Goal: Transaction & Acquisition: Obtain resource

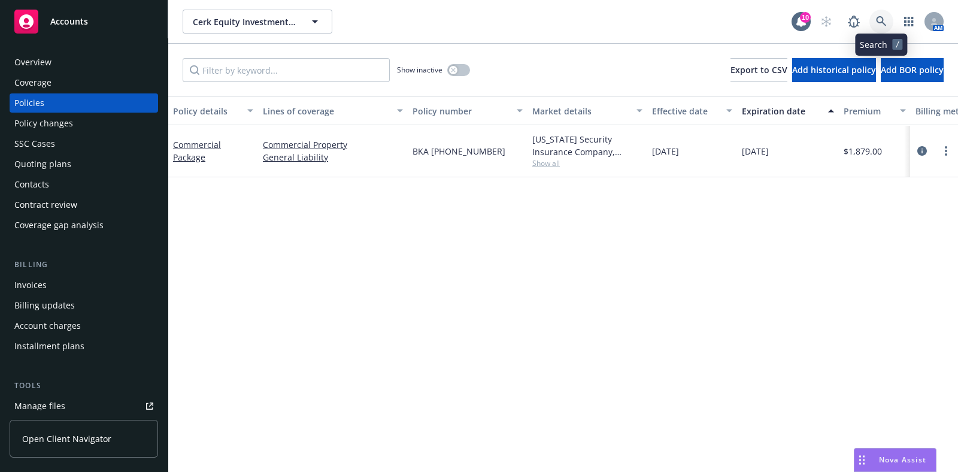
scroll to position [149, 0]
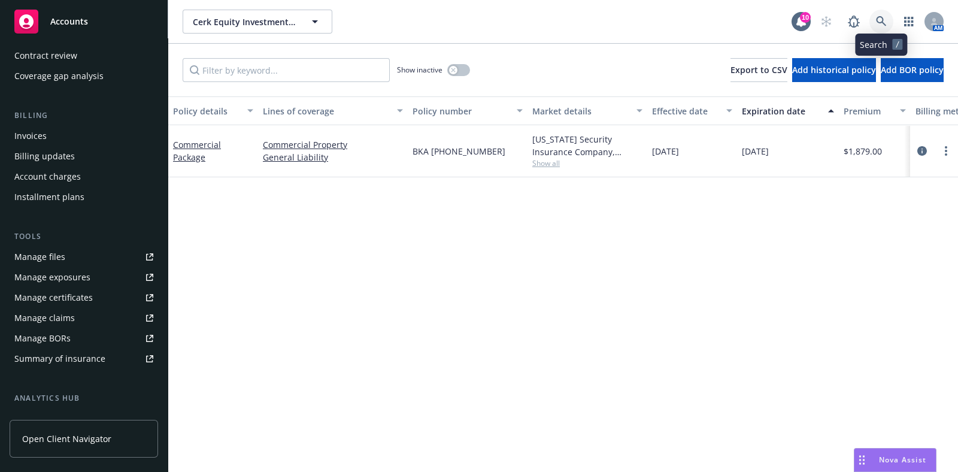
click at [876, 24] on icon at bounding box center [881, 21] width 11 height 11
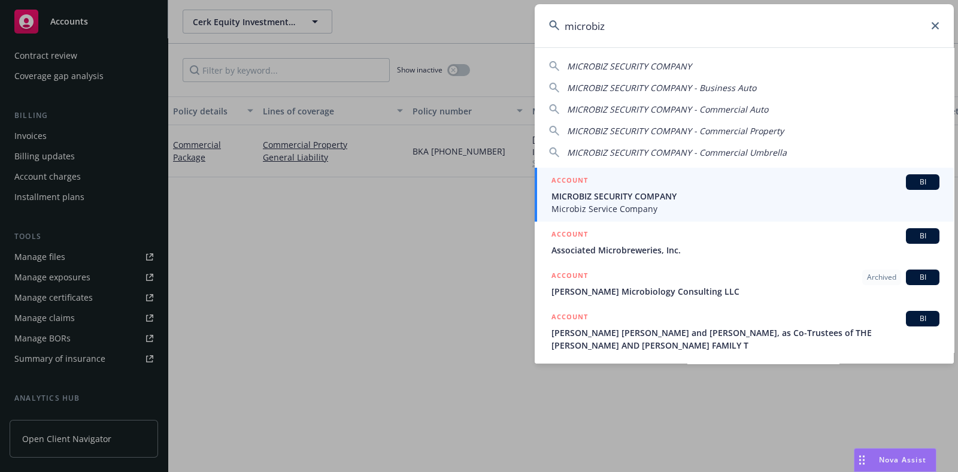
type input "microbiz"
click at [621, 201] on span "MICROBIZ SECURITY COMPANY" at bounding box center [746, 196] width 388 height 13
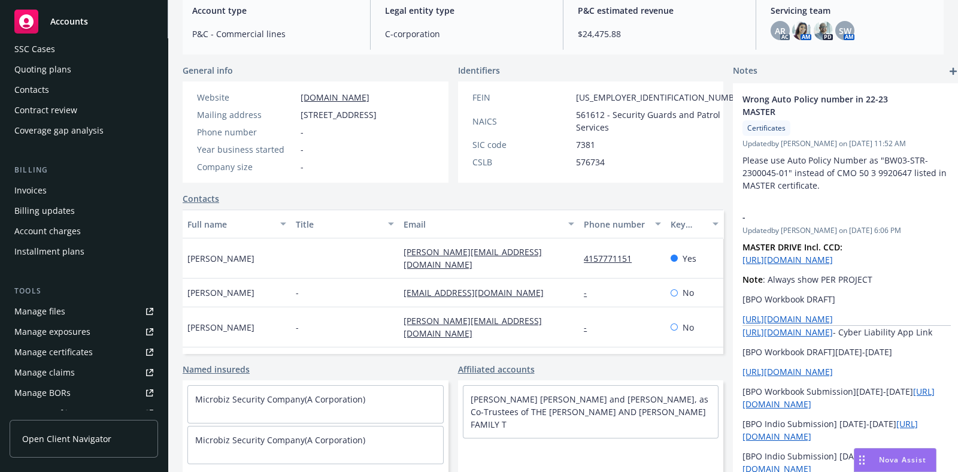
scroll to position [225, 0]
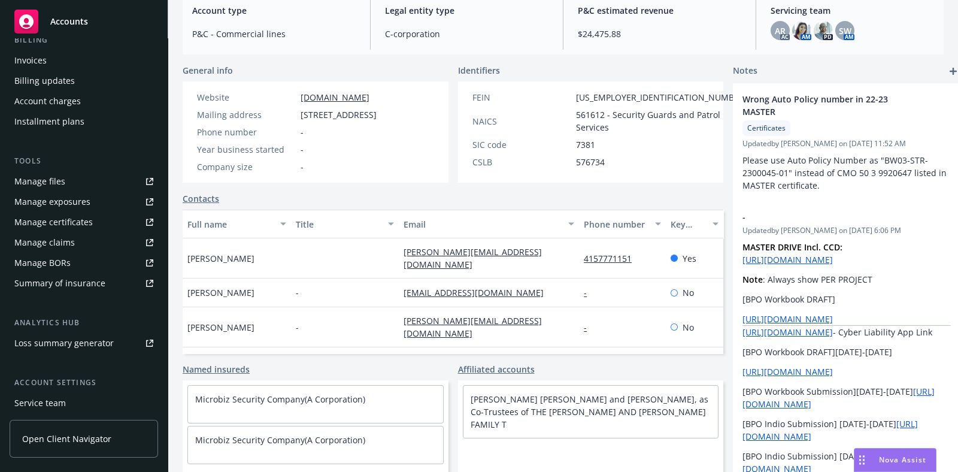
click at [77, 226] on div "Manage certificates" at bounding box center [53, 222] width 78 height 19
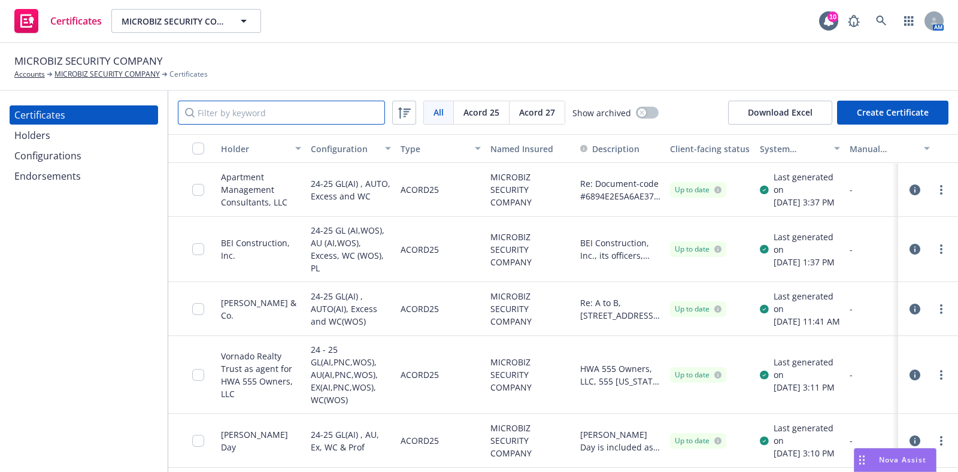
click at [265, 118] on input "Filter by keyword" at bounding box center [281, 113] width 207 height 24
paste input "Hathaway [PERSON_NAME] C"
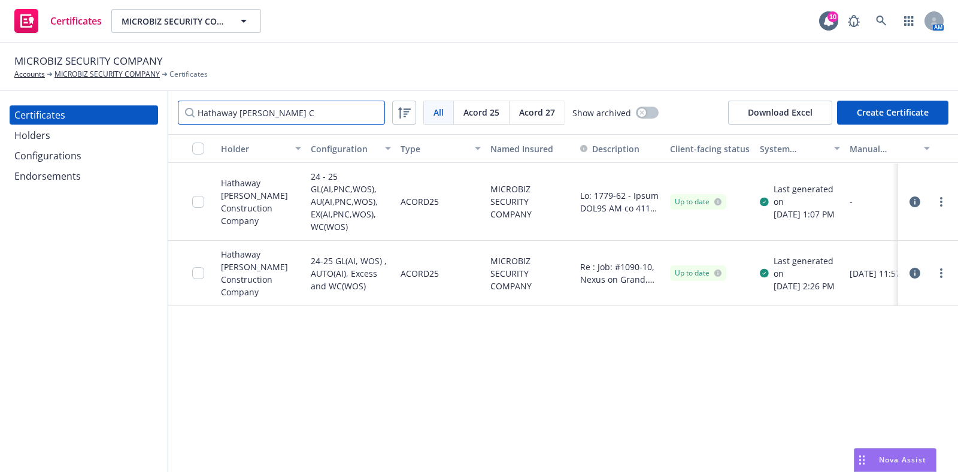
type input "Hathaway [PERSON_NAME] C"
click at [908, 278] on button "button" at bounding box center [915, 273] width 14 height 14
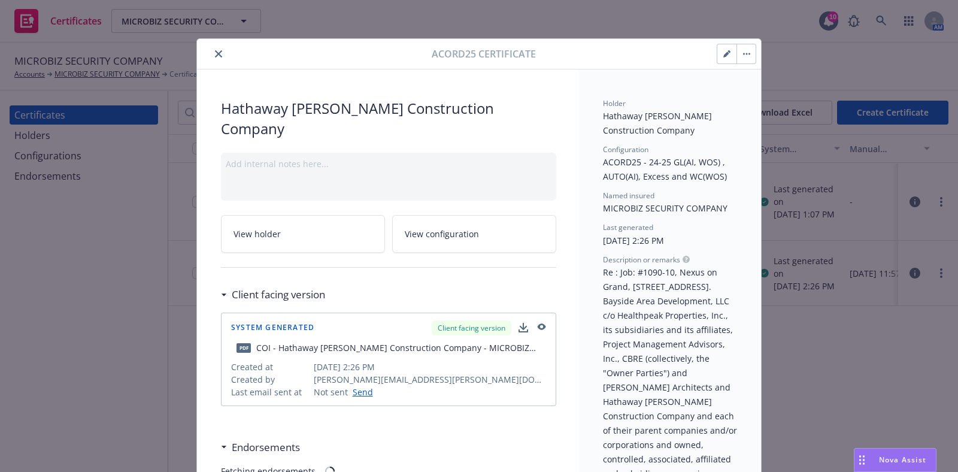
click at [121, 213] on div "Acord25 Certificate Hathaway [PERSON_NAME] Construction Company Add internal no…" at bounding box center [479, 236] width 958 height 472
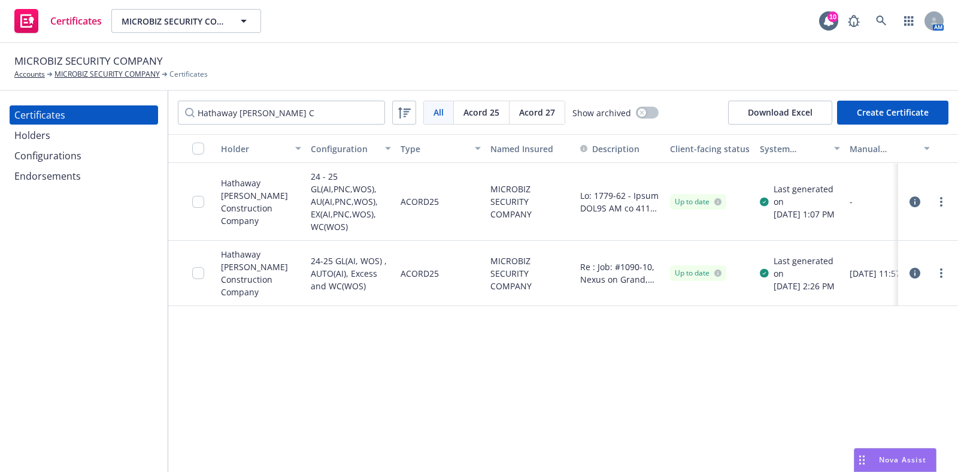
click at [67, 171] on div "Endorsements" at bounding box center [47, 175] width 66 height 19
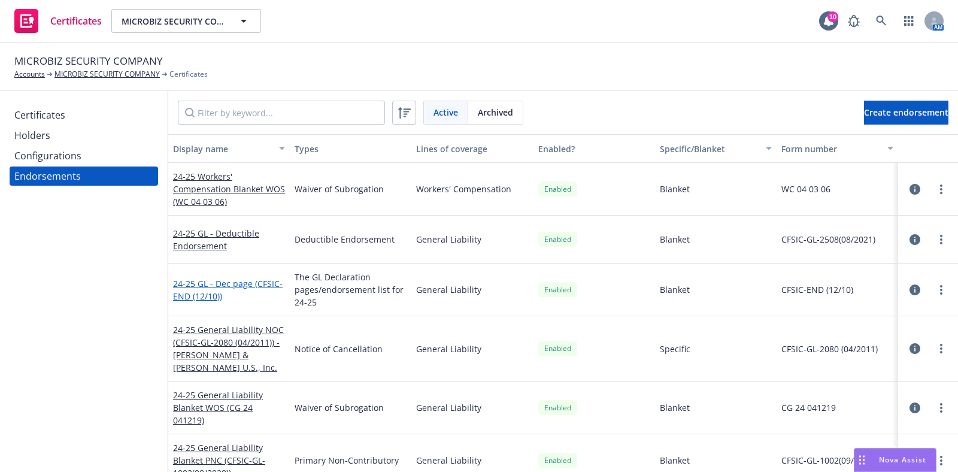
click at [240, 282] on link "24-25 GL - Dec page (CFSIC-END (12/10))" at bounding box center [228, 290] width 110 height 24
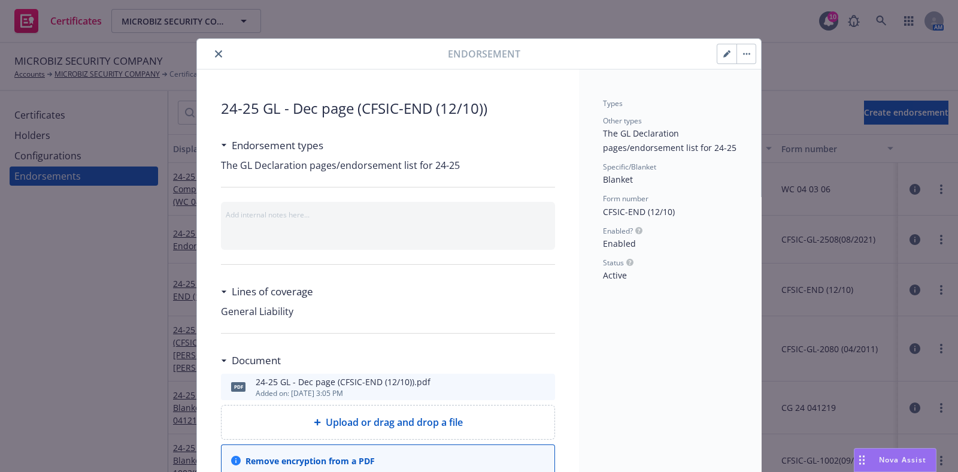
click at [540, 386] on icon "preview file" at bounding box center [543, 386] width 11 height 8
click at [202, 52] on div at bounding box center [325, 54] width 246 height 14
click at [211, 53] on button "close" at bounding box center [218, 54] width 14 height 14
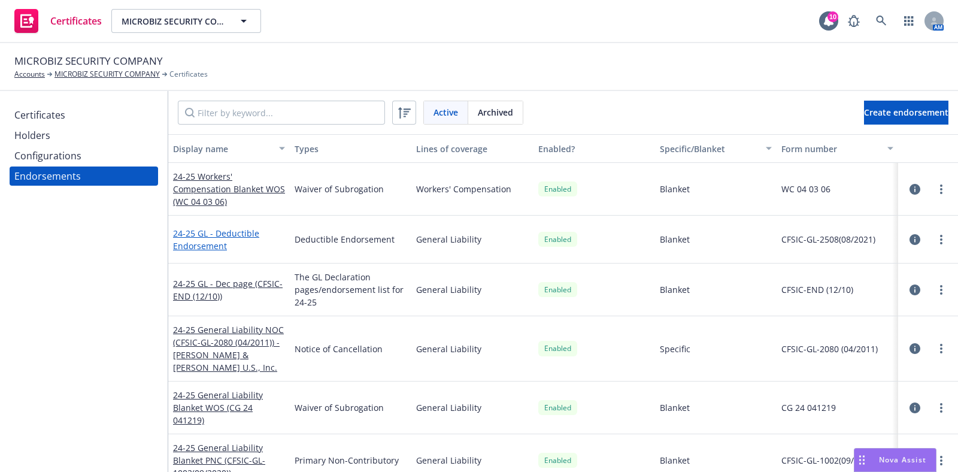
click at [207, 233] on link "24-25 GL - Deductible Endorsement" at bounding box center [216, 240] width 86 height 24
click at [213, 292] on link "24-25 GL - Dec page (CFSIC-END (12/10))" at bounding box center [228, 290] width 110 height 24
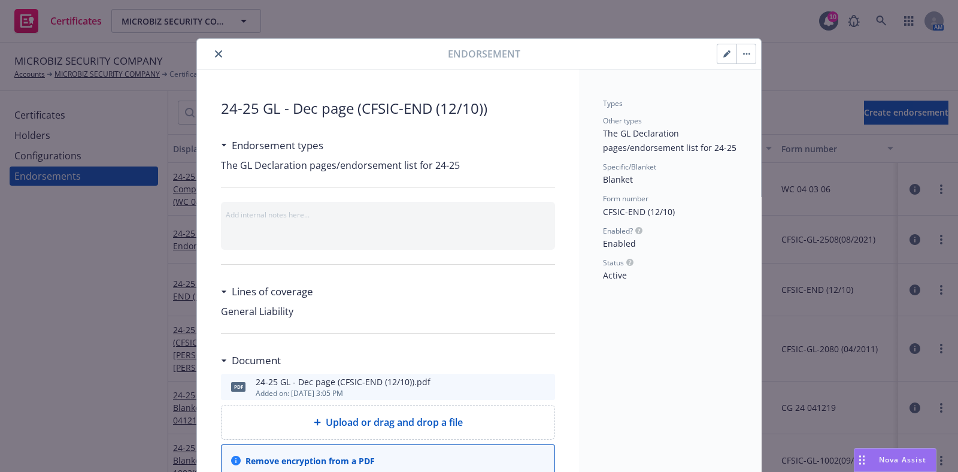
click at [538, 383] on icon "preview file" at bounding box center [543, 386] width 11 height 8
click at [743, 53] on icon "button" at bounding box center [744, 54] width 2 height 2
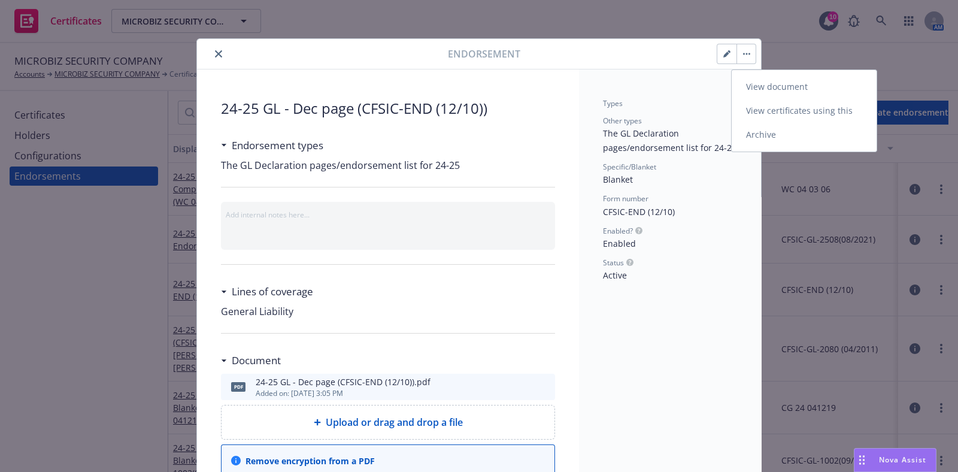
click at [753, 117] on link "View certificates using this" at bounding box center [804, 111] width 145 height 24
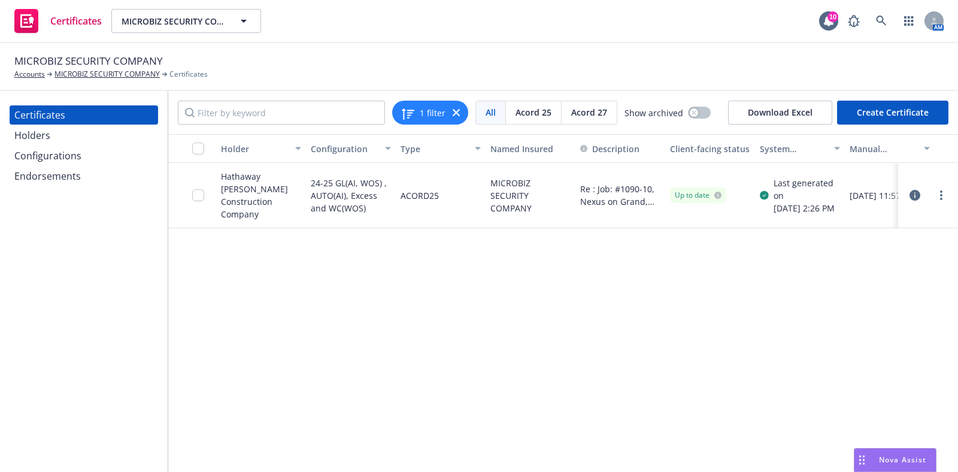
click at [937, 199] on div at bounding box center [941, 195] width 14 height 14
click at [934, 198] on link "more" at bounding box center [941, 195] width 14 height 14
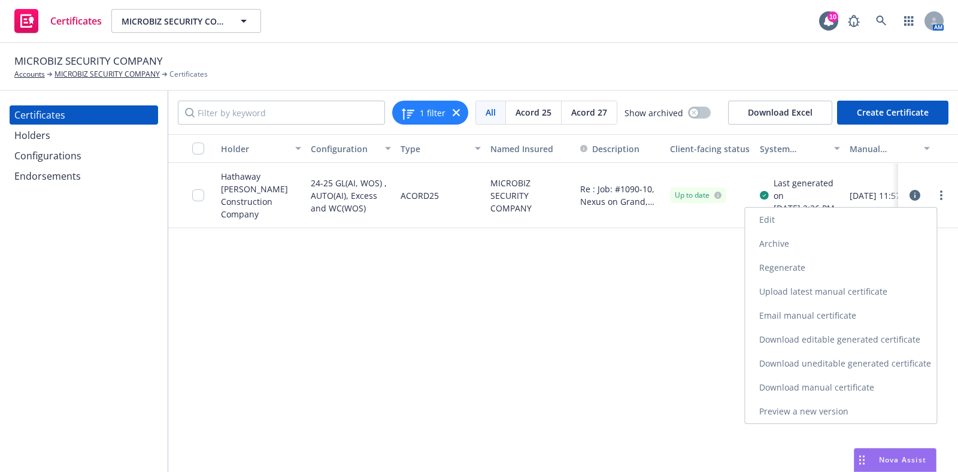
click at [816, 274] on link "Regenerate" at bounding box center [841, 268] width 192 height 24
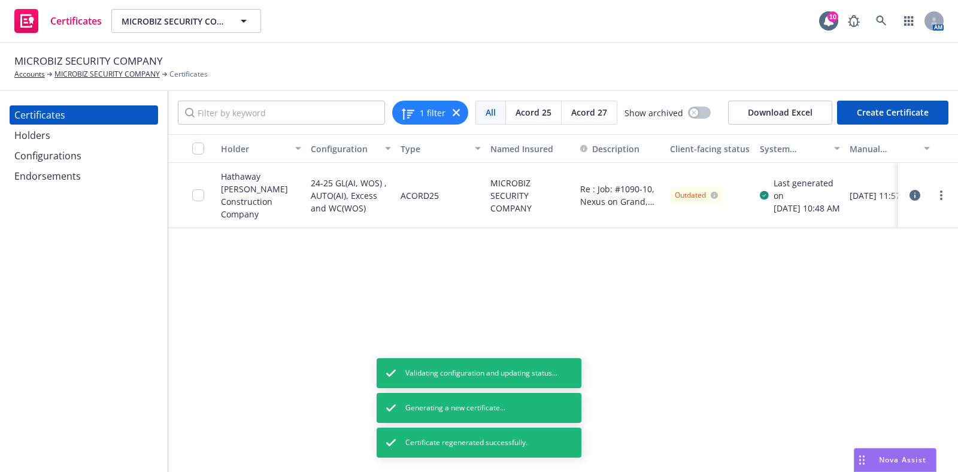
click at [910, 195] on icon "button" at bounding box center [915, 195] width 11 height 11
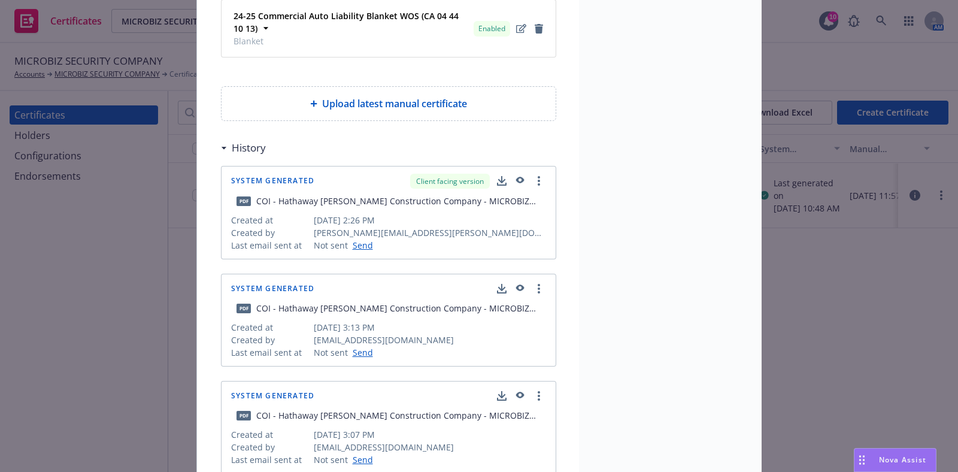
scroll to position [1047, 0]
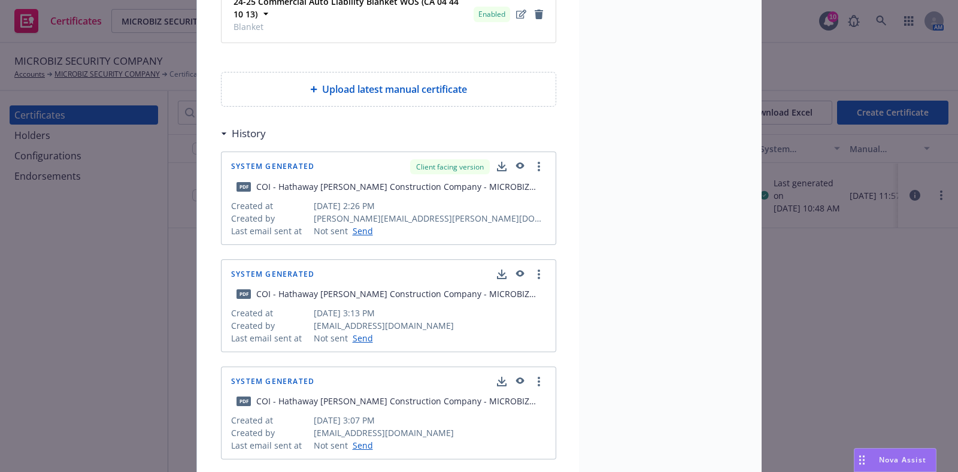
click at [514, 270] on icon "button" at bounding box center [519, 274] width 11 height 8
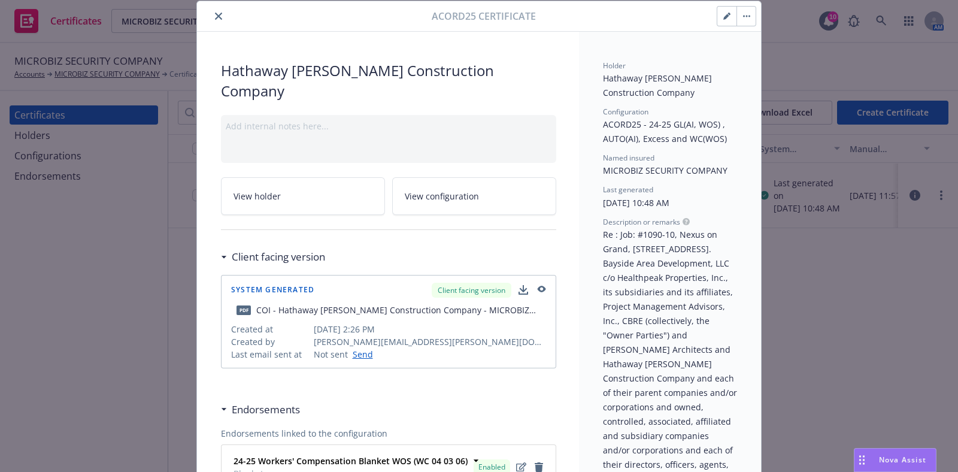
scroll to position [0, 0]
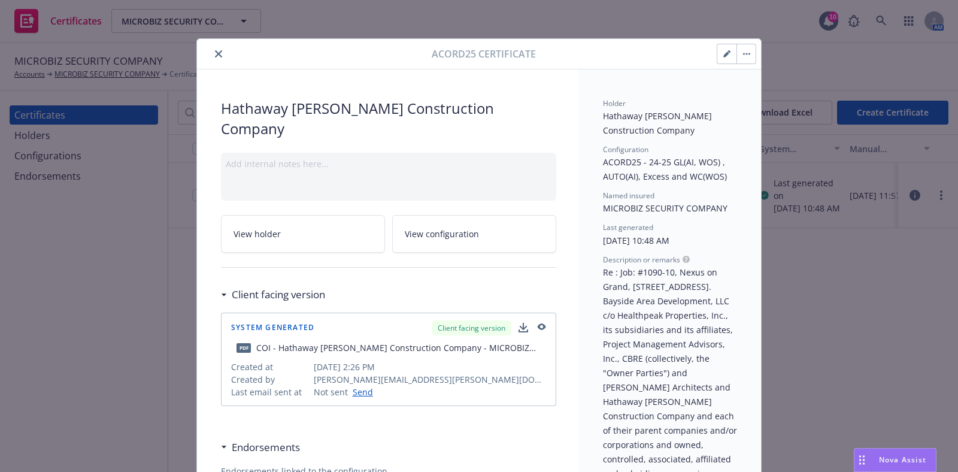
click at [142, 334] on div "Acord25 Certificate Hathaway Dinwiddie Construction Company Add internal notes …" at bounding box center [479, 236] width 958 height 472
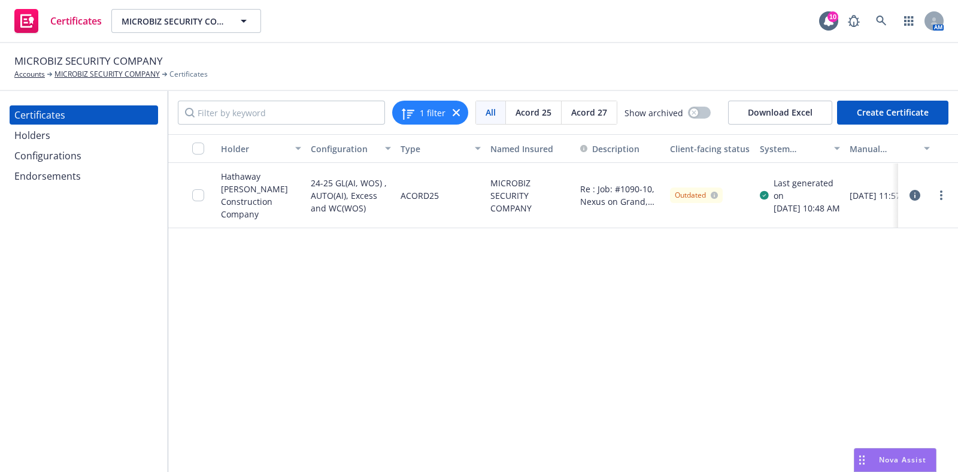
click at [46, 154] on div "Configurations" at bounding box center [47, 155] width 67 height 19
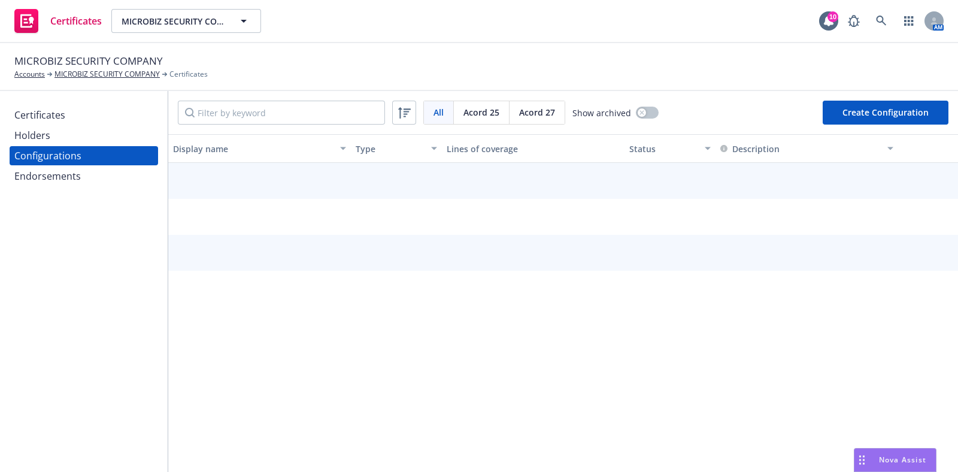
click at [50, 187] on div "Certificates Holders Configurations Endorsements" at bounding box center [84, 281] width 168 height 381
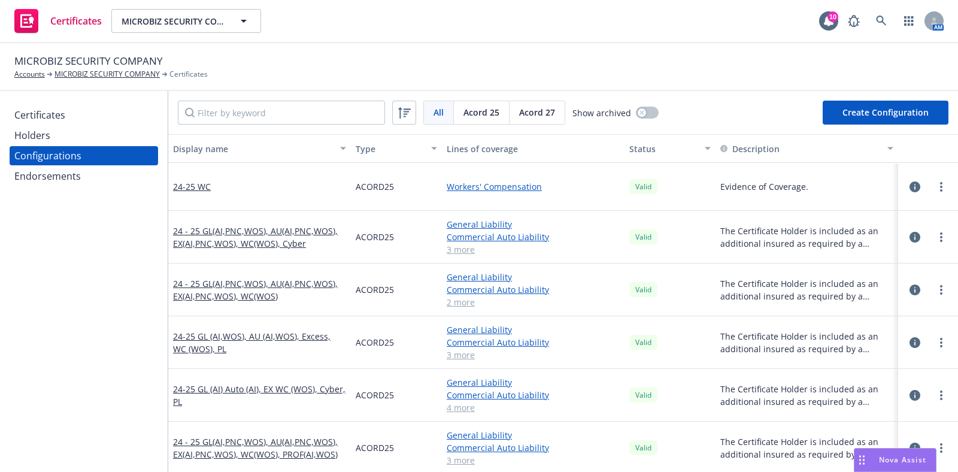
click at [50, 184] on div "Endorsements" at bounding box center [47, 175] width 66 height 19
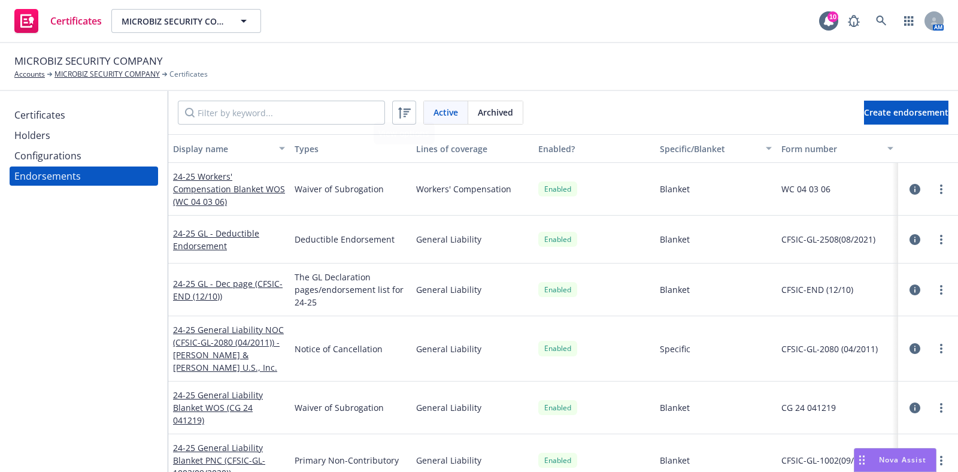
click at [63, 122] on div "Certificates" at bounding box center [39, 114] width 51 height 19
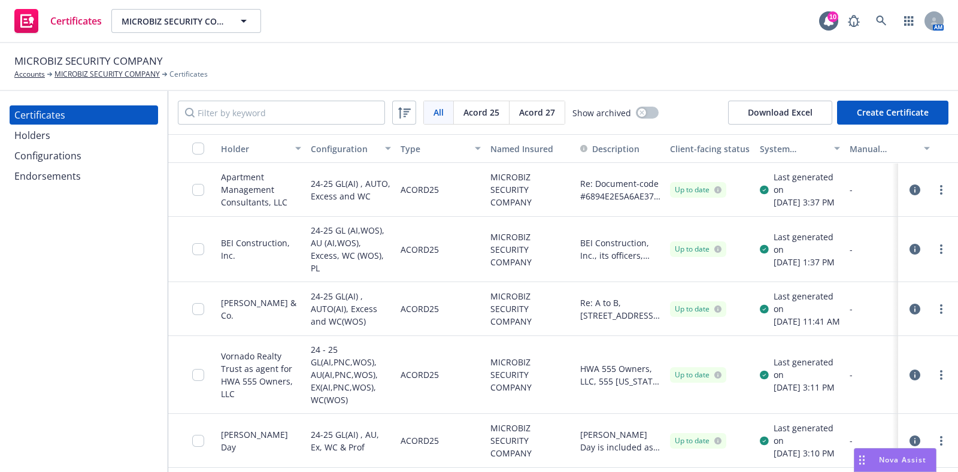
click at [63, 171] on div "Endorsements" at bounding box center [47, 175] width 66 height 19
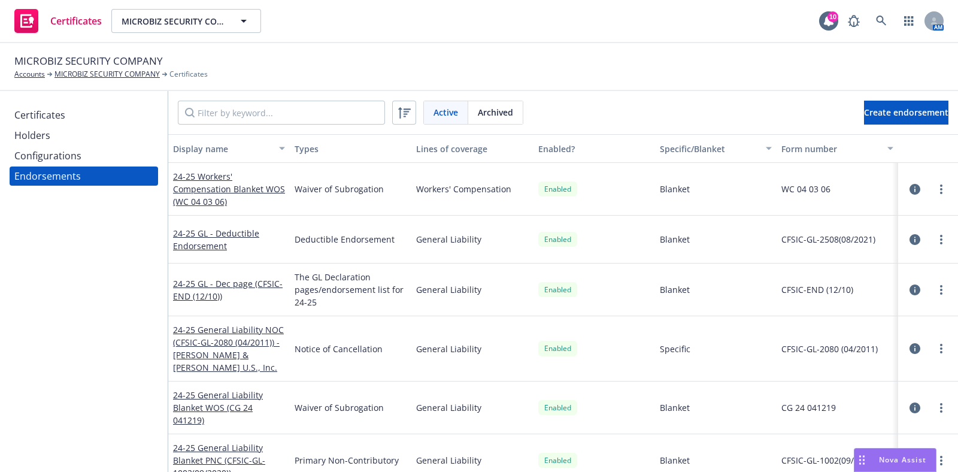
click at [910, 288] on icon "button" at bounding box center [915, 289] width 11 height 11
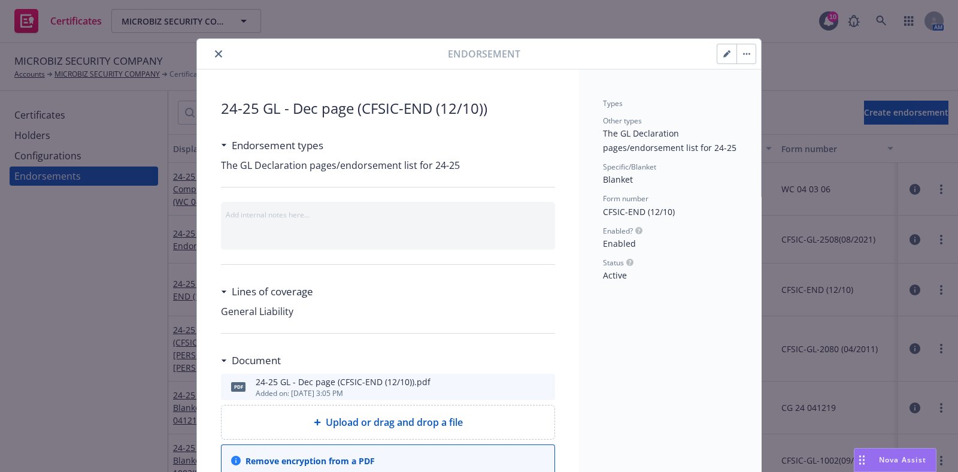
scroll to position [35, 0]
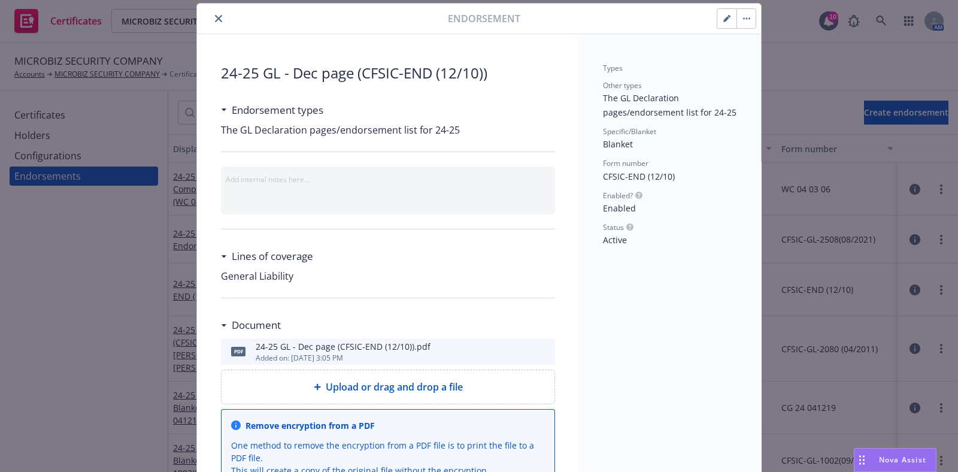
click at [737, 26] on button "button" at bounding box center [746, 18] width 19 height 19
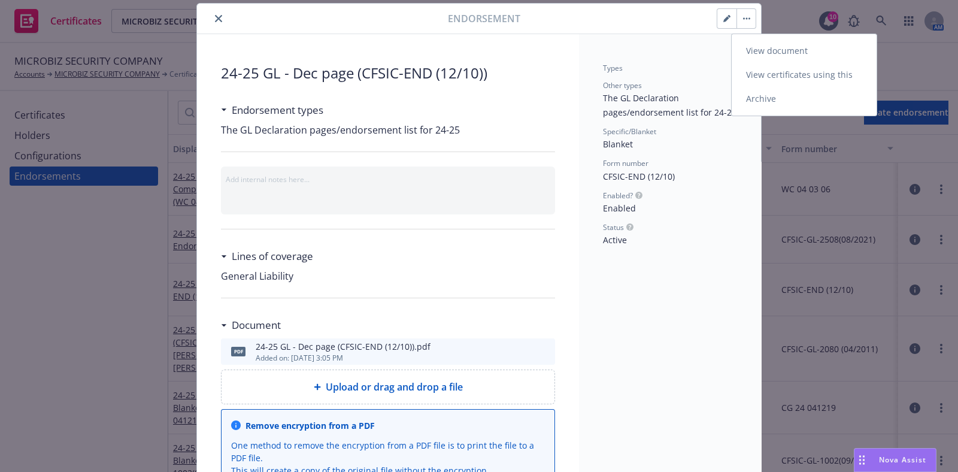
click at [765, 70] on link "View certificates using this" at bounding box center [804, 75] width 145 height 24
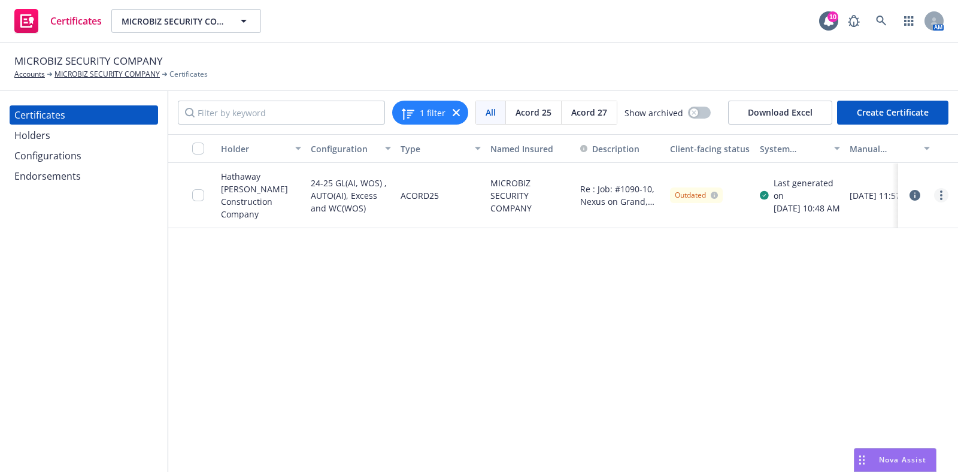
click at [934, 193] on link "more" at bounding box center [941, 195] width 14 height 14
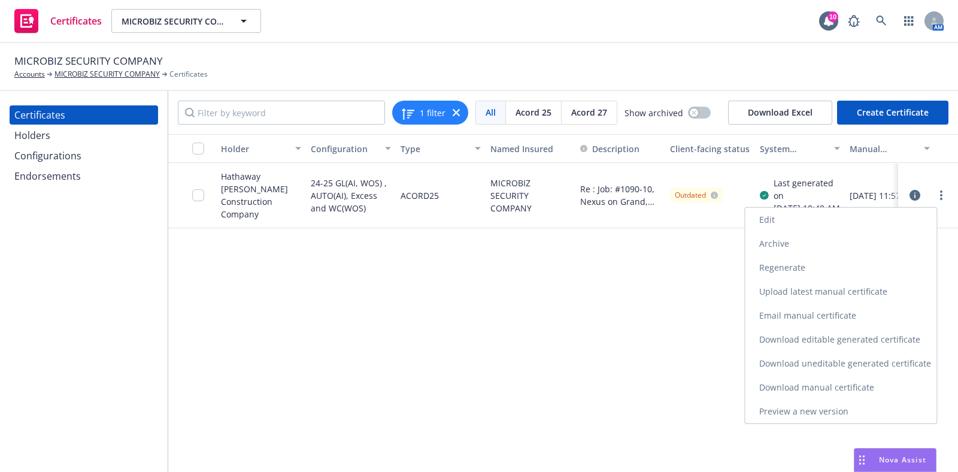
click at [867, 356] on link "Download uneditable generated certificate" at bounding box center [841, 364] width 192 height 24
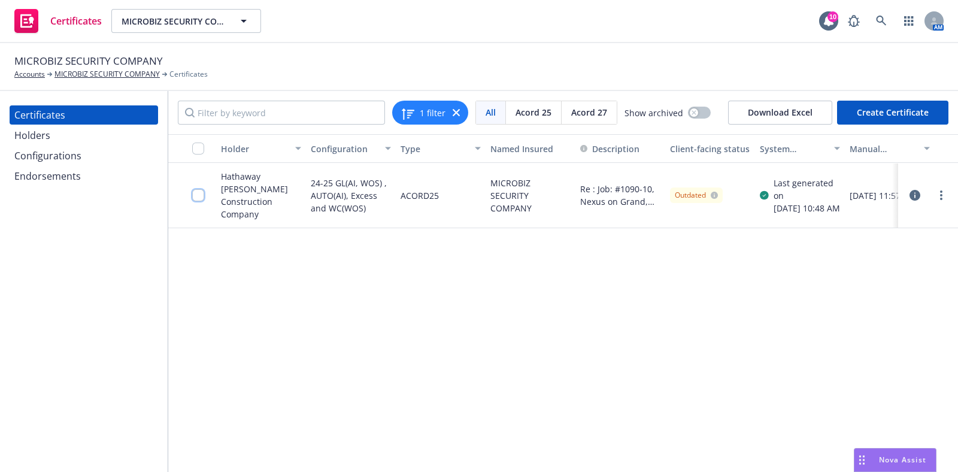
click at [195, 195] on input "checkbox" at bounding box center [198, 195] width 12 height 12
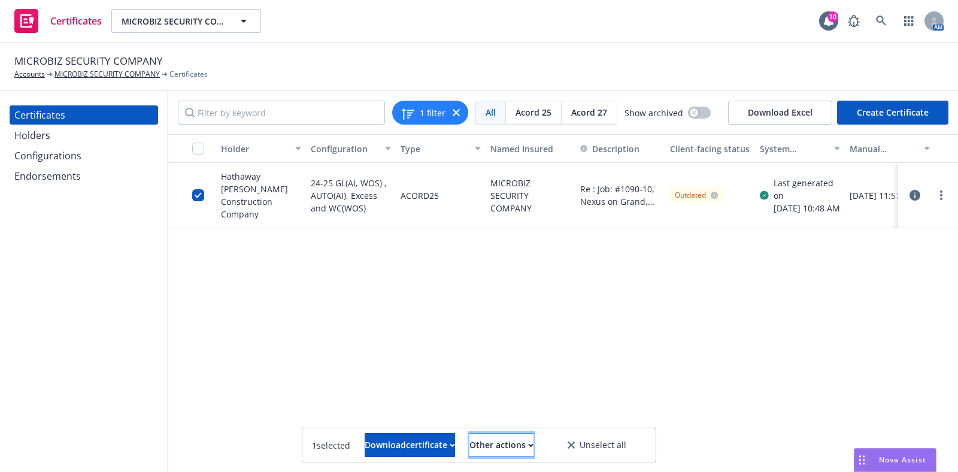
click at [507, 440] on div "Other actions" at bounding box center [501, 445] width 64 height 23
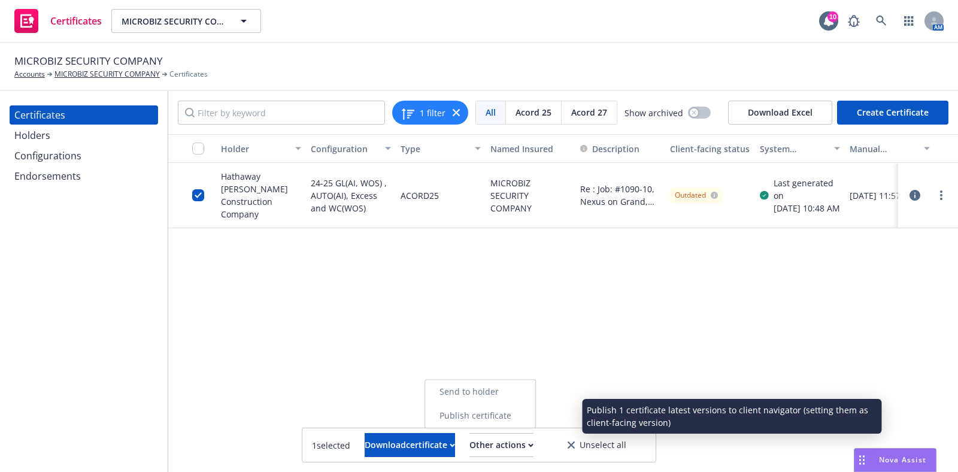
click at [509, 413] on link "Publish certificate" at bounding box center [480, 416] width 110 height 24
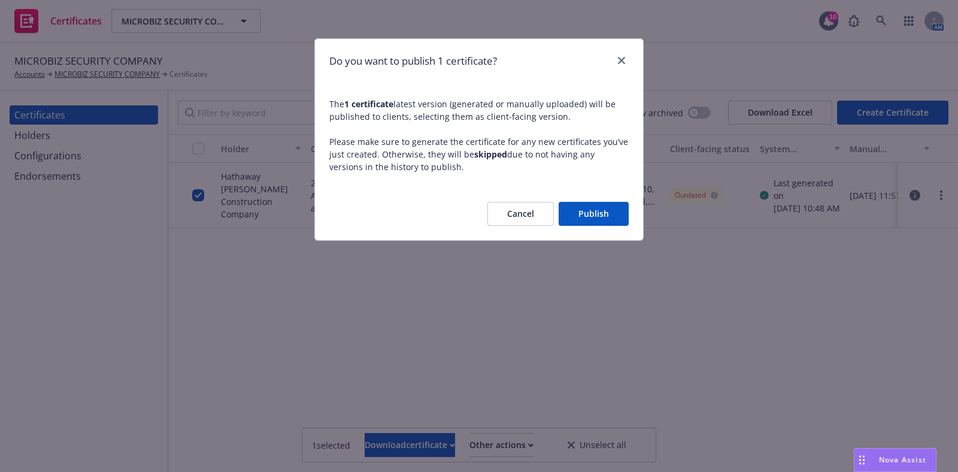
click at [614, 223] on button "Publish" at bounding box center [594, 214] width 70 height 24
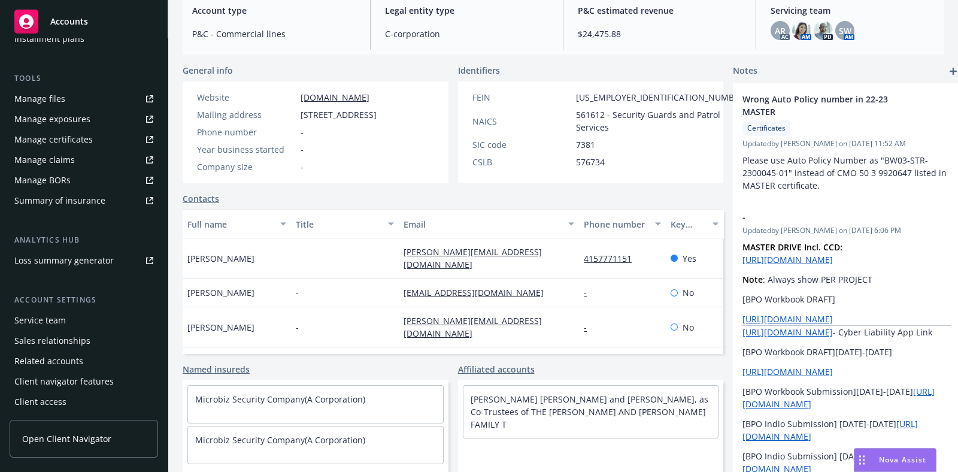
scroll to position [307, 0]
click at [60, 322] on div "Service team" at bounding box center [40, 320] width 52 height 19
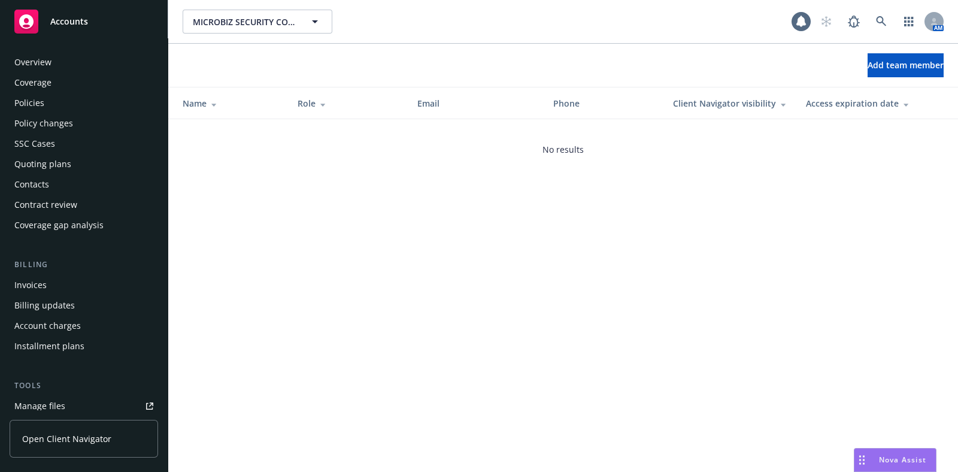
scroll to position [308, 0]
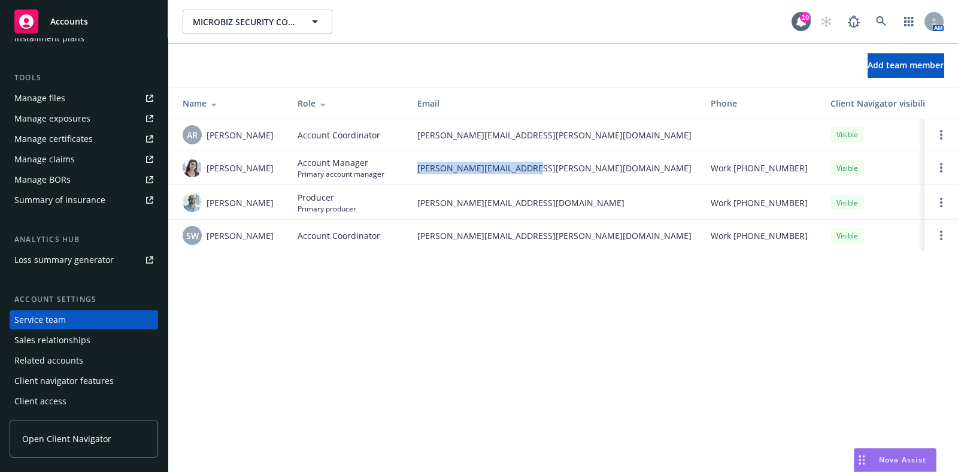
drag, startPoint x: 535, startPoint y: 166, endPoint x: 417, endPoint y: 168, distance: 118.6
click at [417, 168] on span "carol.moreno@newfront.com" at bounding box center [554, 168] width 274 height 13
copy span "carol.moreno@newfront.com"
click at [896, 25] on div "AM" at bounding box center [878, 22] width 129 height 24
click at [868, 23] on div "AM" at bounding box center [878, 22] width 129 height 24
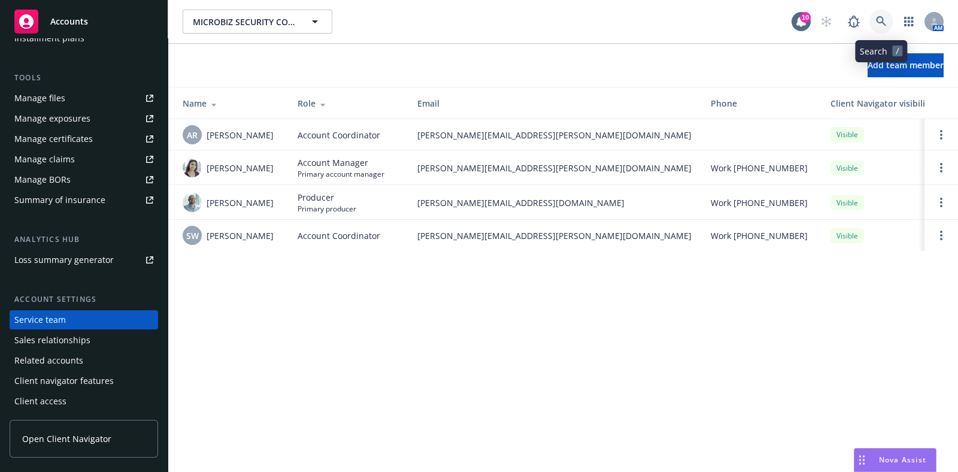
click at [877, 22] on icon at bounding box center [881, 21] width 10 height 10
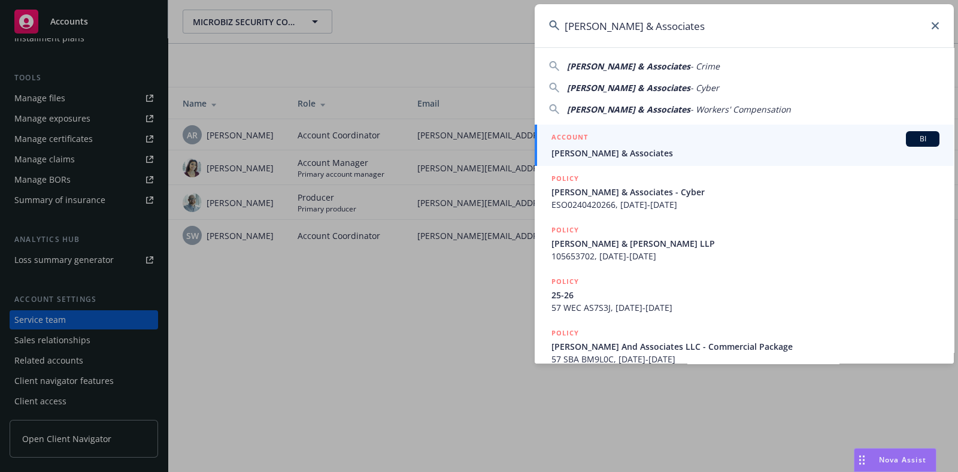
click at [684, 29] on input "[PERSON_NAME] & Associates" at bounding box center [744, 25] width 419 height 43
type input "[PERSON_NAME] & Associates"
click at [663, 144] on div "ACCOUNT BI" at bounding box center [746, 139] width 388 height 16
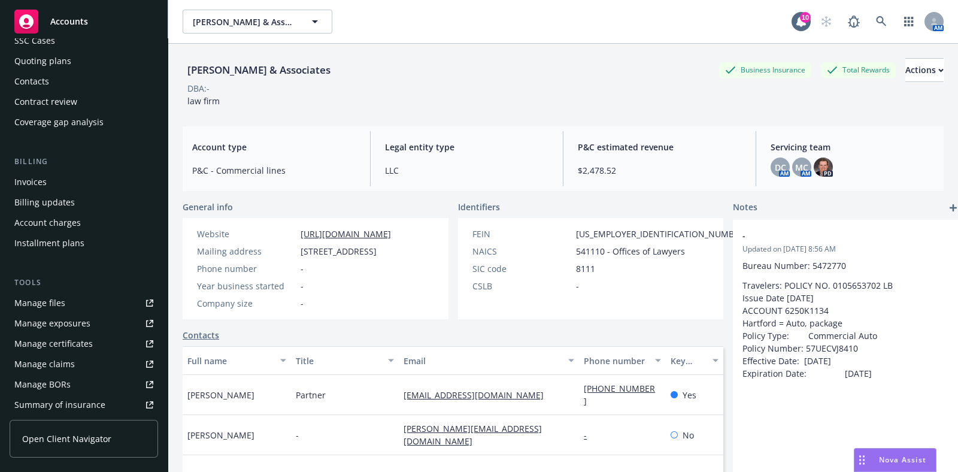
scroll to position [149, 0]
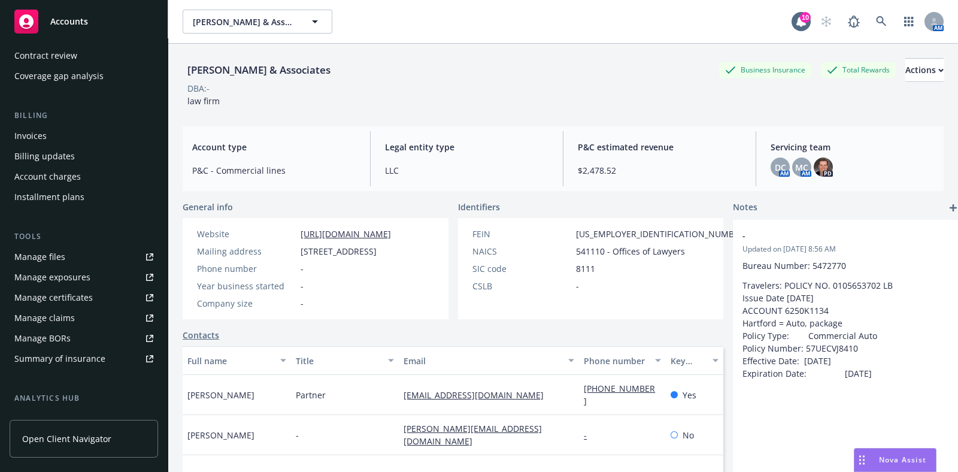
click at [78, 299] on div "Manage certificates" at bounding box center [53, 297] width 78 height 19
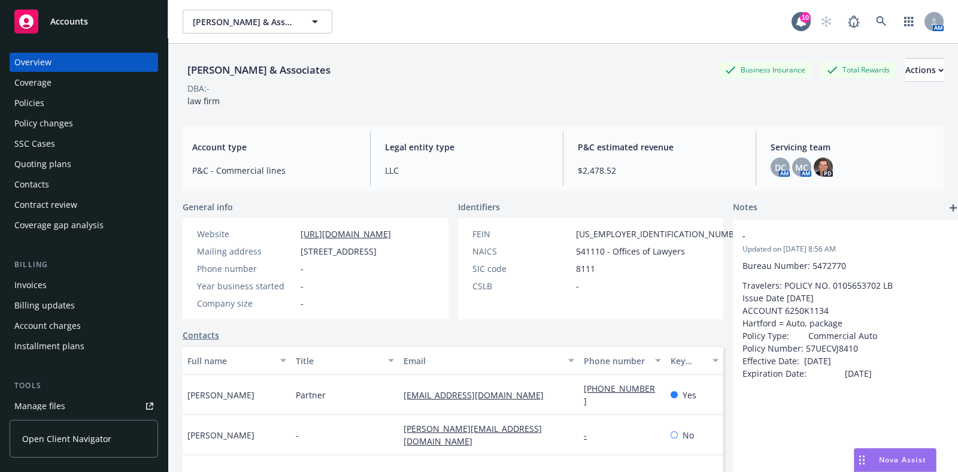
click at [75, 96] on div "Policies" at bounding box center [83, 102] width 139 height 19
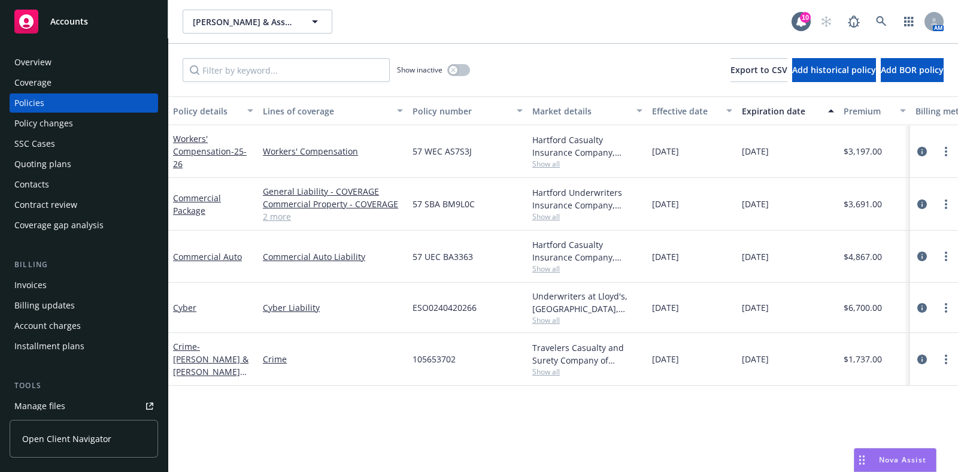
click at [75, 82] on div "Coverage" at bounding box center [83, 82] width 139 height 19
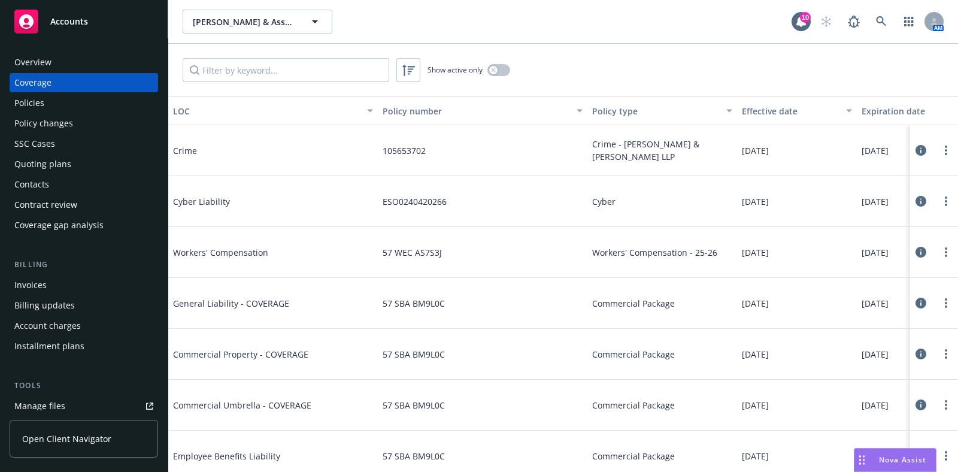
click at [492, 75] on div "Show active only" at bounding box center [563, 70] width 790 height 53
click at [497, 71] on div "button" at bounding box center [493, 70] width 8 height 8
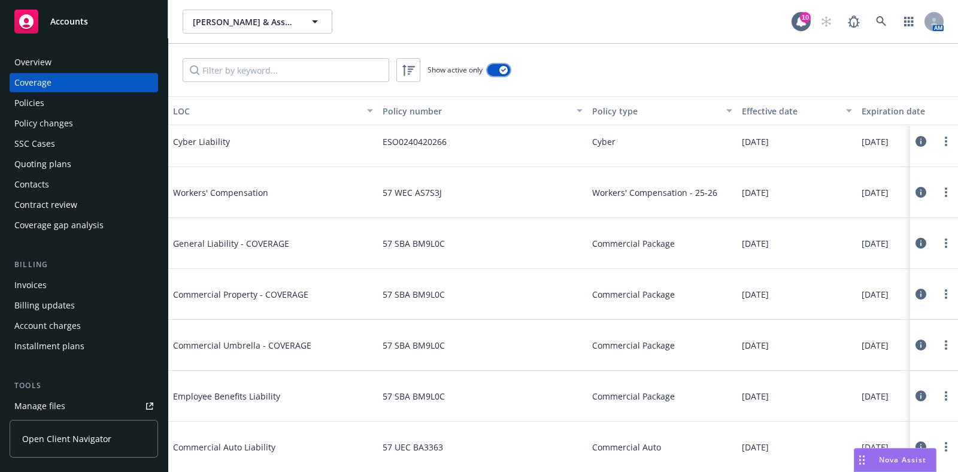
scroll to position [70, 0]
click at [54, 404] on div "Manage files" at bounding box center [39, 405] width 51 height 19
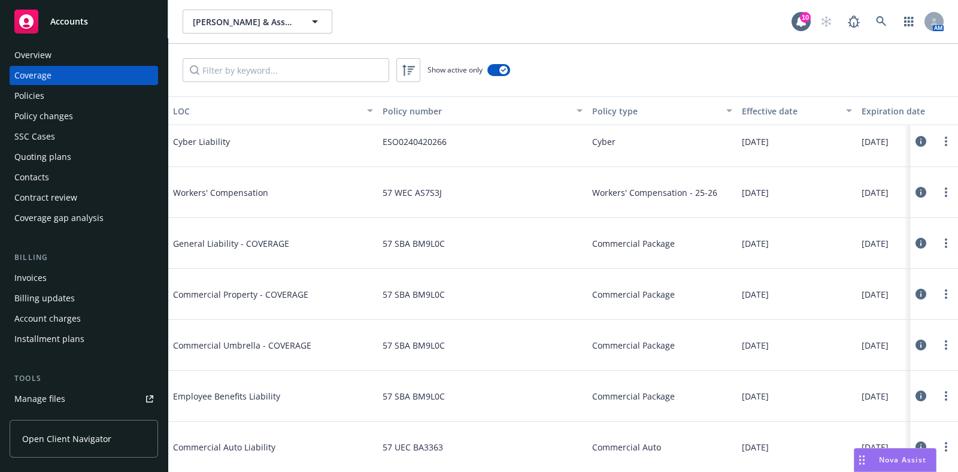
scroll to position [0, 0]
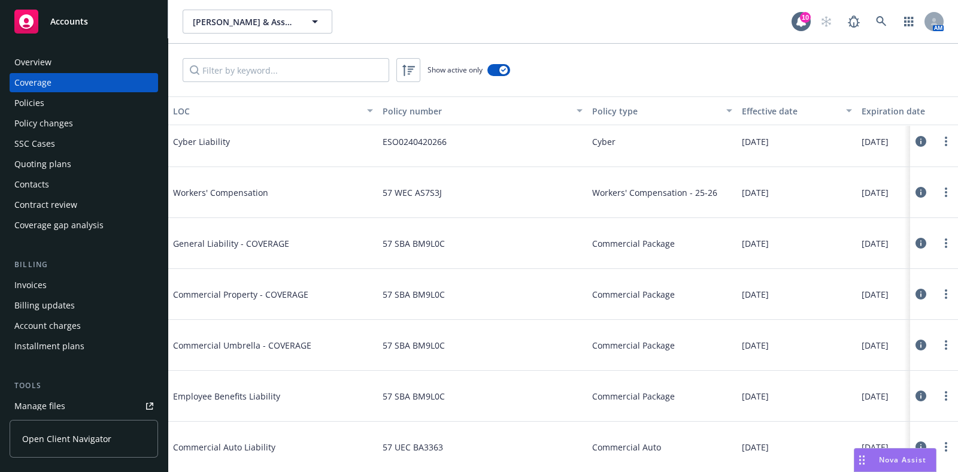
click at [52, 101] on div "Policies" at bounding box center [83, 102] width 139 height 19
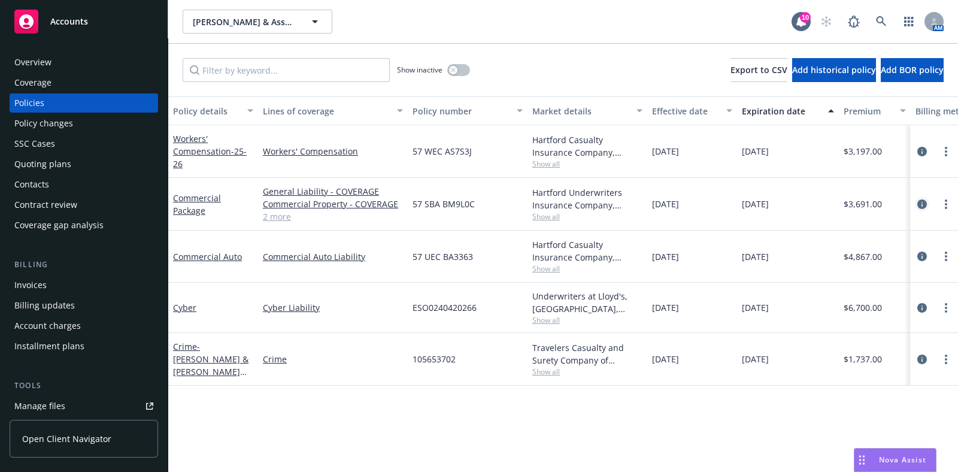
click at [919, 201] on icon "circleInformation" at bounding box center [922, 204] width 10 height 10
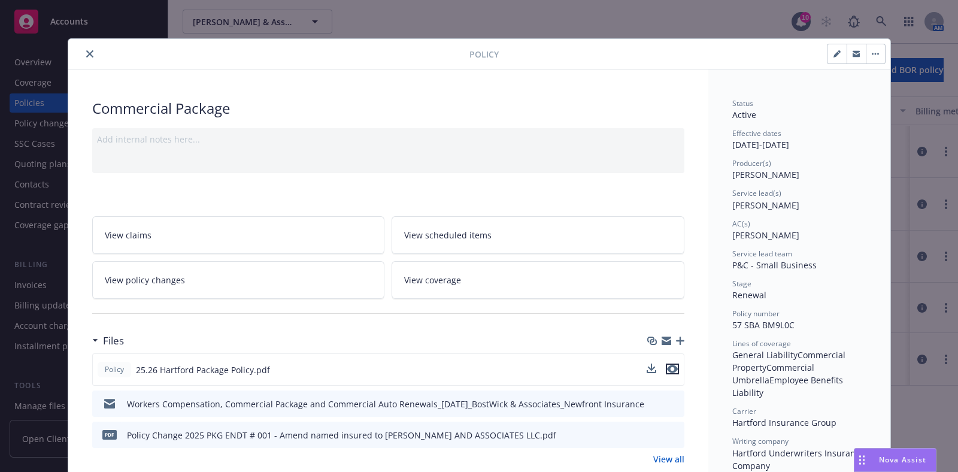
click at [670, 367] on icon "preview file" at bounding box center [672, 369] width 11 height 8
click at [87, 55] on button "close" at bounding box center [90, 54] width 14 height 14
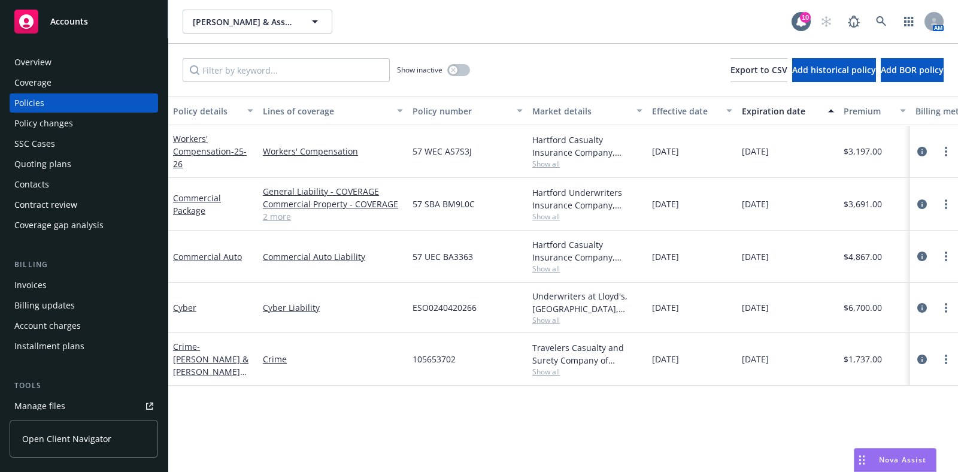
click at [53, 60] on div "Overview" at bounding box center [83, 62] width 139 height 19
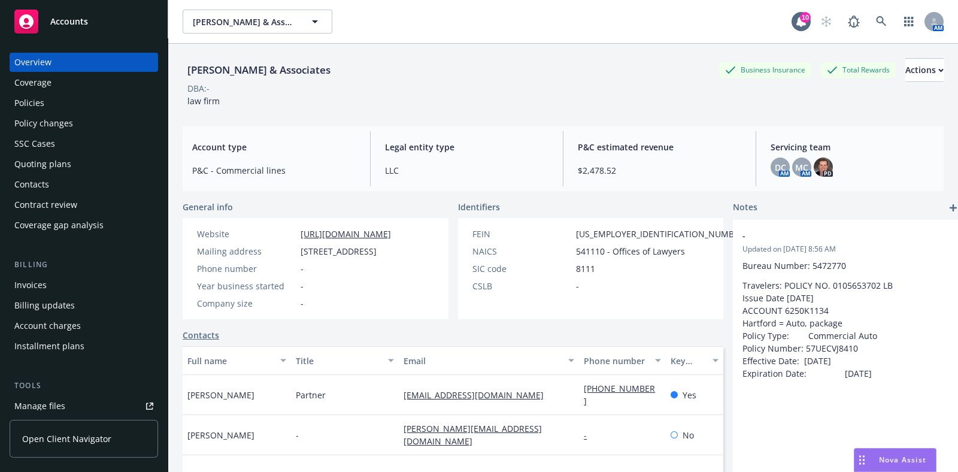
click at [54, 103] on div "Policies" at bounding box center [83, 102] width 139 height 19
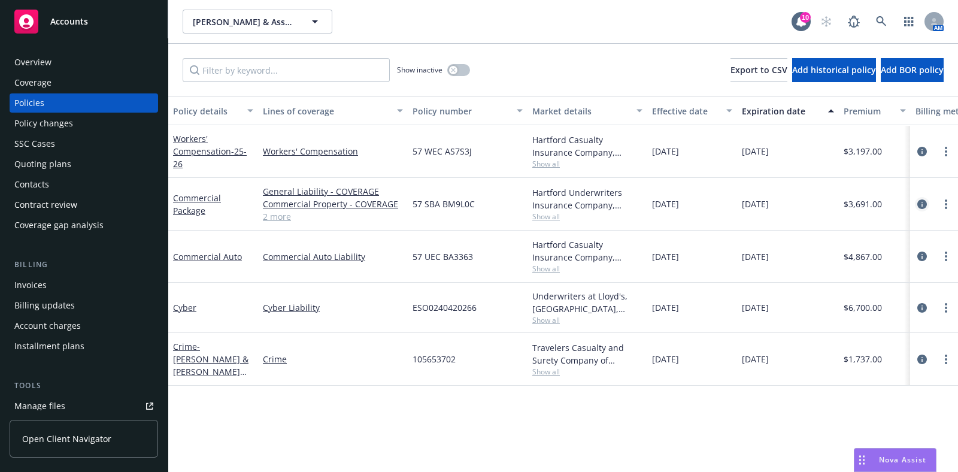
click at [925, 201] on icon "circleInformation" at bounding box center [922, 204] width 10 height 10
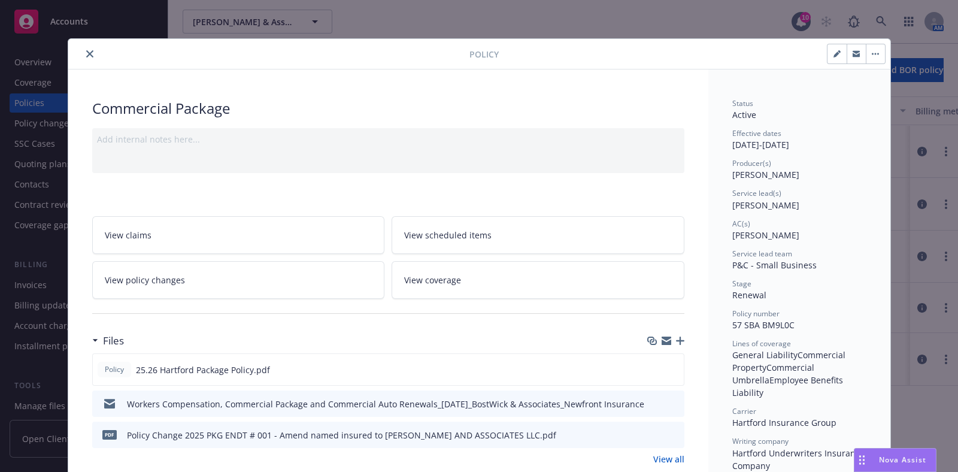
scroll to position [35, 0]
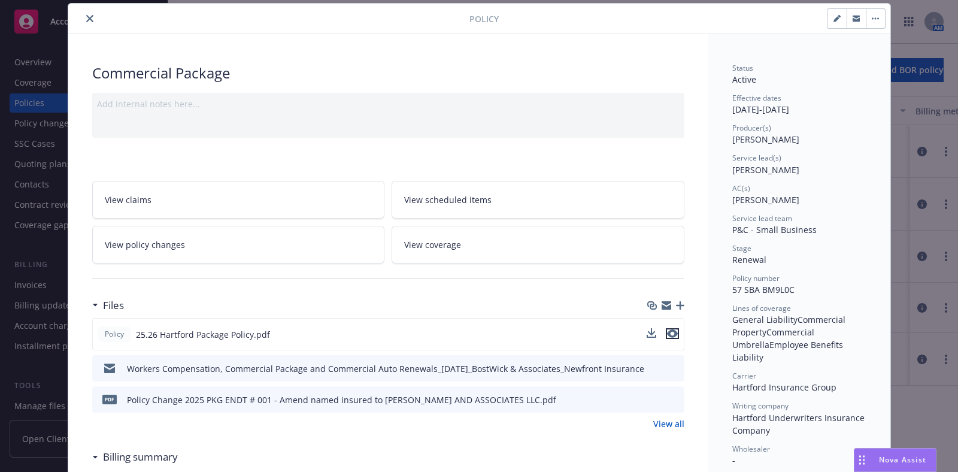
click at [669, 332] on icon "preview file" at bounding box center [672, 333] width 11 height 8
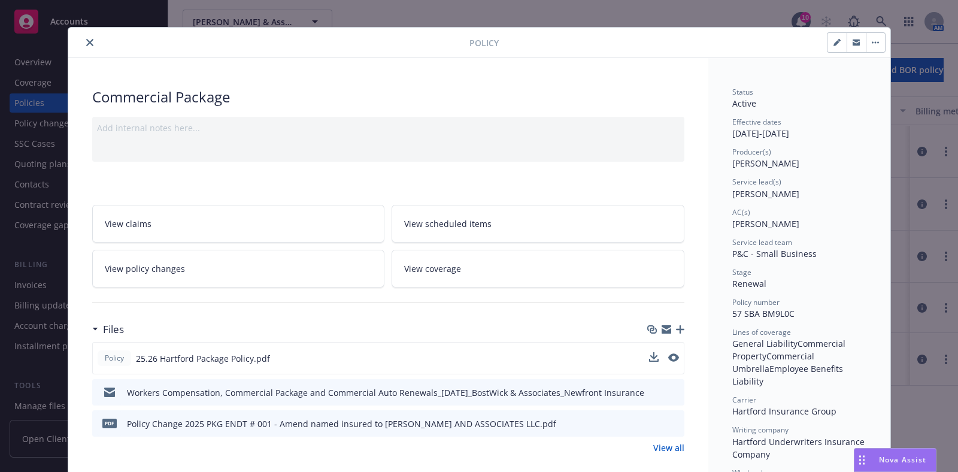
scroll to position [0, 0]
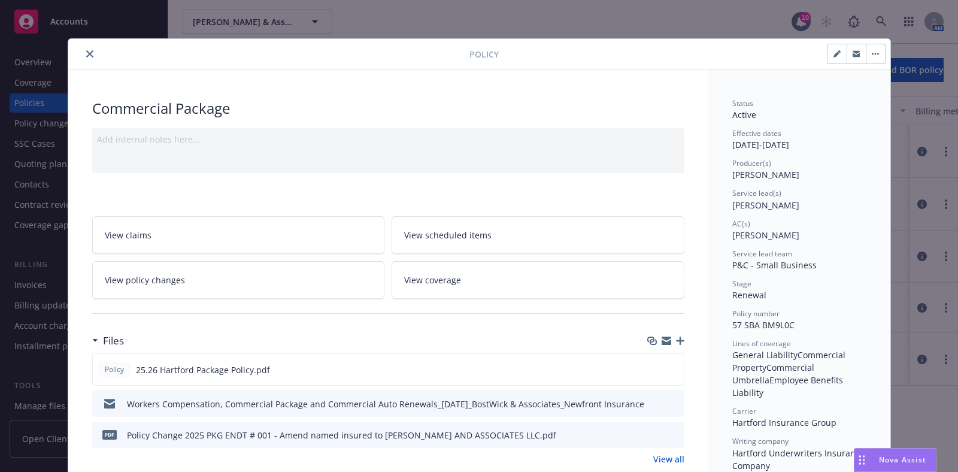
click at [86, 53] on icon "close" at bounding box center [89, 53] width 7 height 7
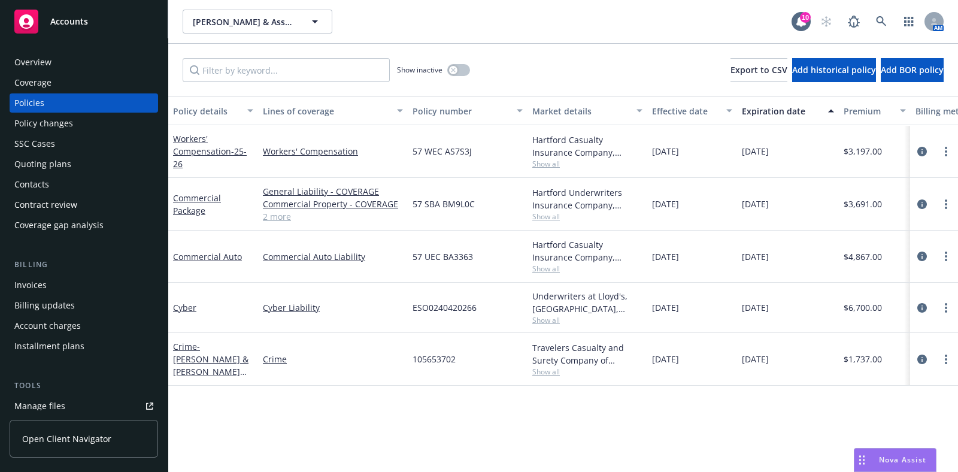
click at [58, 399] on div "Manage files" at bounding box center [39, 405] width 51 height 19
click at [923, 205] on icon "circleInformation" at bounding box center [922, 204] width 10 height 10
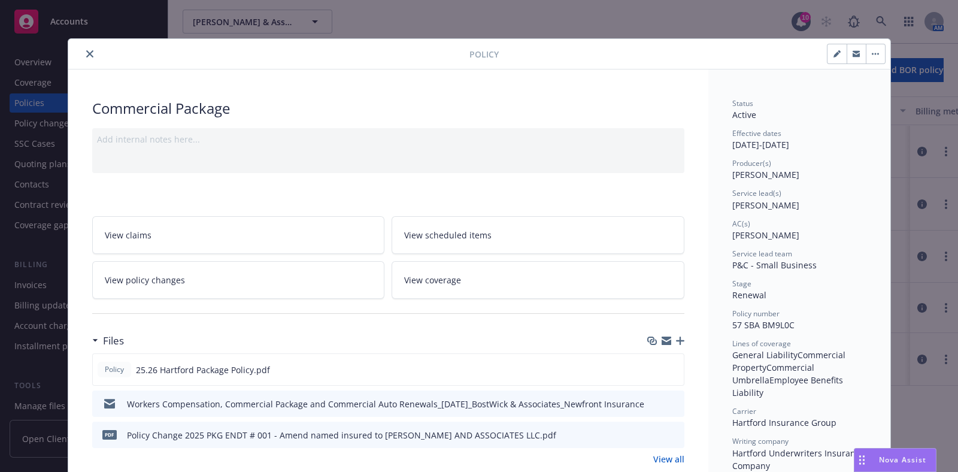
scroll to position [35, 0]
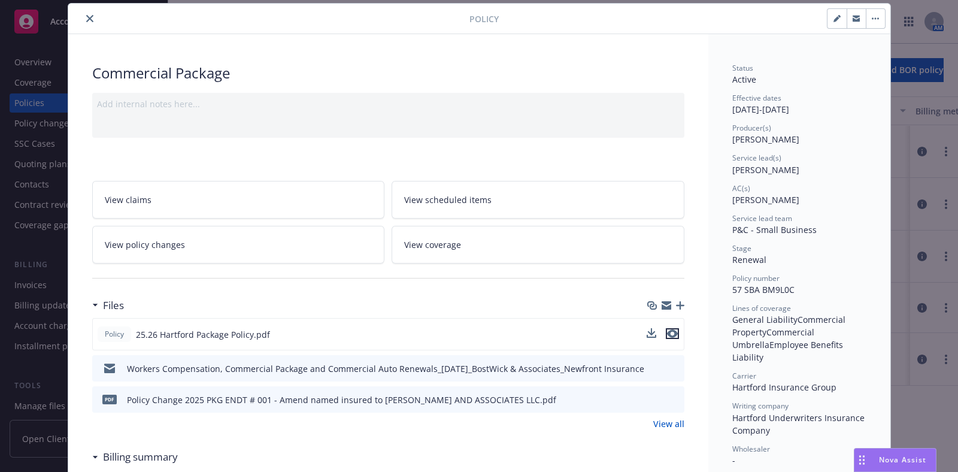
click at [672, 331] on icon "preview file" at bounding box center [672, 333] width 11 height 8
drag, startPoint x: 93, startPoint y: 17, endPoint x: 84, endPoint y: 18, distance: 9.0
click at [84, 18] on div at bounding box center [271, 18] width 396 height 14
click at [86, 18] on icon "close" at bounding box center [89, 18] width 7 height 7
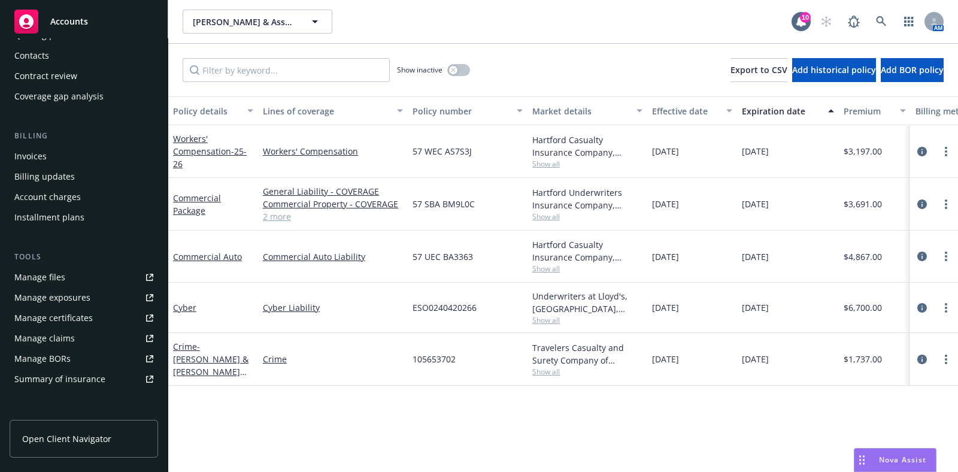
scroll to position [149, 0]
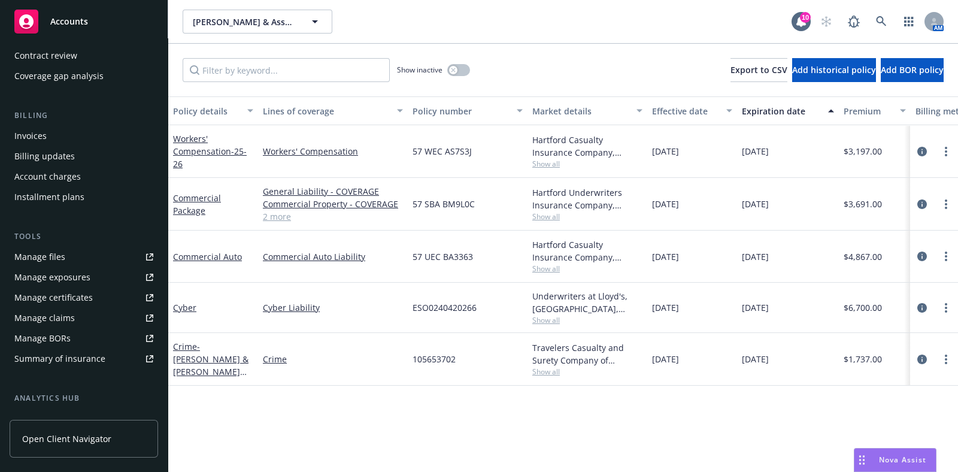
click at [81, 295] on div "Manage certificates" at bounding box center [53, 297] width 78 height 19
click at [71, 295] on div "Manage certificates" at bounding box center [53, 297] width 78 height 19
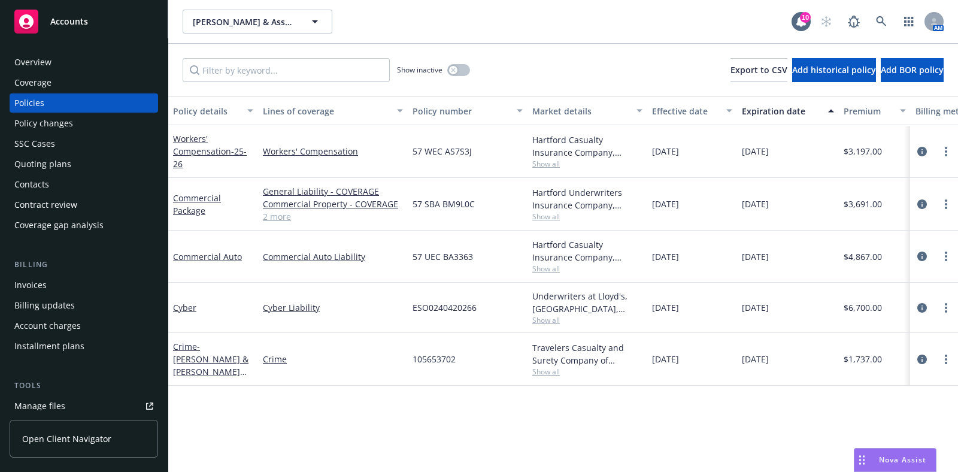
click at [65, 68] on div "Overview" at bounding box center [83, 62] width 139 height 19
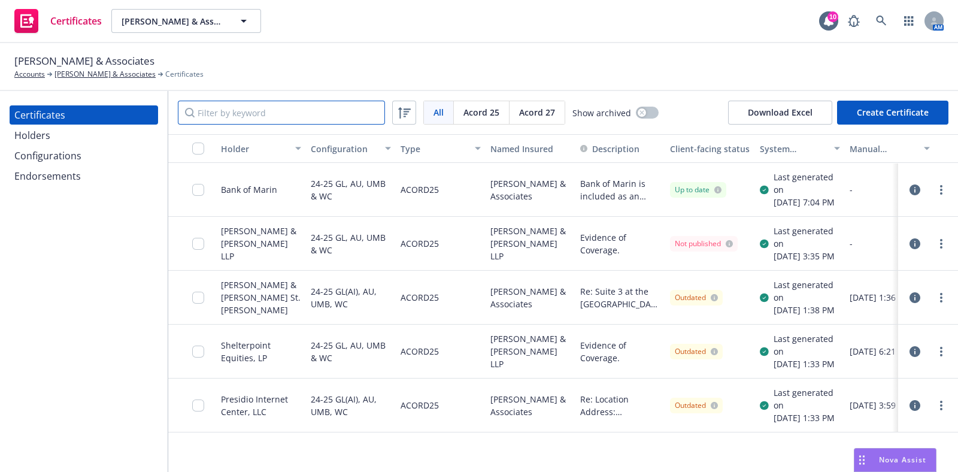
click at [302, 105] on input "Filter by keyword" at bounding box center [281, 113] width 207 height 24
paste input "Bank of Marin ISAOA PO Box 3308, Santa Rosa, CA 95402"
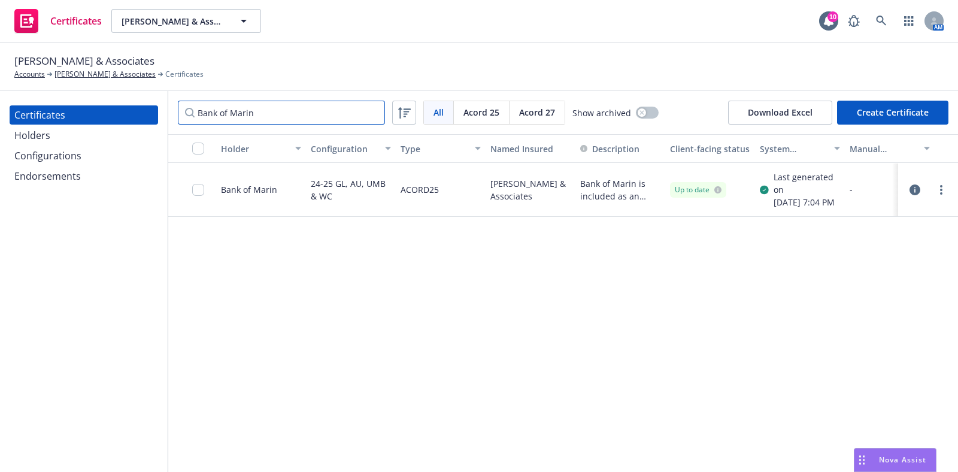
type input "Bank of Marin"
click at [873, 110] on button "Create Certificate" at bounding box center [892, 113] width 111 height 24
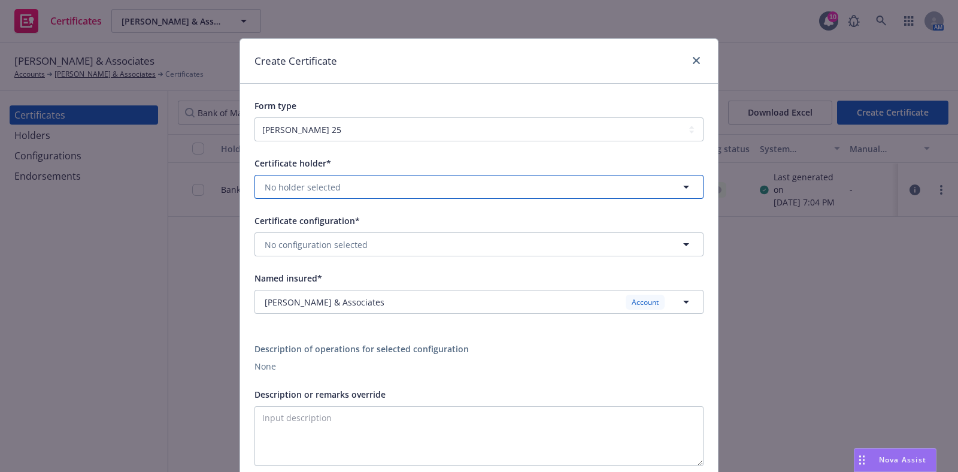
click at [295, 192] on span "No holder selected" at bounding box center [303, 187] width 76 height 13
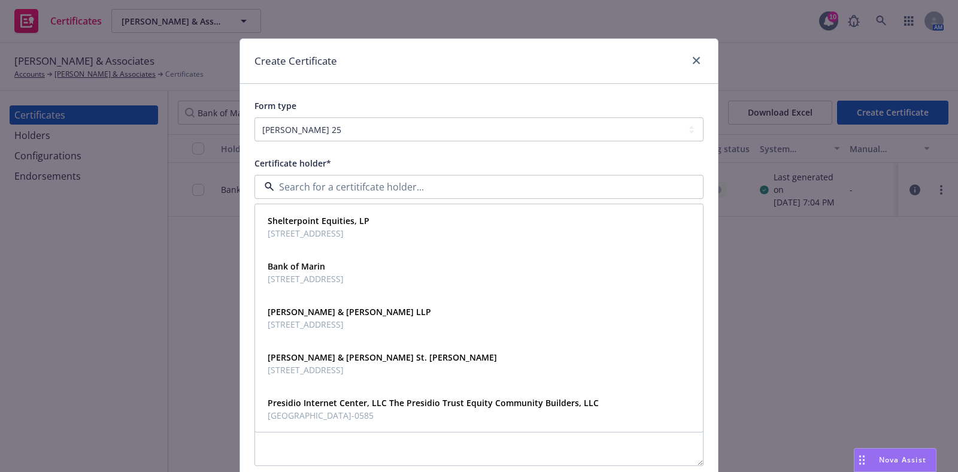
paste input "Bank of Marin ISAOA PO Box 3308, Santa Rosa, CA 95402"
type input "Bank of Marin ISAOA PO Box 3308, Santa Rosa, CA 95402"
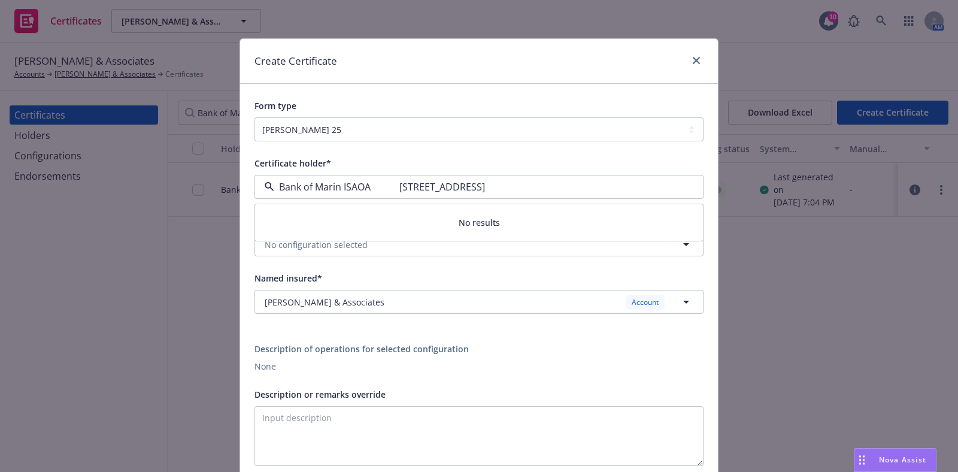
drag, startPoint x: 558, startPoint y: 186, endPoint x: 395, endPoint y: 186, distance: 162.9
click at [395, 186] on input "Bank of Marin ISAOA PO Box 3308, Santa Rosa, CA 95402" at bounding box center [476, 187] width 405 height 14
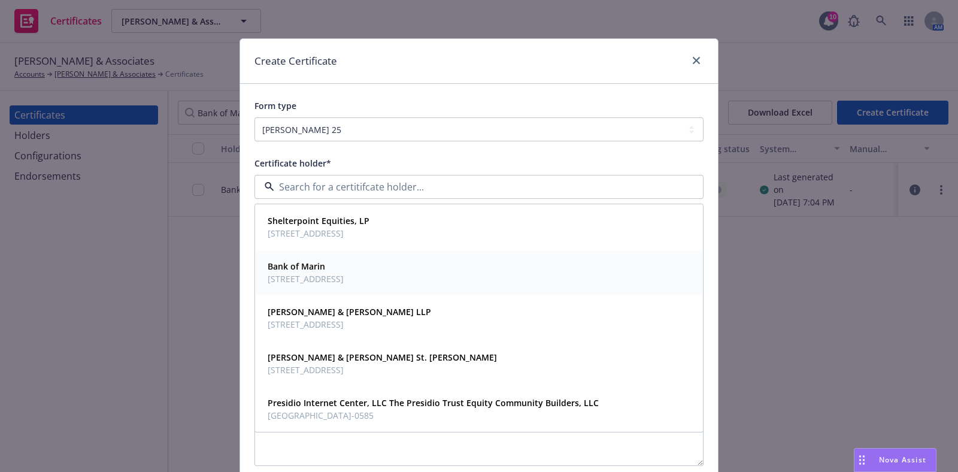
click at [344, 272] on div "Bank of Marin 504 Redwood Blvd, Suite #100, Novato, CA, 94947, USA" at bounding box center [306, 272] width 76 height 25
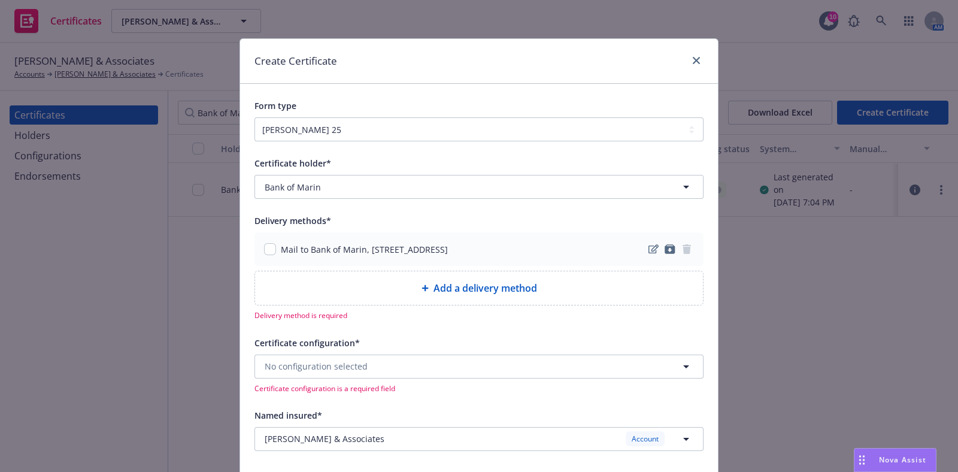
click at [136, 235] on div "Create Certificate Form type ACORD 25 ACORD 27 Certificate holder* [object Obje…" at bounding box center [479, 236] width 958 height 472
click at [693, 61] on icon "close" at bounding box center [696, 60] width 7 height 7
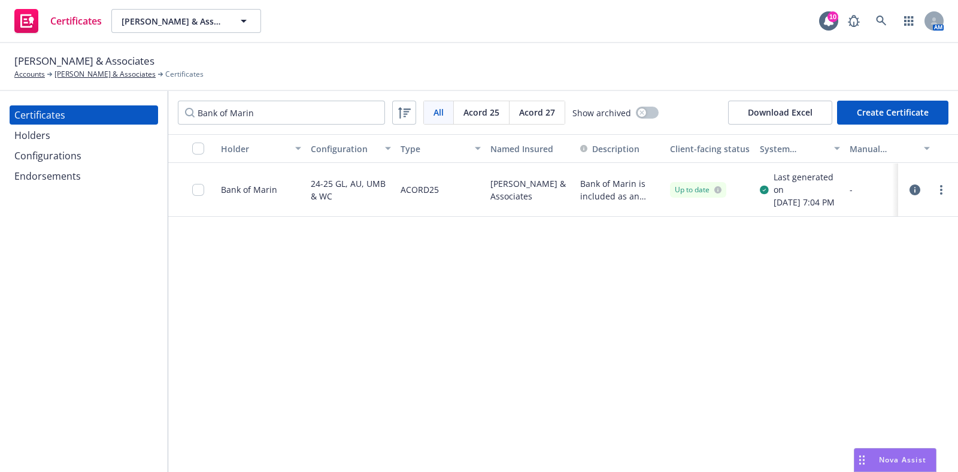
click at [102, 143] on div "Holders" at bounding box center [83, 135] width 139 height 19
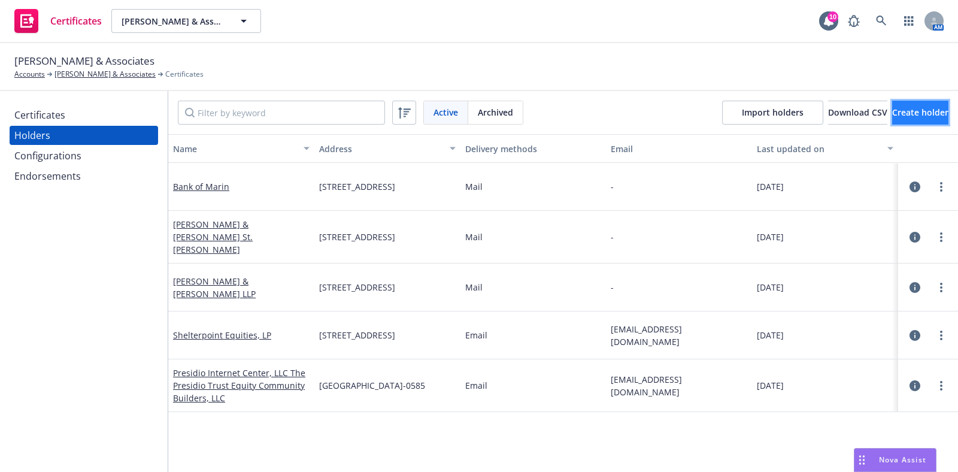
click at [893, 118] on button "Create holder" at bounding box center [920, 113] width 56 height 24
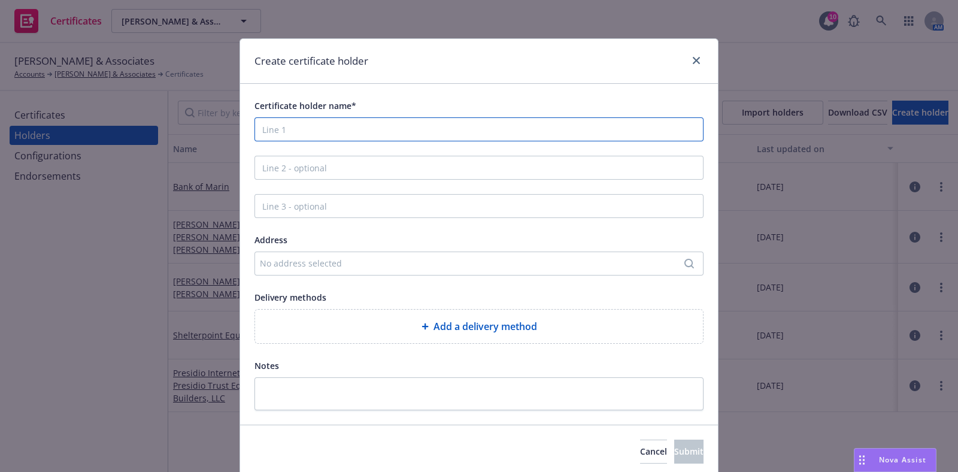
click at [355, 131] on input "Certificate holder name*" at bounding box center [479, 129] width 449 height 24
paste input "Bank of Marin ISAOA PO Box 3308, Santa Rosa, CA 95402"
drag, startPoint x: 531, startPoint y: 129, endPoint x: 365, endPoint y: 129, distance: 165.9
click at [365, 129] on input "Bank of Marin ISAOA PO Box 3308, Santa Rosa, CA 95402" at bounding box center [479, 129] width 449 height 24
type input "Bank of Marin ISAOA"
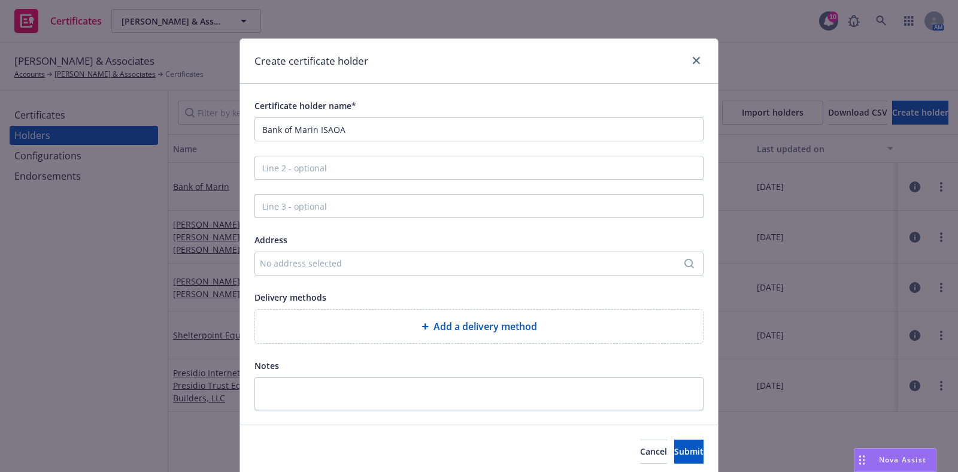
click at [353, 262] on div "No address selected" at bounding box center [473, 263] width 426 height 13
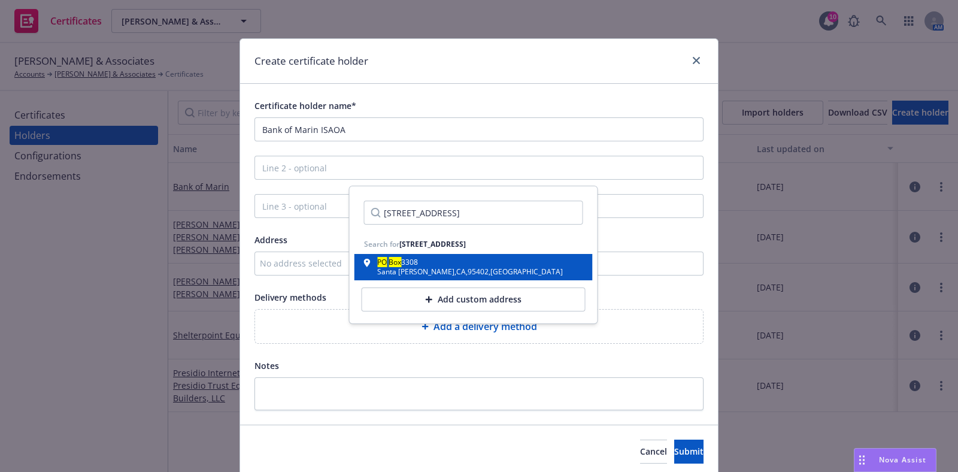
type input "PO Box 3308, Santa Rosa, CA 95402"
click at [483, 260] on div "PO Box 3308 Santa Rosa , CA , 95402 , USA" at bounding box center [473, 267] width 219 height 17
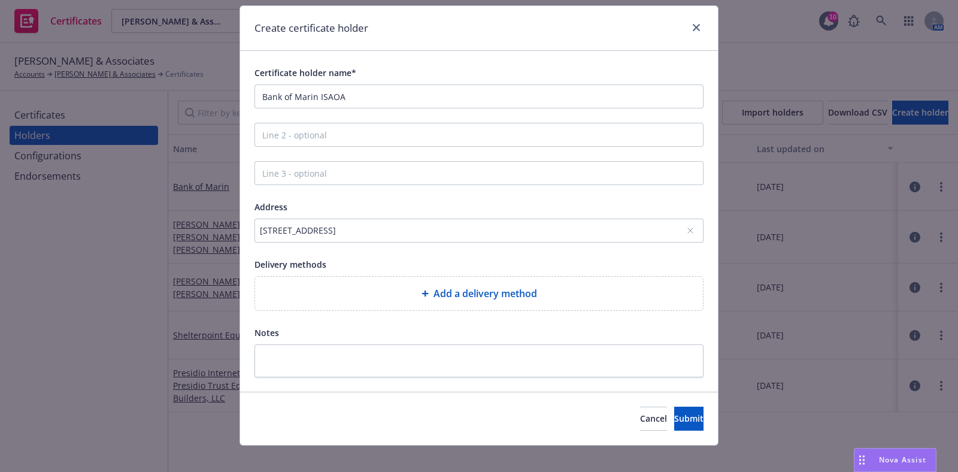
scroll to position [44, 0]
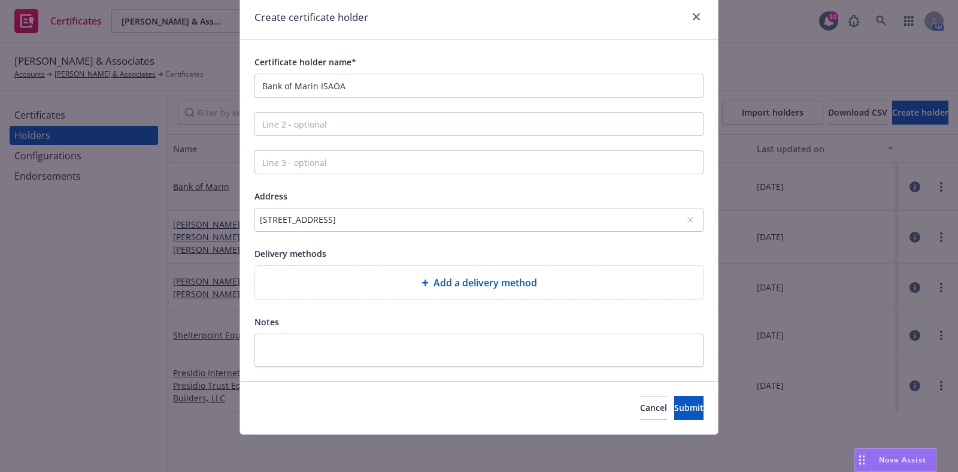
click at [378, 283] on div "Add a delivery method" at bounding box center [479, 282] width 429 height 14
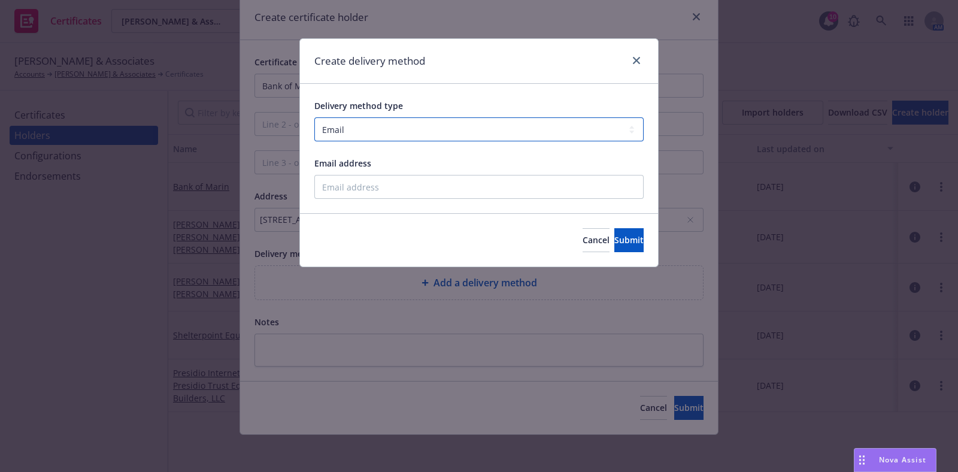
click at [409, 124] on select "Select delivery method type Email Mail Fax Upload to Compliance Website" at bounding box center [478, 129] width 329 height 24
select select "MAIL"
click at [314, 117] on select "Select delivery method type Email Mail Fax Upload to Compliance Website" at bounding box center [478, 129] width 329 height 24
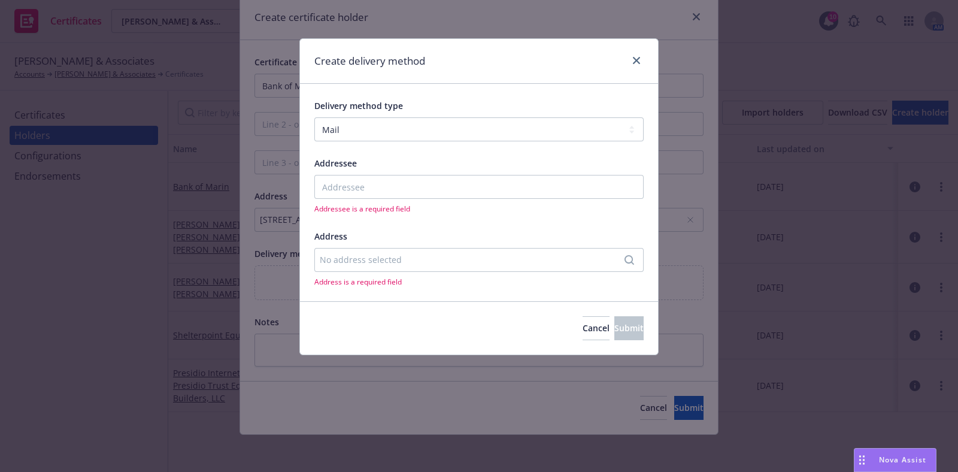
click at [374, 172] on div "Addressee Addressee is a required field" at bounding box center [478, 185] width 329 height 58
click at [368, 189] on input "Addressee" at bounding box center [478, 187] width 329 height 24
paste input "Bank of Marin ISAOA PO Box 3308, Santa Rosa, CA 95402"
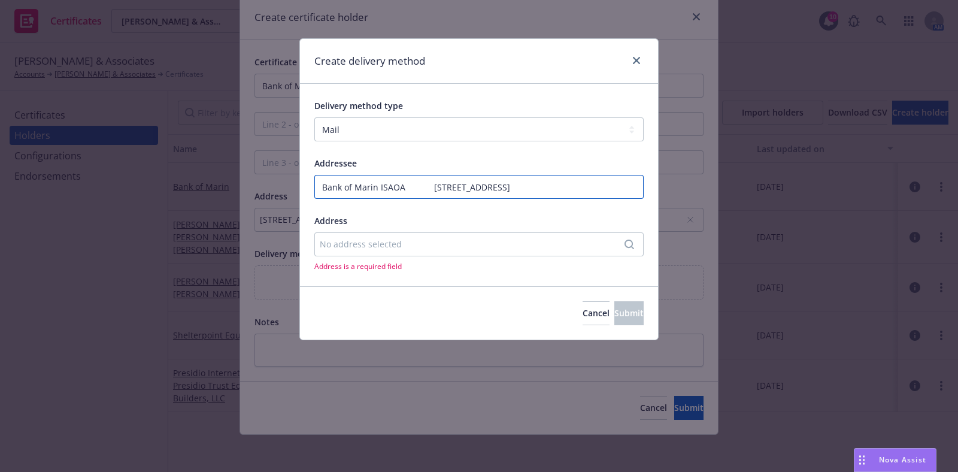
drag, startPoint x: 570, startPoint y: 189, endPoint x: 429, endPoint y: 187, distance: 140.7
click at [429, 187] on input "Bank of Marin ISAOA PO Box 3308, Santa Rosa, CA 95402" at bounding box center [478, 187] width 329 height 24
type input "Bank of Marin ISAOA"
click at [458, 239] on div "No address selected" at bounding box center [473, 244] width 307 height 13
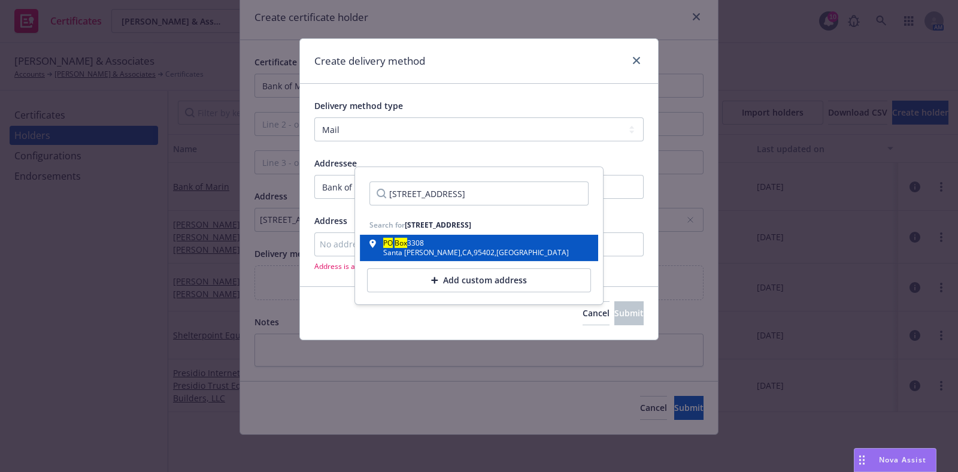
type input "PO Box 3308, Santa Rosa, CA 95402"
click at [455, 243] on div "PO Box 3308" at bounding box center [476, 245] width 186 height 10
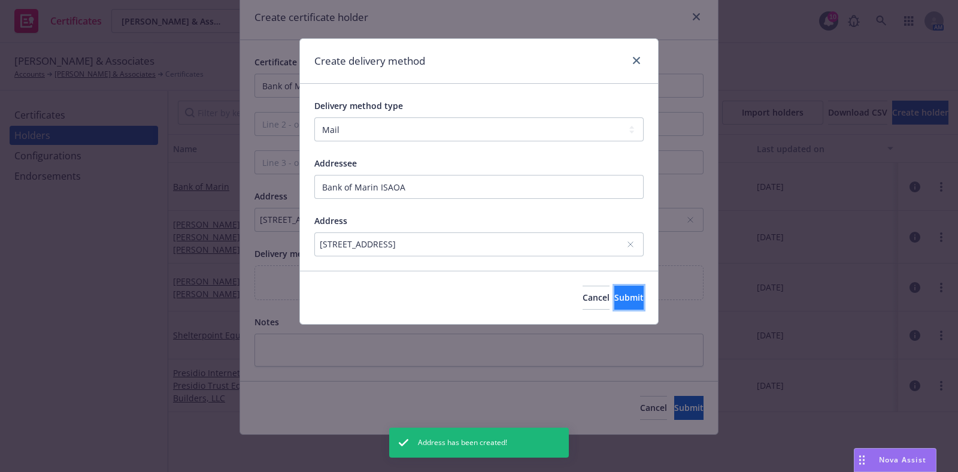
click at [614, 292] on span "Submit" at bounding box center [628, 297] width 29 height 11
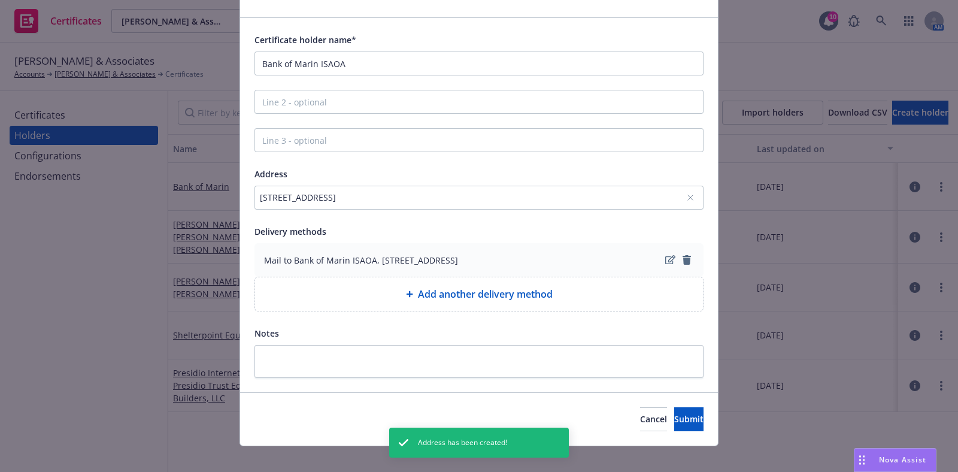
scroll to position [77, 0]
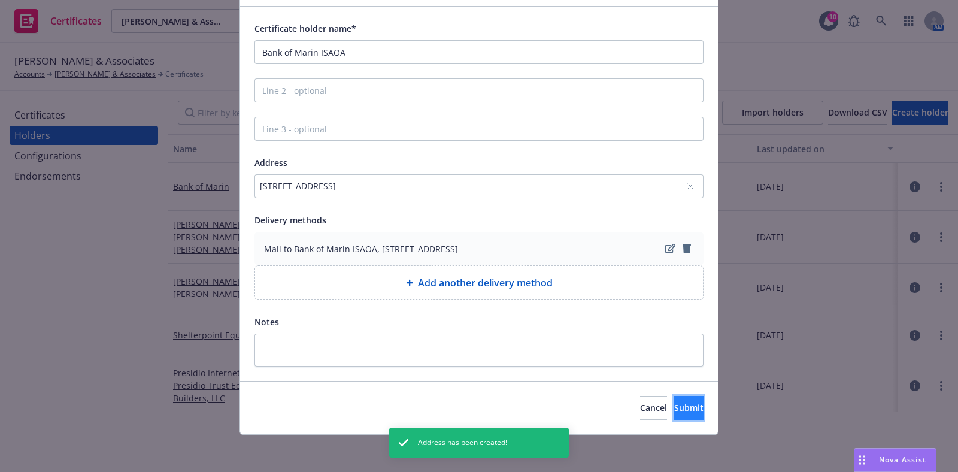
click at [674, 398] on button "Submit" at bounding box center [688, 408] width 29 height 24
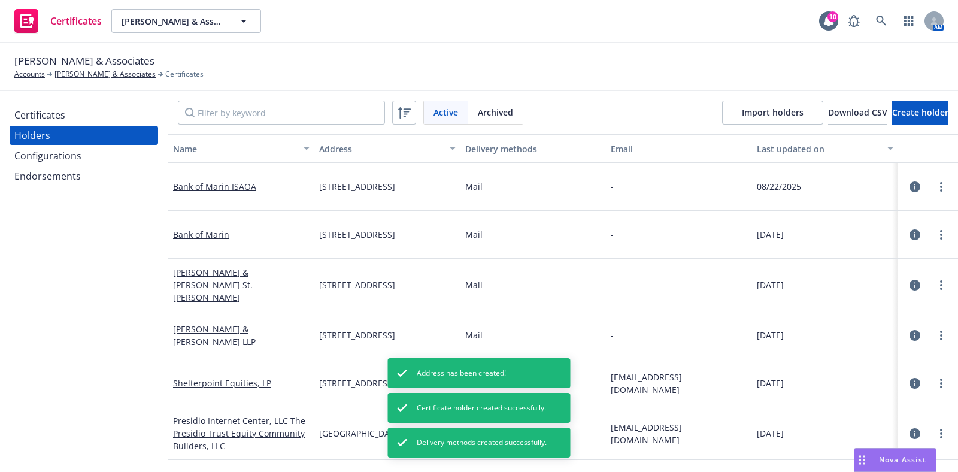
click at [85, 155] on div "Configurations" at bounding box center [83, 155] width 139 height 19
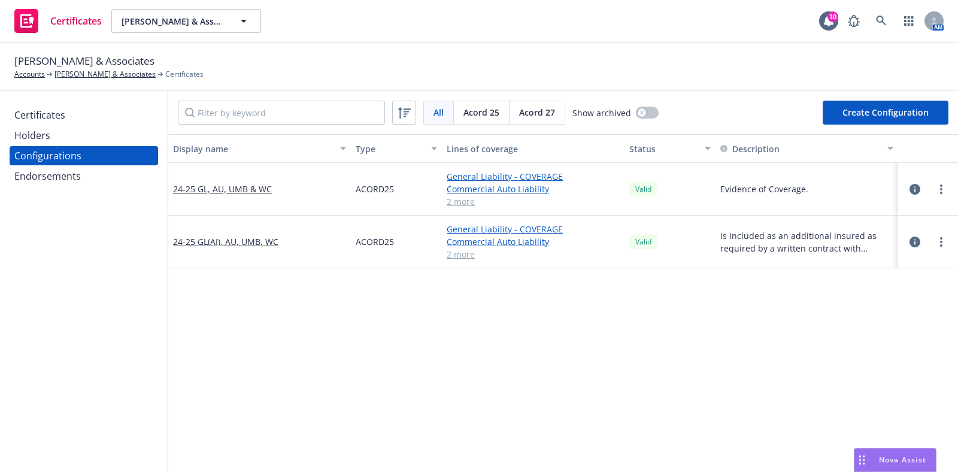
click at [876, 111] on button "Create Configuration" at bounding box center [886, 113] width 126 height 24
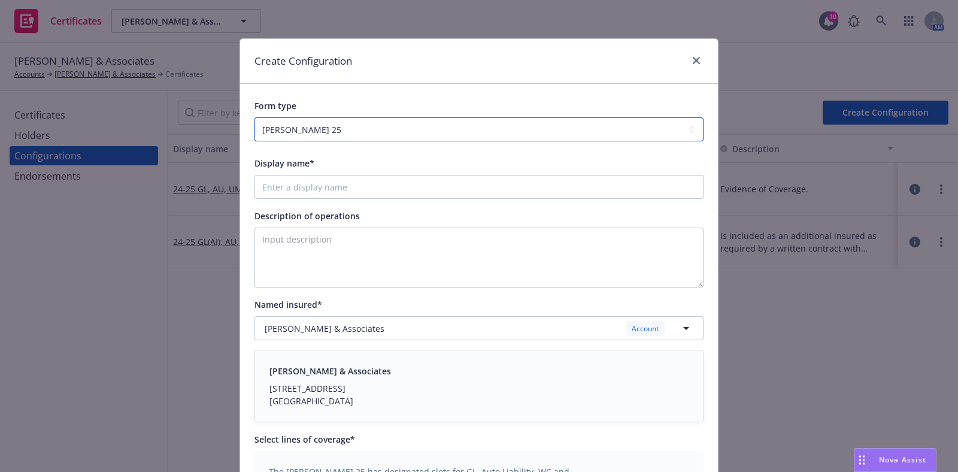
click at [379, 119] on select "ACORD 25 ACORD 27" at bounding box center [479, 129] width 449 height 24
select select "ACORD27"
click at [255, 117] on select "ACORD 25 ACORD 27" at bounding box center [479, 129] width 449 height 24
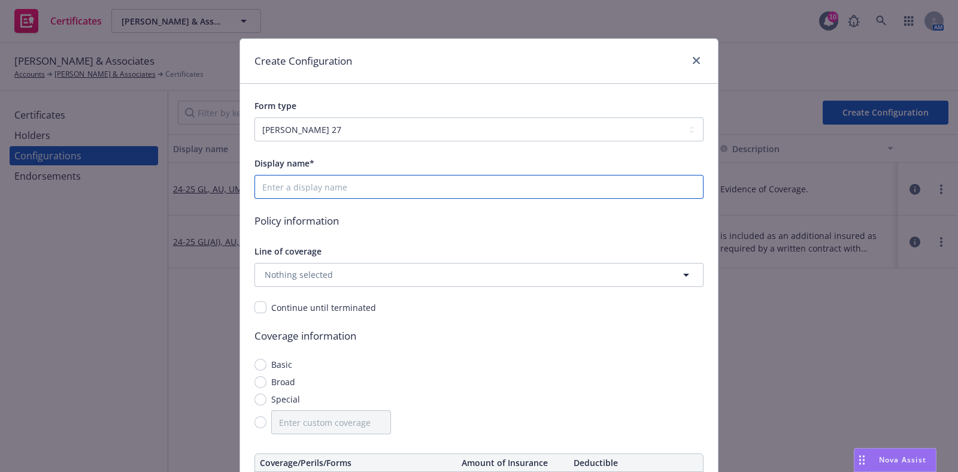
click at [384, 188] on input "Display name*" at bounding box center [479, 187] width 449 height 24
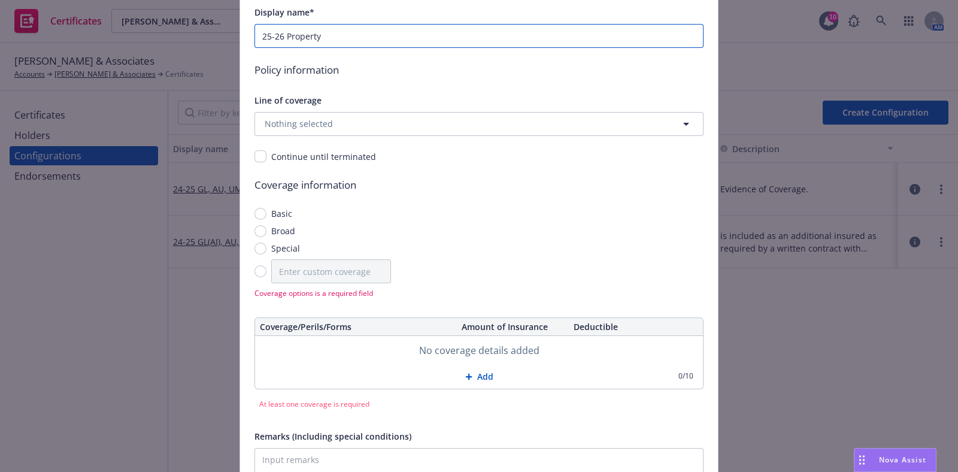
scroll to position [149, 0]
type input "25-26 Property"
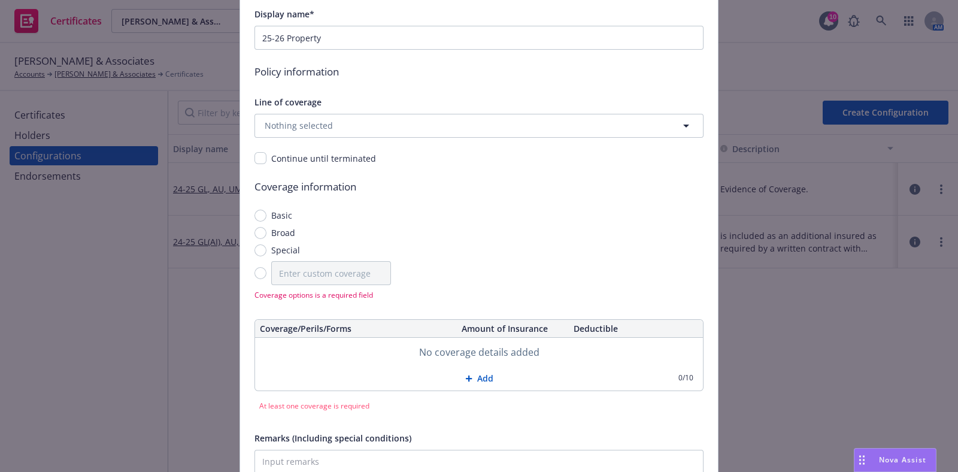
click at [381, 143] on div "Display name* 25-26 Property Policy information Line of coverage Nothing select…" at bounding box center [479, 258] width 449 height 502
click at [380, 126] on button "Nothing selected" at bounding box center [479, 126] width 449 height 24
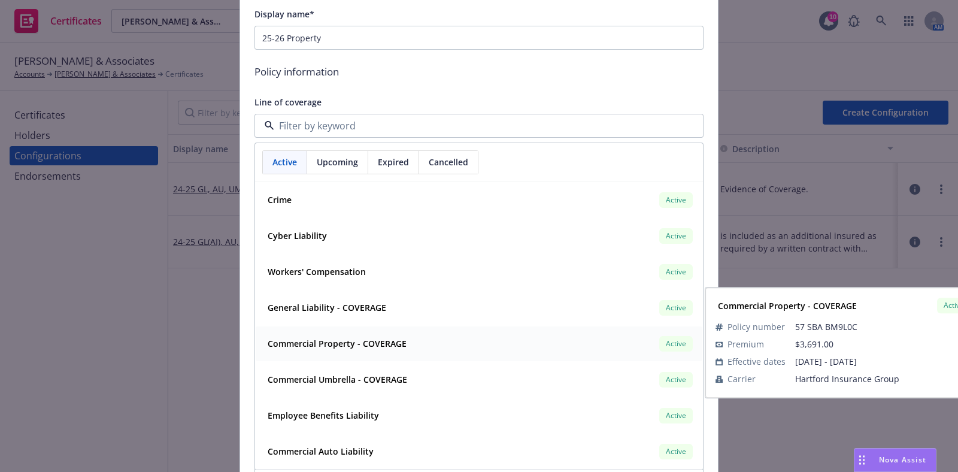
click at [422, 348] on div "Commercial Property - COVERAGE Active" at bounding box center [479, 344] width 432 height 20
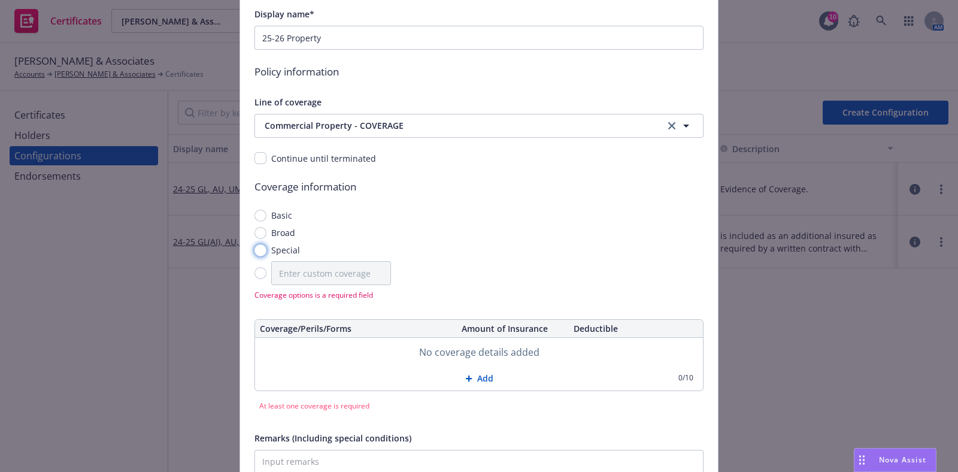
click at [256, 247] on input "Special" at bounding box center [261, 250] width 12 height 12
radio input "true"
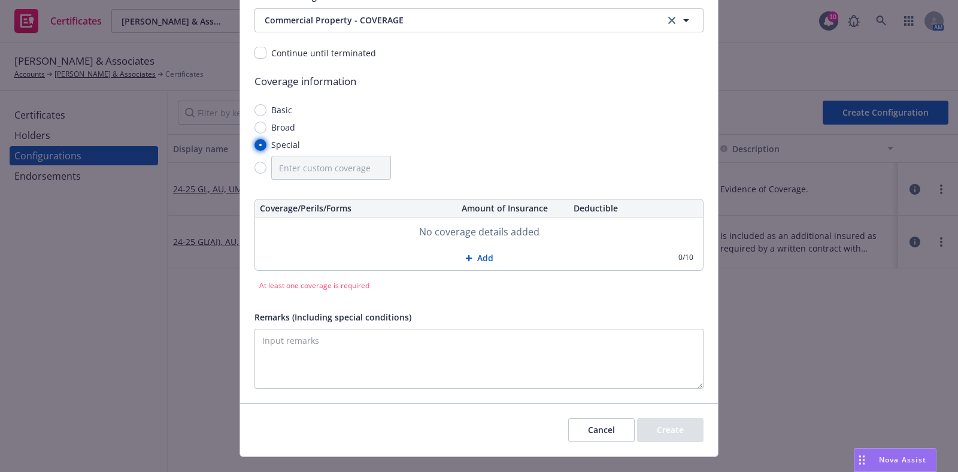
scroll to position [277, 0]
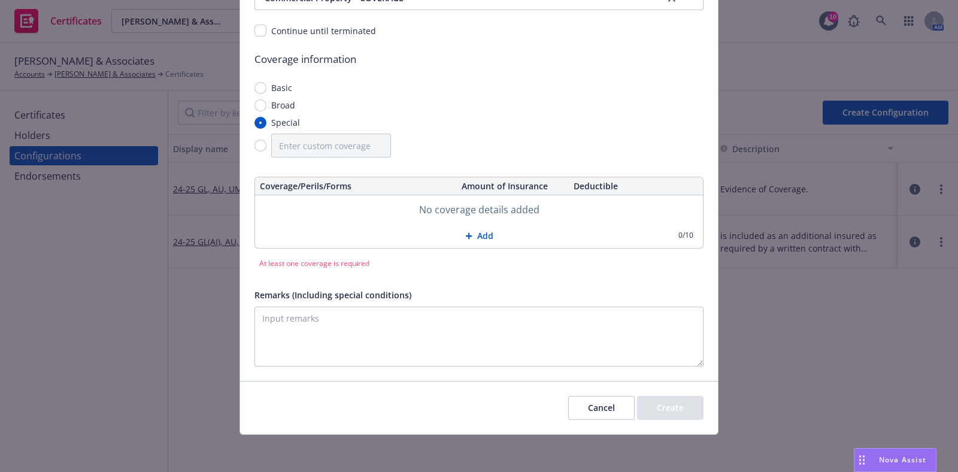
click at [486, 234] on button "Add" at bounding box center [479, 236] width 448 height 24
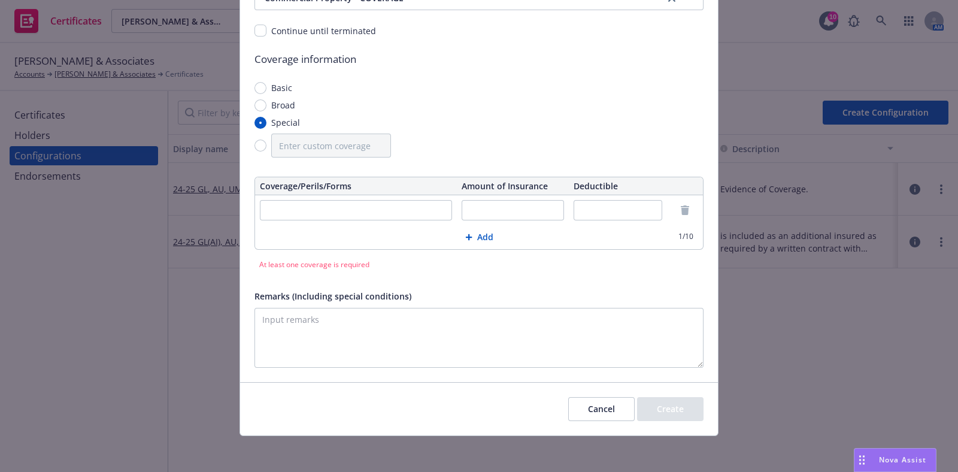
click at [378, 208] on input "text" at bounding box center [356, 210] width 192 height 20
type input "Business Personal Property"
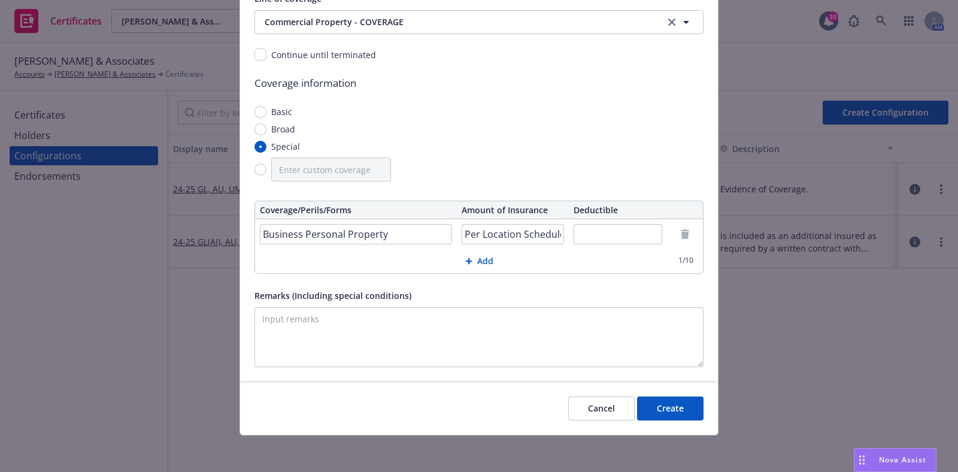
scroll to position [0, 2]
type input "Per Location Schedule"
paste input "$500"
type input "$500"
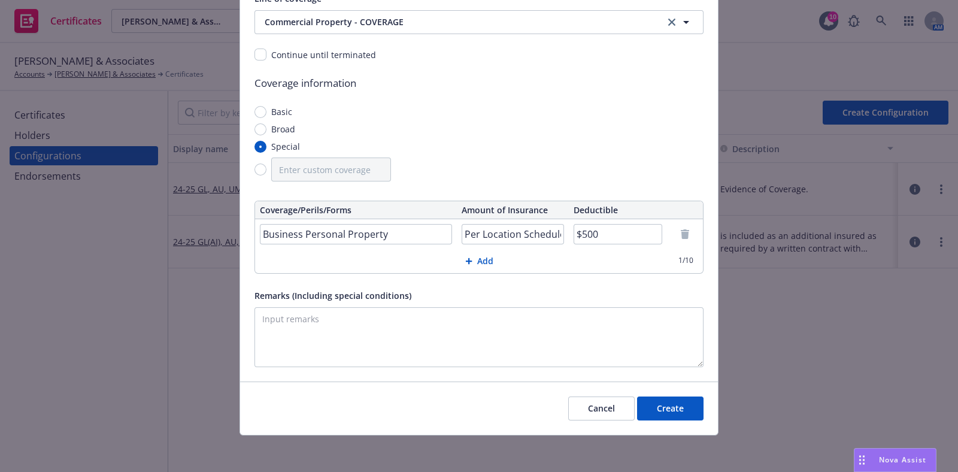
click at [481, 254] on button "Add" at bounding box center [479, 261] width 448 height 24
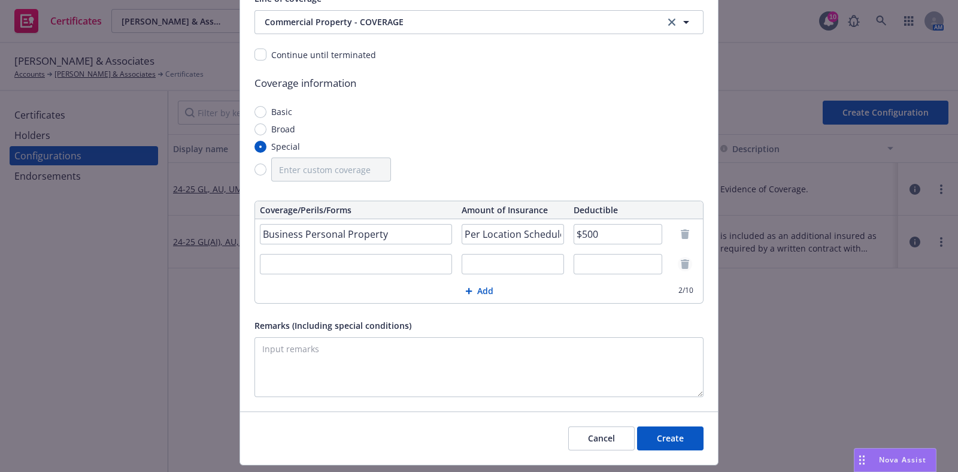
click at [684, 259] on link "remove" at bounding box center [685, 264] width 14 height 14
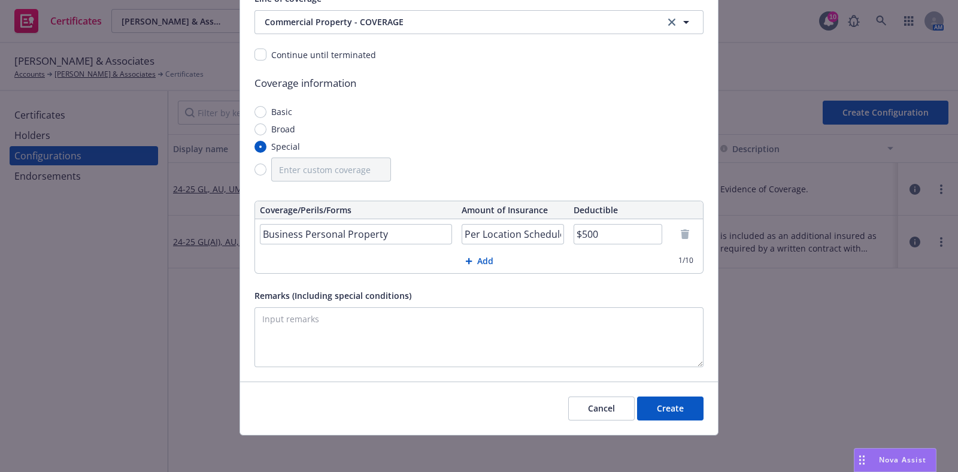
click at [674, 410] on button "Create" at bounding box center [670, 408] width 66 height 24
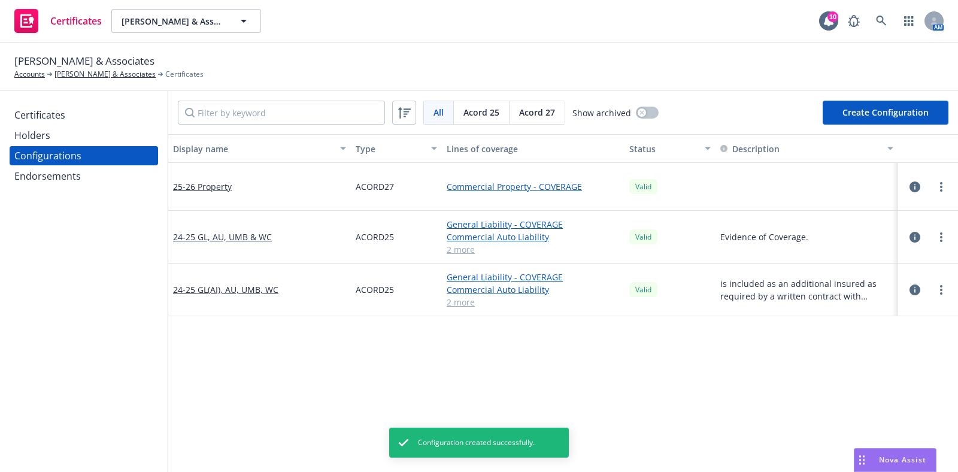
click at [56, 117] on div "Certificates" at bounding box center [39, 114] width 51 height 19
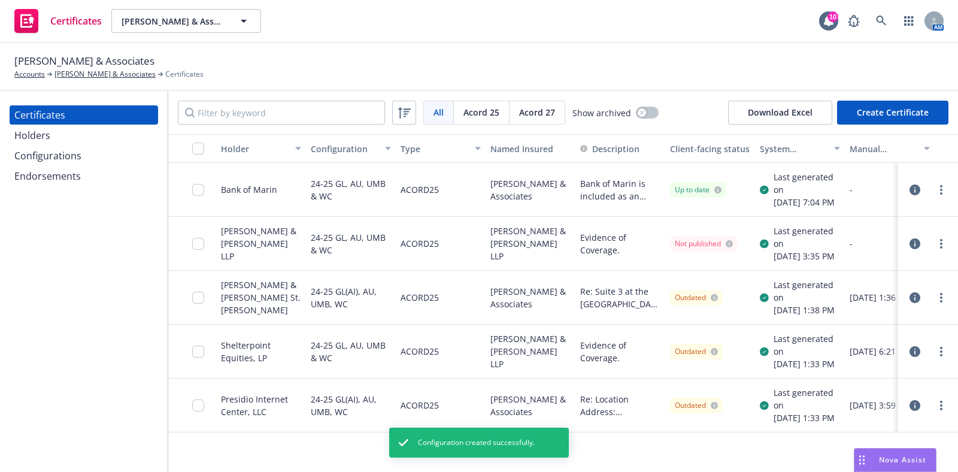
click at [867, 109] on button "Create Certificate" at bounding box center [892, 113] width 111 height 24
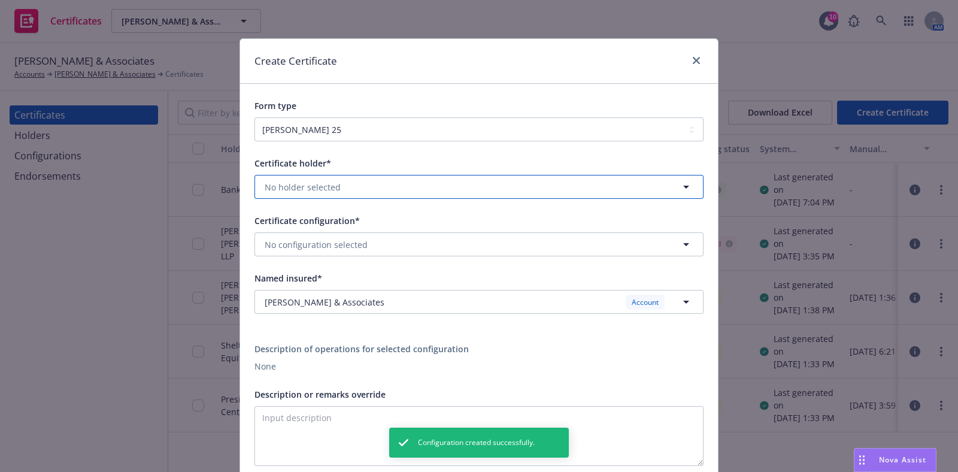
click at [398, 193] on button "No holder selected" at bounding box center [479, 187] width 449 height 24
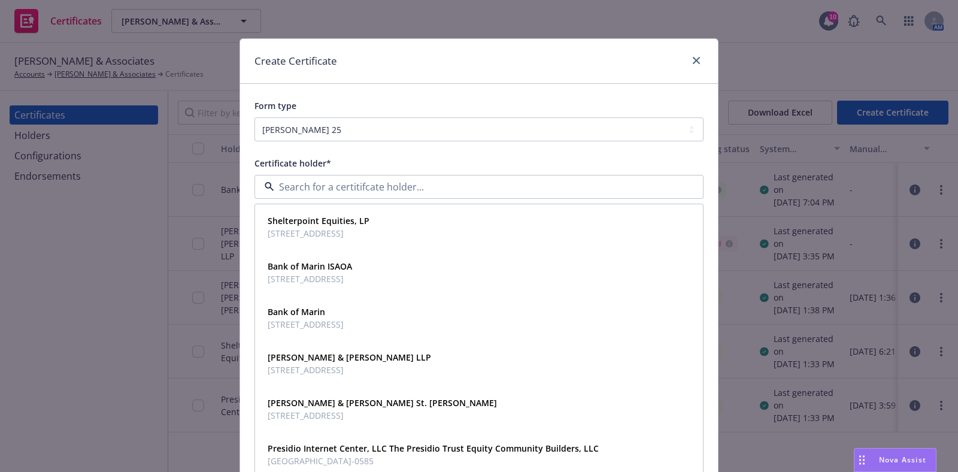
click at [684, 60] on div at bounding box center [693, 61] width 19 height 16
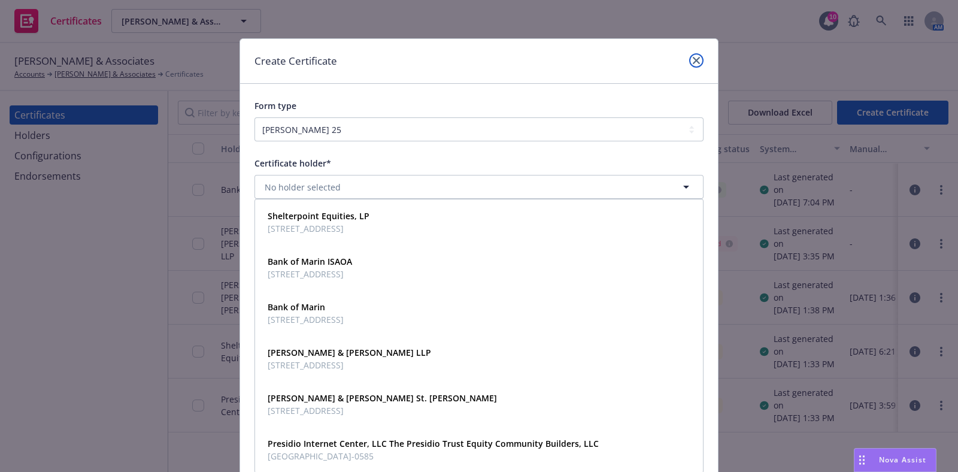
click at [693, 57] on icon "close" at bounding box center [696, 60] width 7 height 7
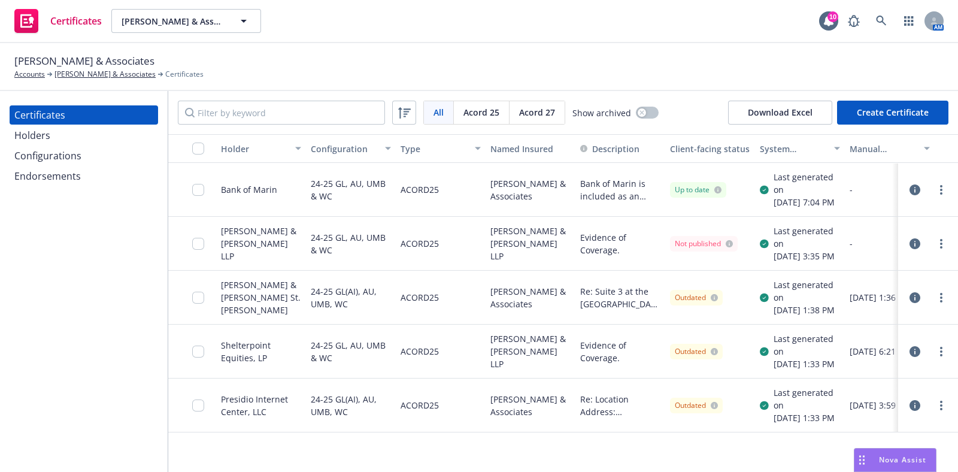
click at [38, 140] on div "Holders" at bounding box center [32, 135] width 36 height 19
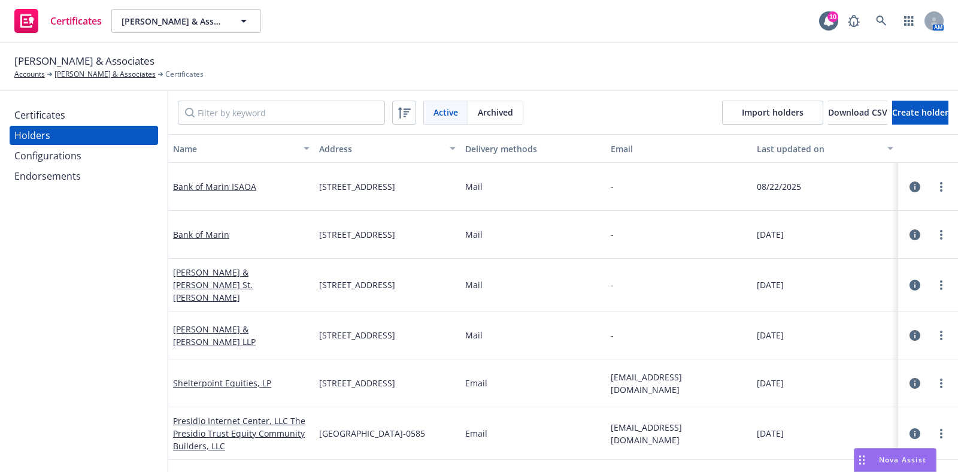
click at [910, 187] on icon "button" at bounding box center [915, 186] width 11 height 11
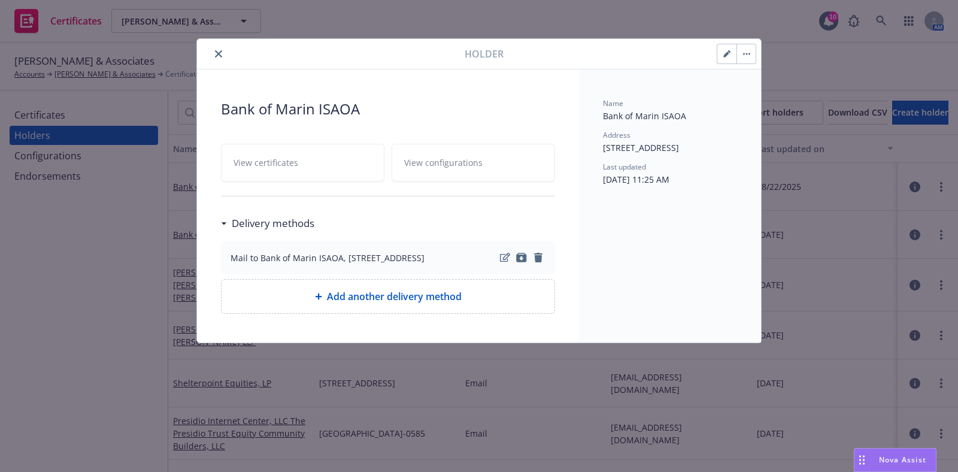
click at [110, 192] on div "Holder Bank of Marin ISAOA View certificates View configurations Delivery metho…" at bounding box center [479, 236] width 958 height 472
click at [214, 51] on button "close" at bounding box center [218, 54] width 14 height 14
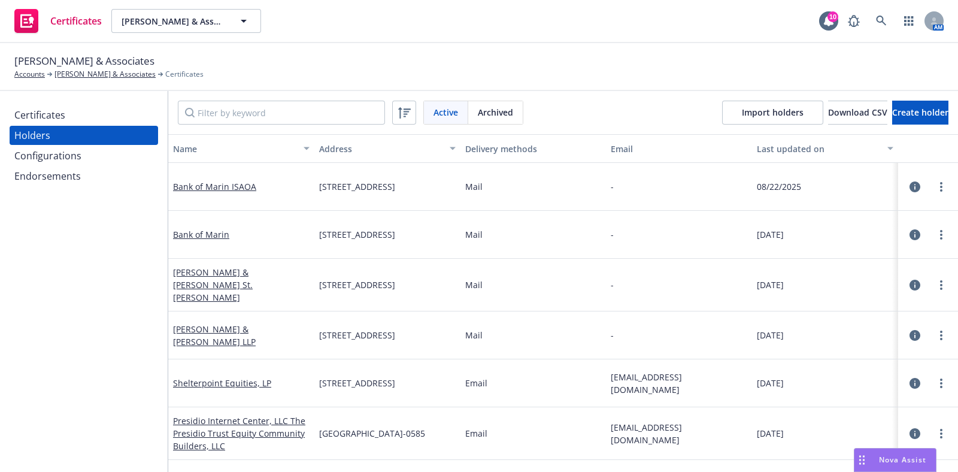
click at [44, 118] on div "Certificates" at bounding box center [39, 114] width 51 height 19
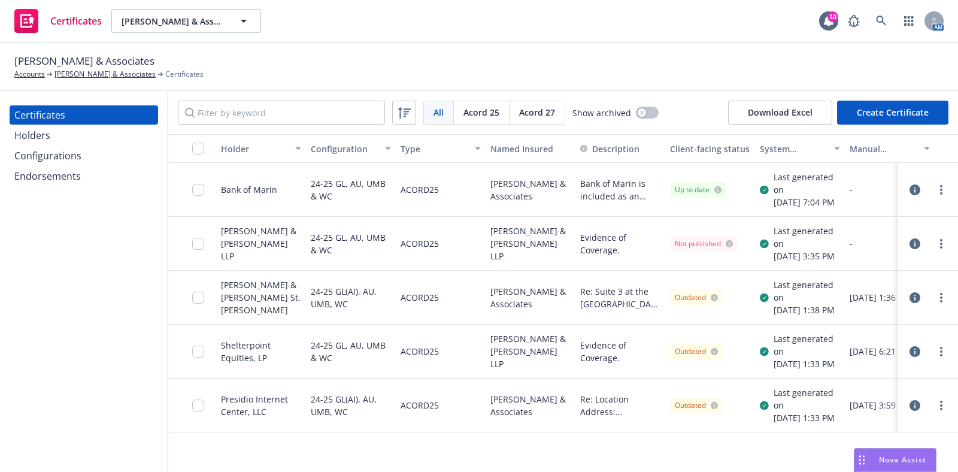
click at [887, 114] on button "Create Certificate" at bounding box center [892, 113] width 111 height 24
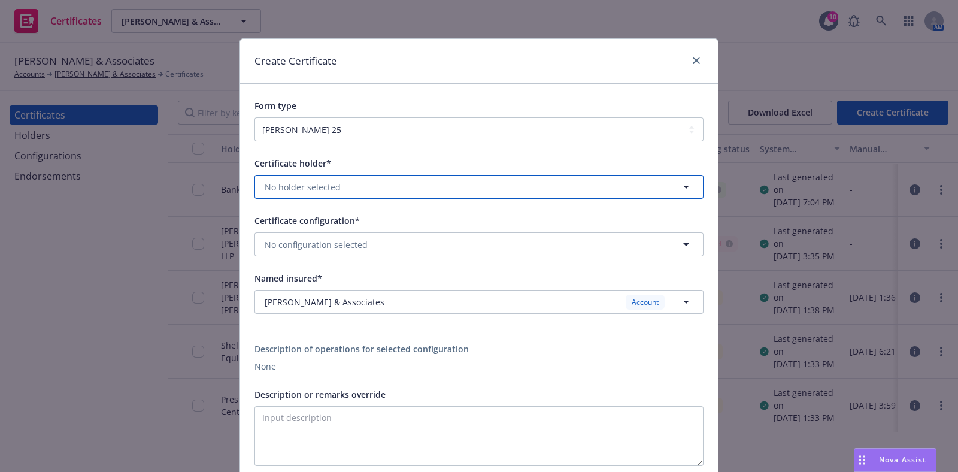
click at [370, 178] on button "No holder selected" at bounding box center [479, 187] width 449 height 24
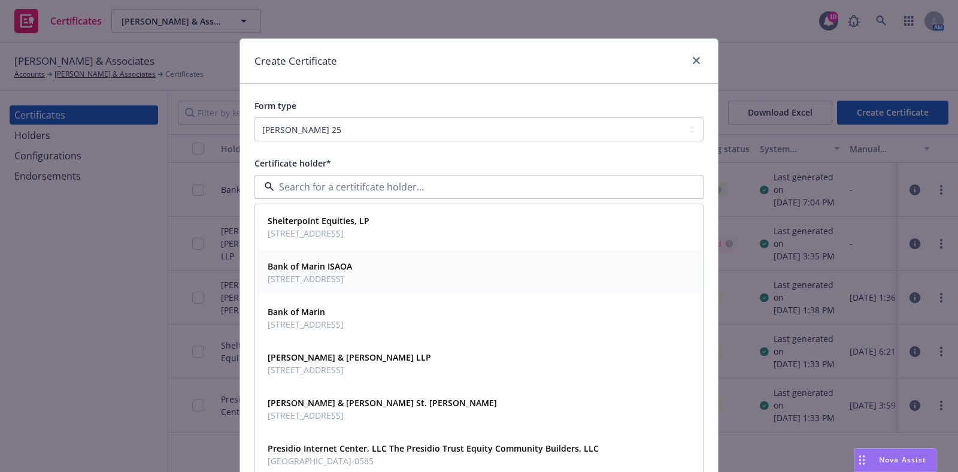
click at [337, 272] on span "PO Box 3308, Santa Rosa, CA, 95402, USA" at bounding box center [310, 278] width 84 height 13
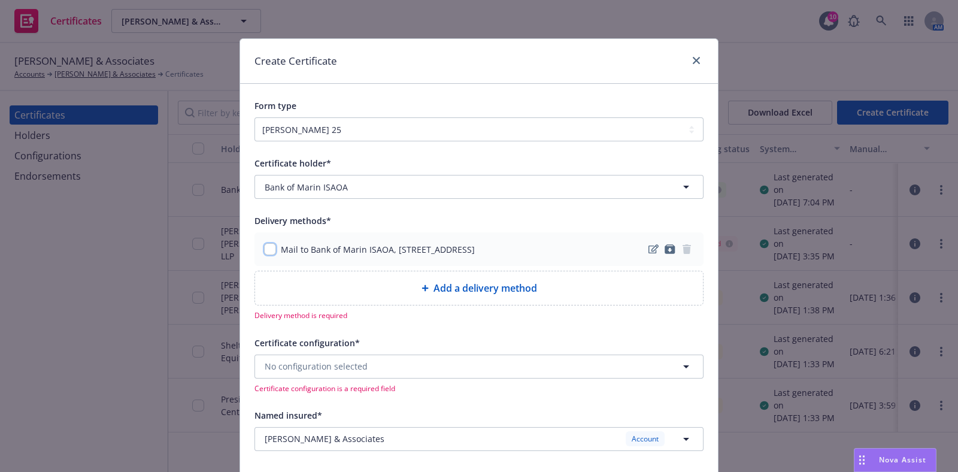
click at [264, 253] on input "checkbox" at bounding box center [270, 249] width 12 height 12
checkbox input "true"
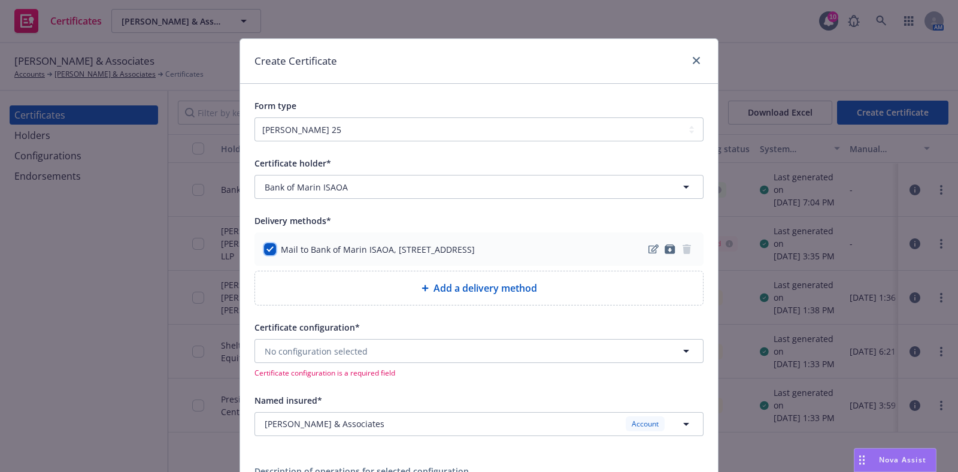
scroll to position [149, 0]
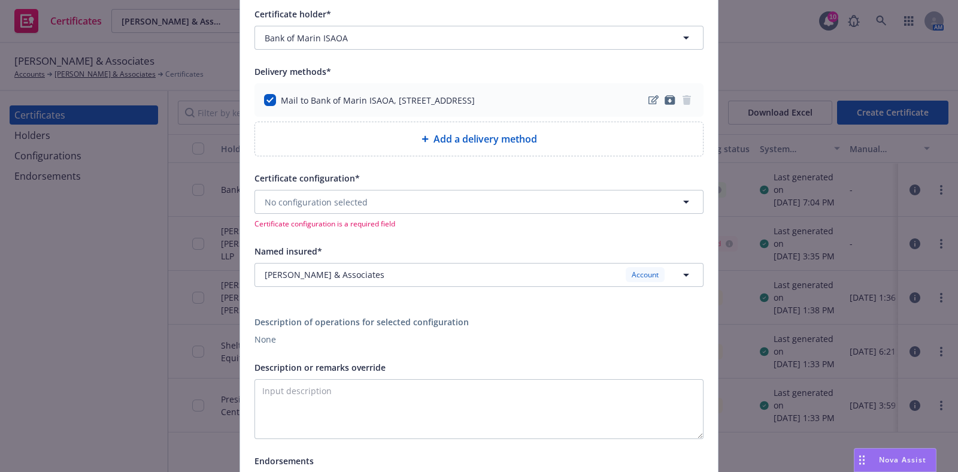
click at [395, 185] on div "Certificate configuration* No configuration selected Certificate configuration …" at bounding box center [479, 200] width 449 height 58
click at [396, 196] on button "No configuration selected" at bounding box center [479, 202] width 449 height 24
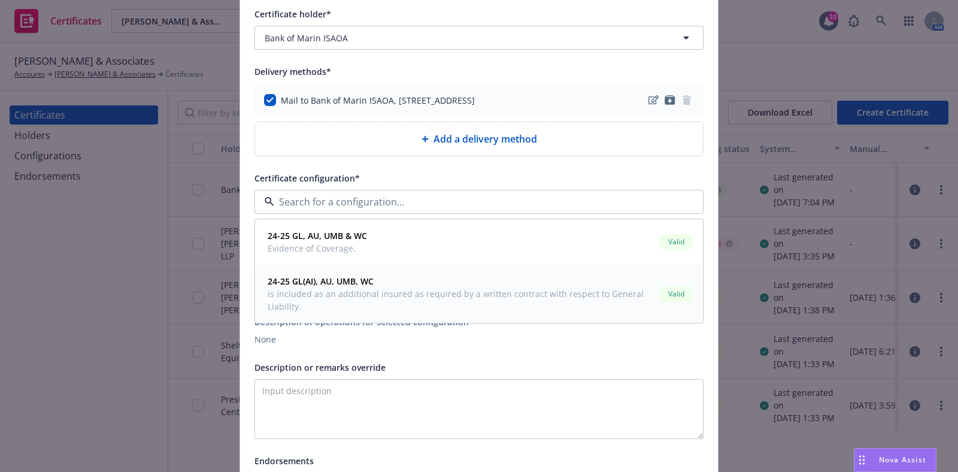
click at [392, 285] on span "24-25 GL(AI), AU, UMB, WC" at bounding box center [461, 281] width 387 height 13
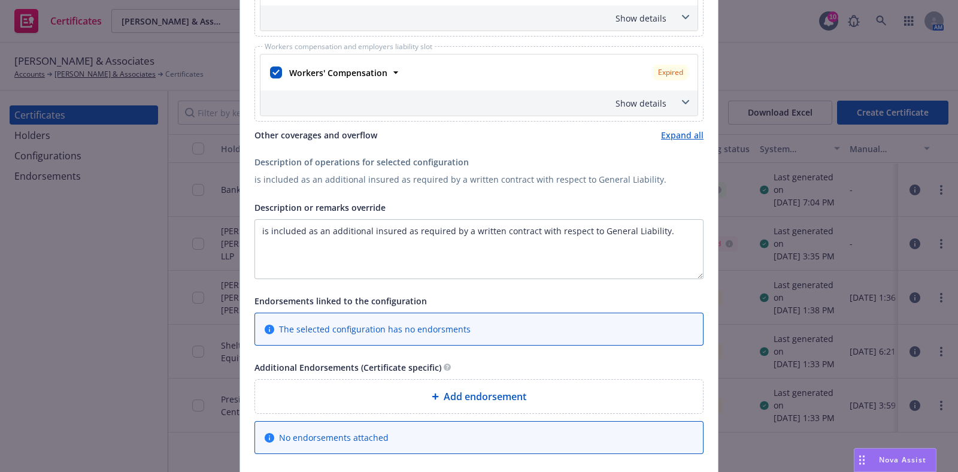
scroll to position [674, 0]
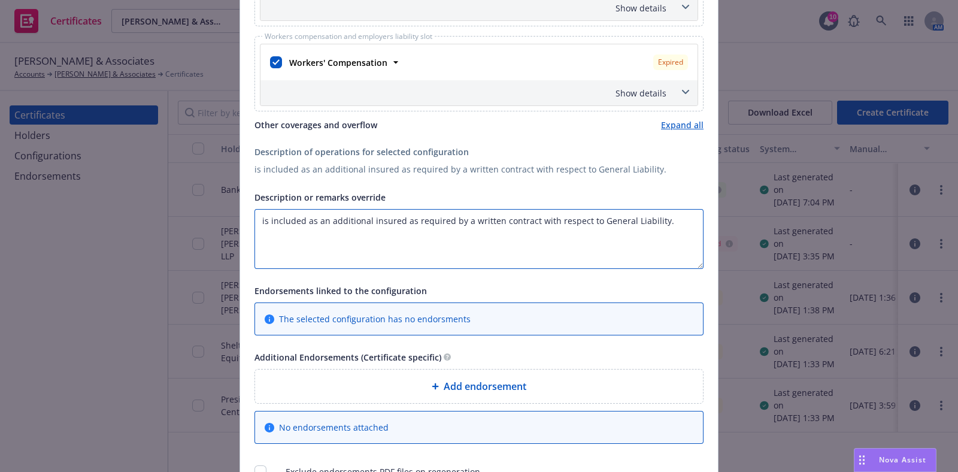
click at [255, 217] on textarea "is included as an additional insured as required by a written contract with res…" at bounding box center [479, 239] width 449 height 60
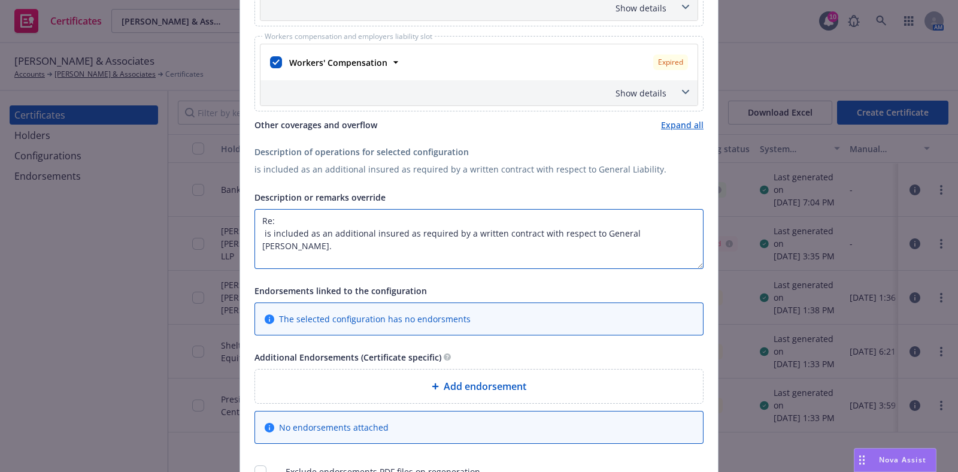
paste textarea "2575998"
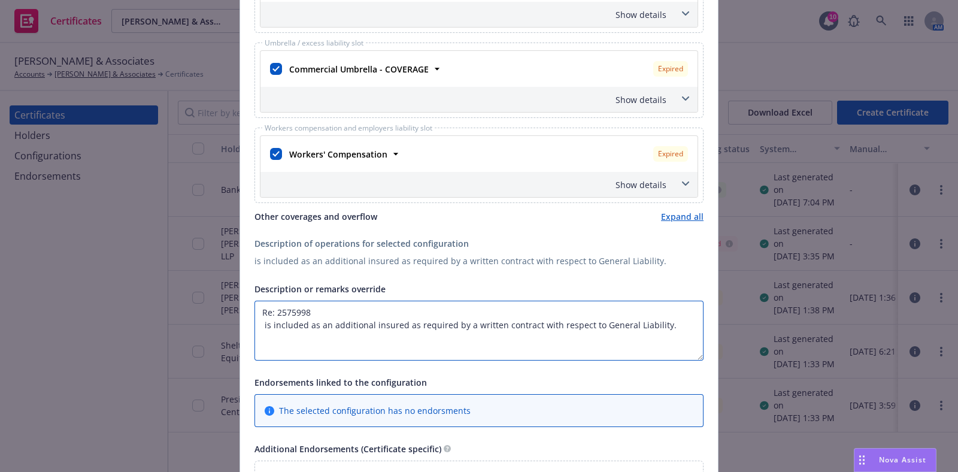
scroll to position [598, 0]
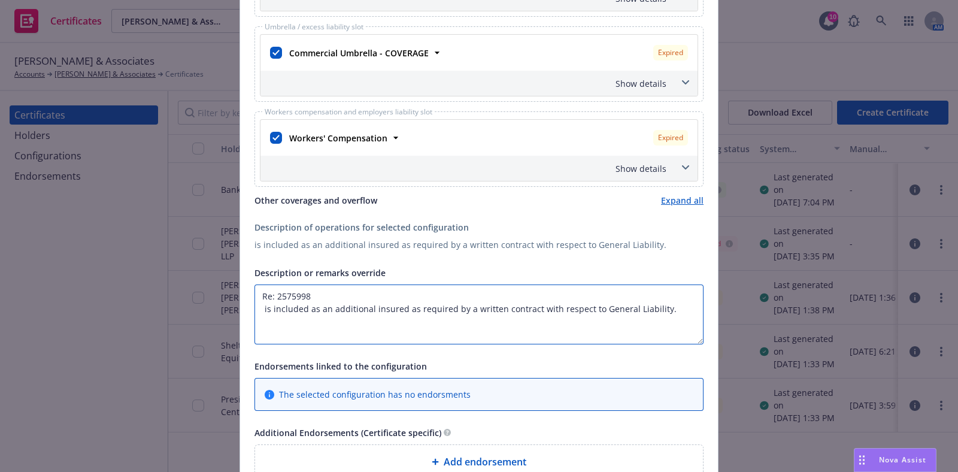
click at [255, 307] on textarea "Re: 2575998 is included as an additional insured as required by a written contr…" at bounding box center [479, 314] width 449 height 60
paste textarea "Bank of Marin ISAOA"
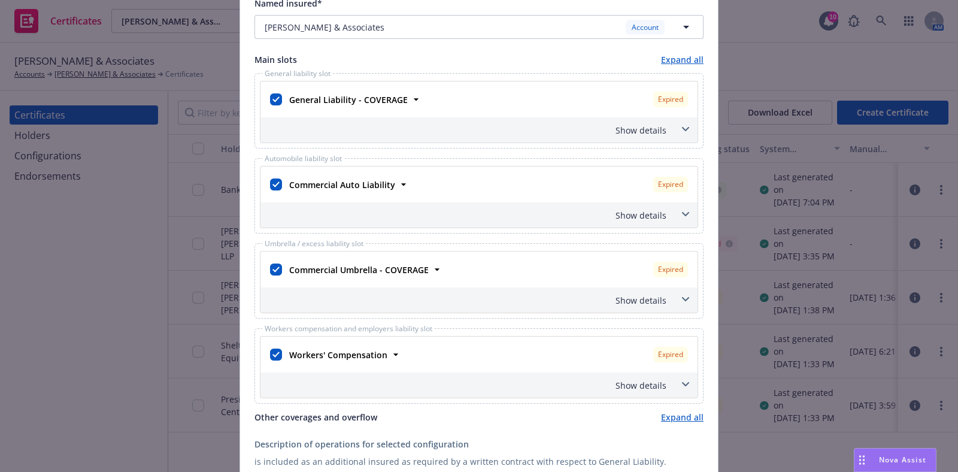
scroll to position [374, 0]
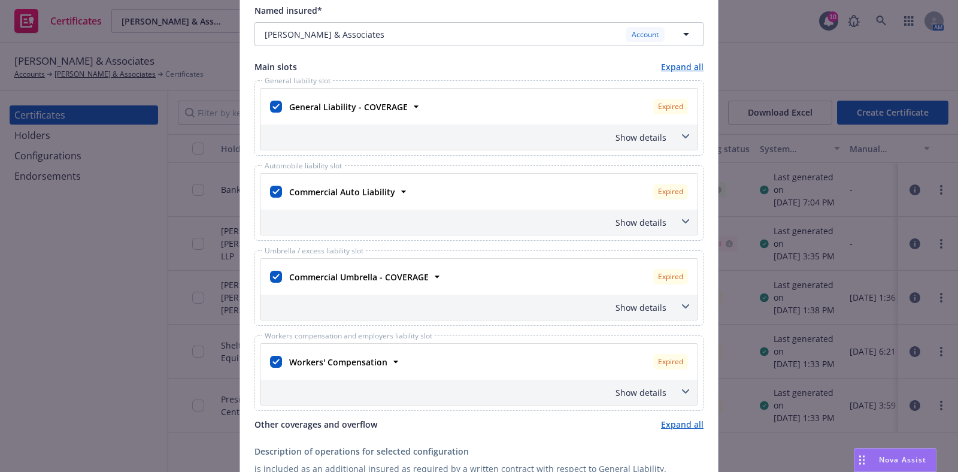
type textarea "Re: 2575998 Bank of [PERSON_NAME] is included as an additional insured as requi…"
click at [552, 135] on div "Show details" at bounding box center [465, 137] width 404 height 13
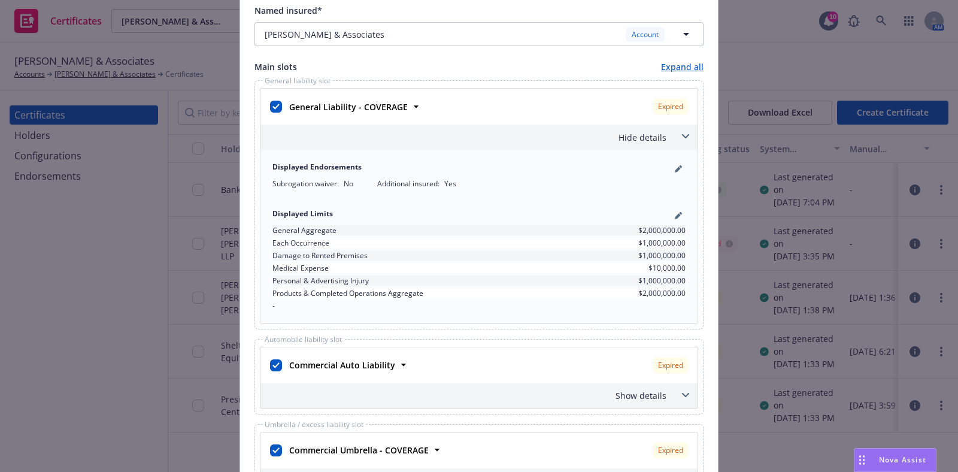
click at [552, 135] on div "Hide details" at bounding box center [465, 137] width 404 height 13
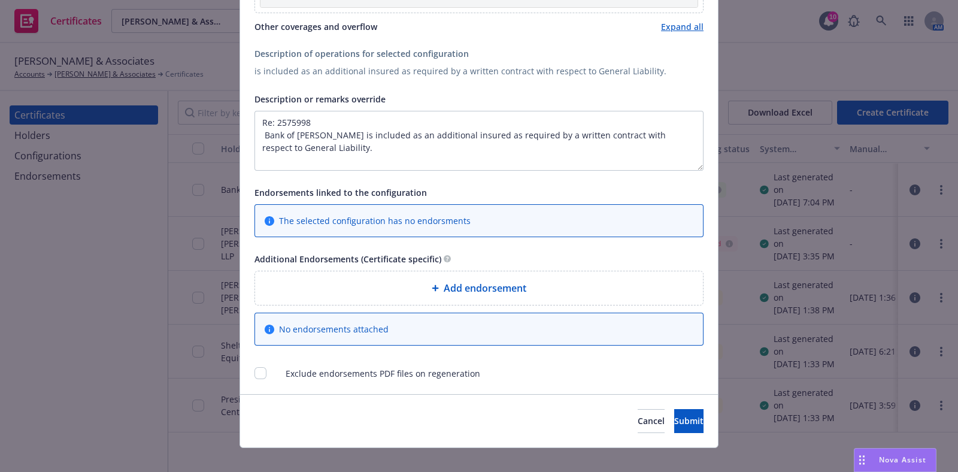
scroll to position [783, 0]
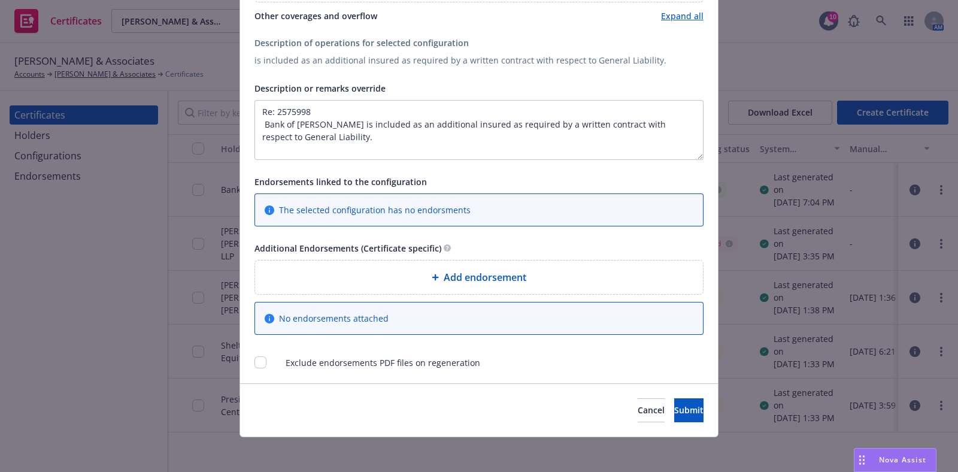
click at [501, 283] on div "Add endorsement" at bounding box center [479, 277] width 448 height 34
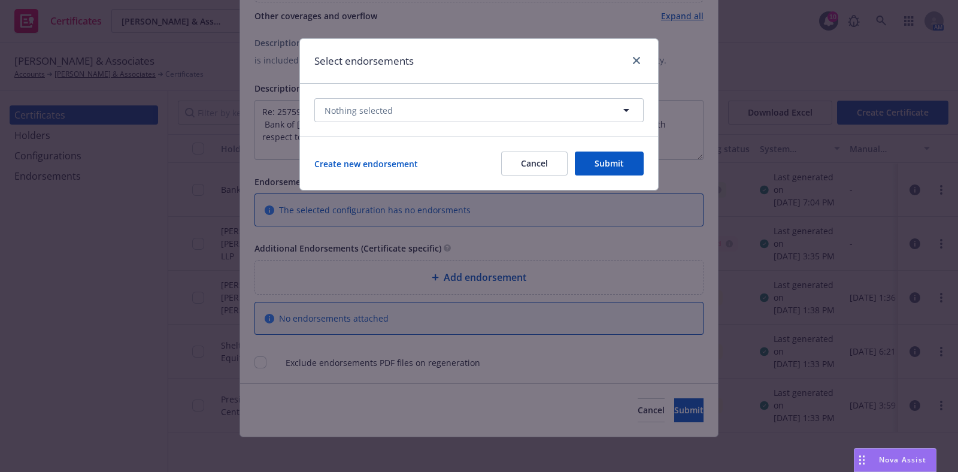
click at [532, 169] on button "Cancel" at bounding box center [534, 164] width 66 height 24
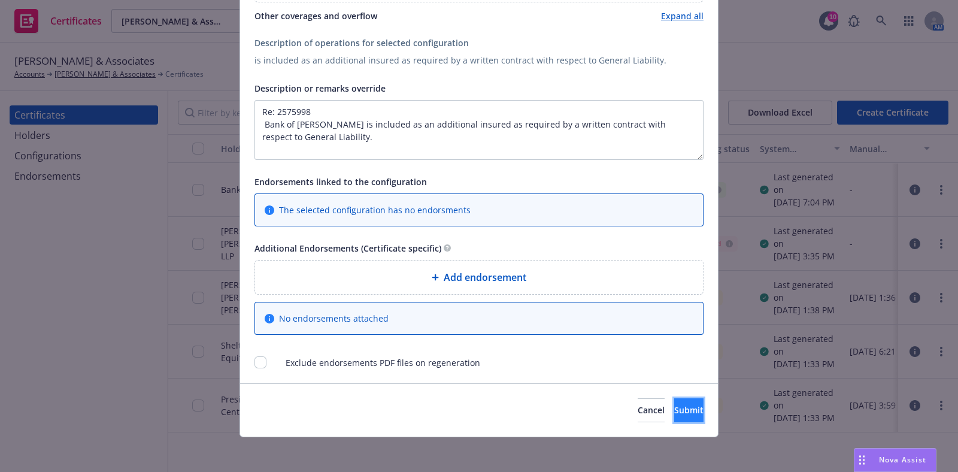
click at [674, 410] on span "Submit" at bounding box center [688, 409] width 29 height 11
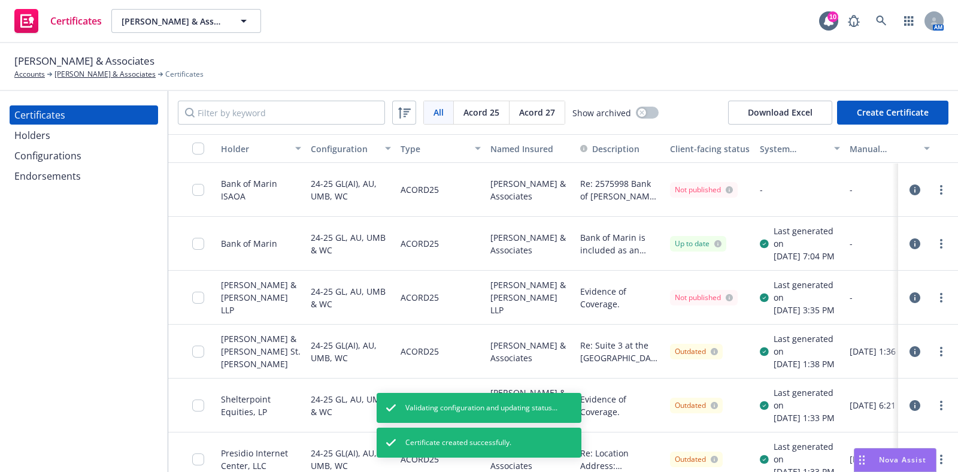
click at [876, 111] on button "Create Certificate" at bounding box center [892, 113] width 111 height 24
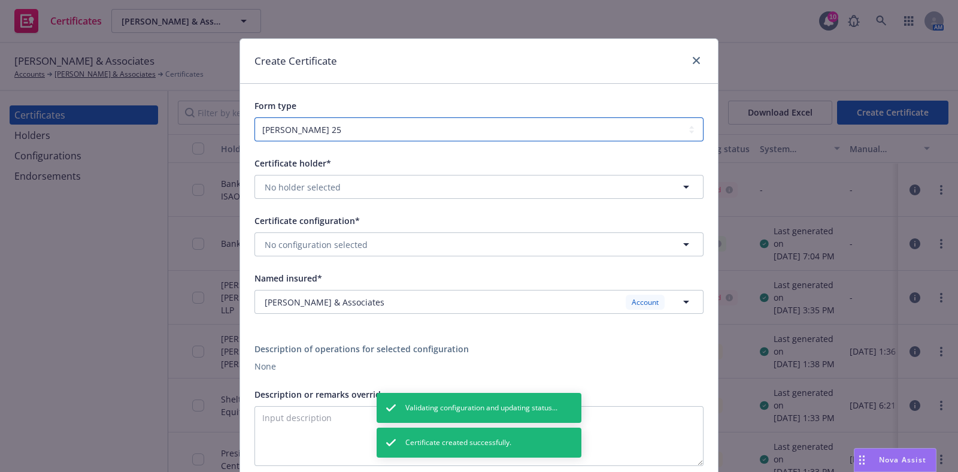
click at [340, 135] on select "ACORD 25 ACORD 27" at bounding box center [479, 129] width 449 height 24
select select "ACORD27"
click at [255, 117] on select "ACORD 25 ACORD 27" at bounding box center [479, 129] width 449 height 24
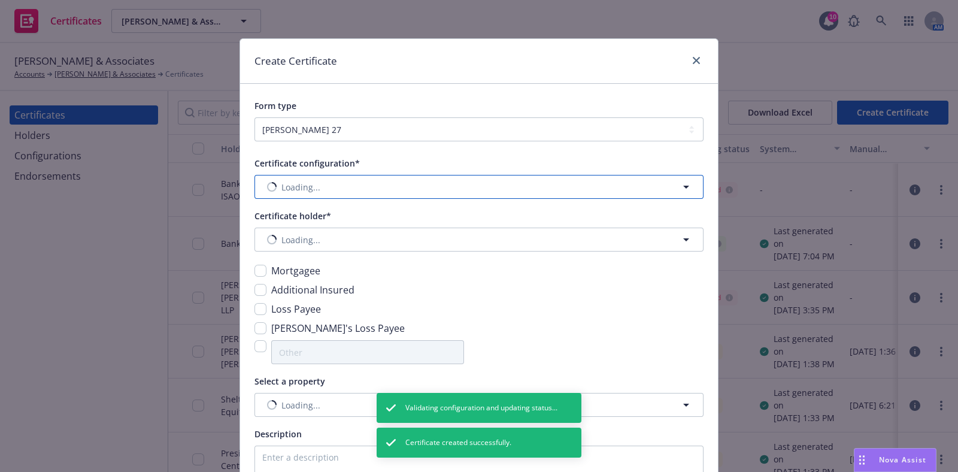
click at [310, 182] on span "Loading..." at bounding box center [300, 187] width 39 height 13
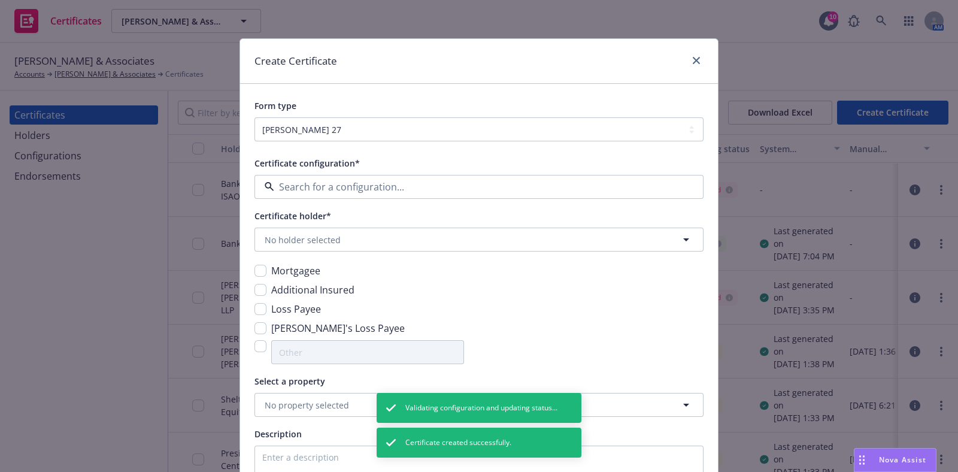
click at [301, 217] on strong "25-26 Property" at bounding box center [298, 222] width 61 height 11
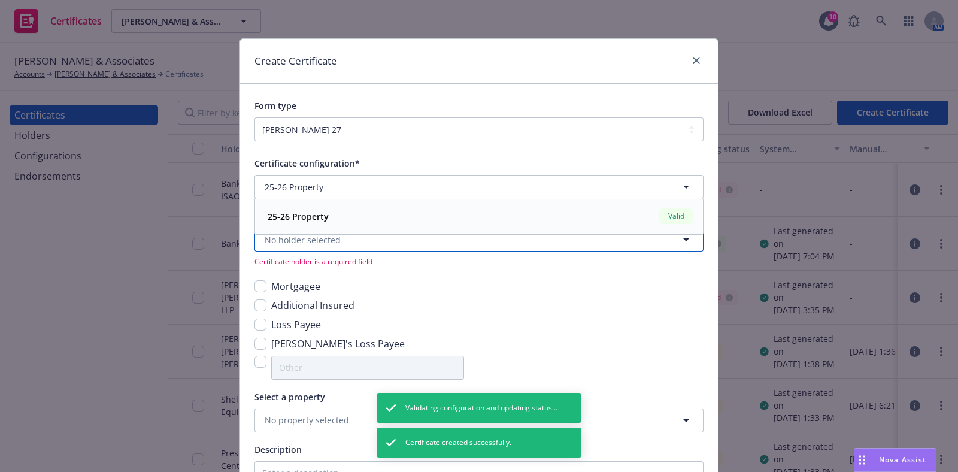
click at [290, 239] on span "No holder selected" at bounding box center [303, 240] width 76 height 13
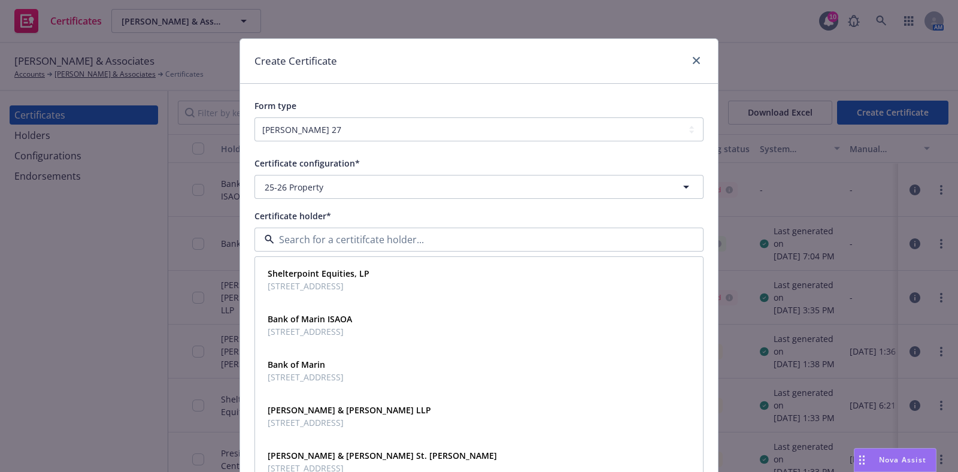
click at [366, 202] on div "Certificate configuration* [object Object] 25-26 Property Certificate holder* S…" at bounding box center [479, 428] width 449 height 544
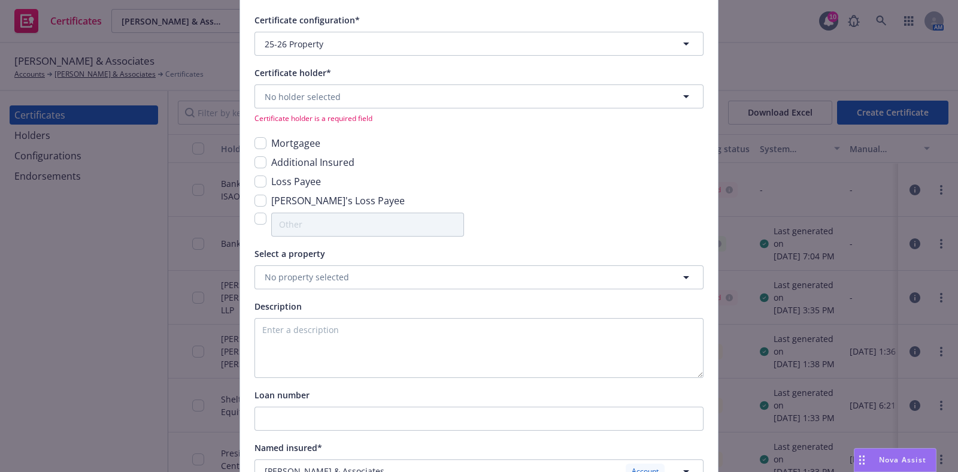
scroll to position [149, 0]
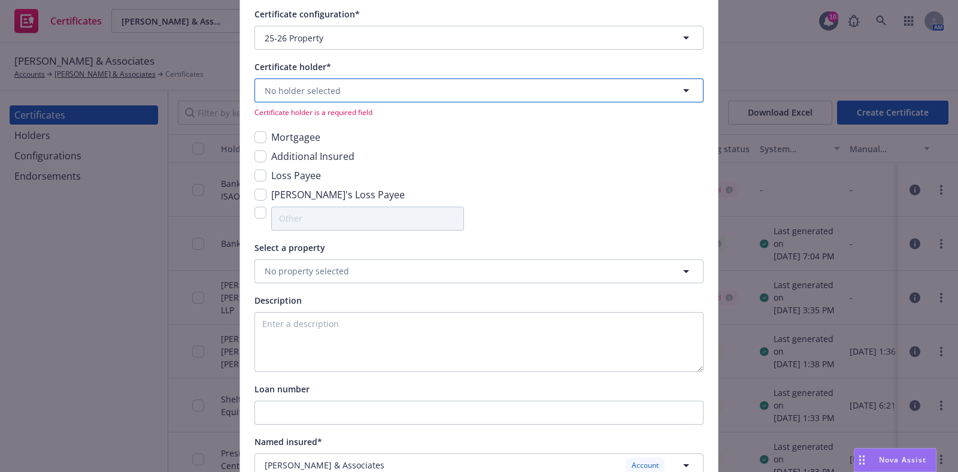
click at [318, 93] on span "No holder selected" at bounding box center [303, 90] width 76 height 13
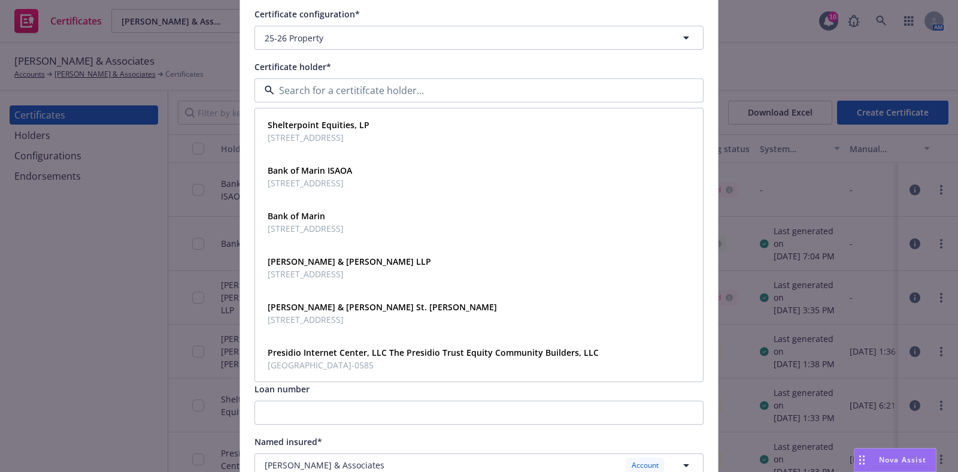
paste input "Bank of Marin ISAOA"
type input "Bank of Marin ISAOA"
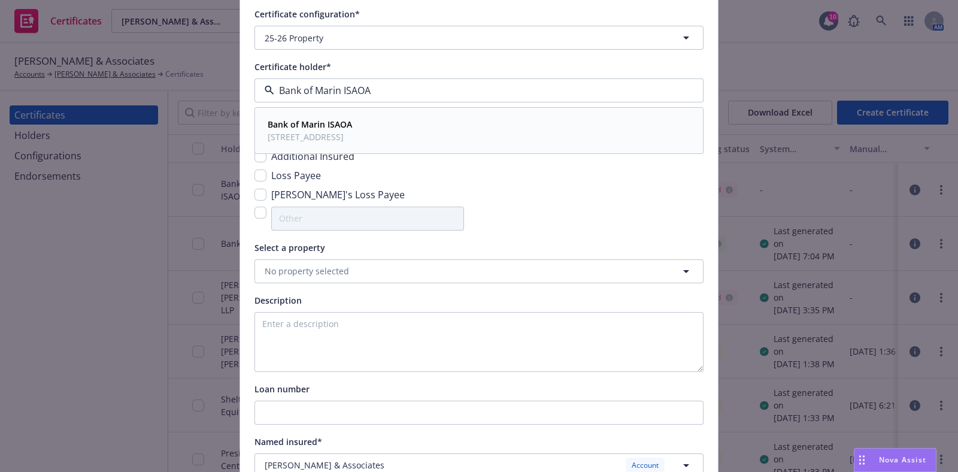
click at [329, 138] on span "PO Box 3308, Santa Rosa, CA, 95402, USA" at bounding box center [310, 137] width 84 height 13
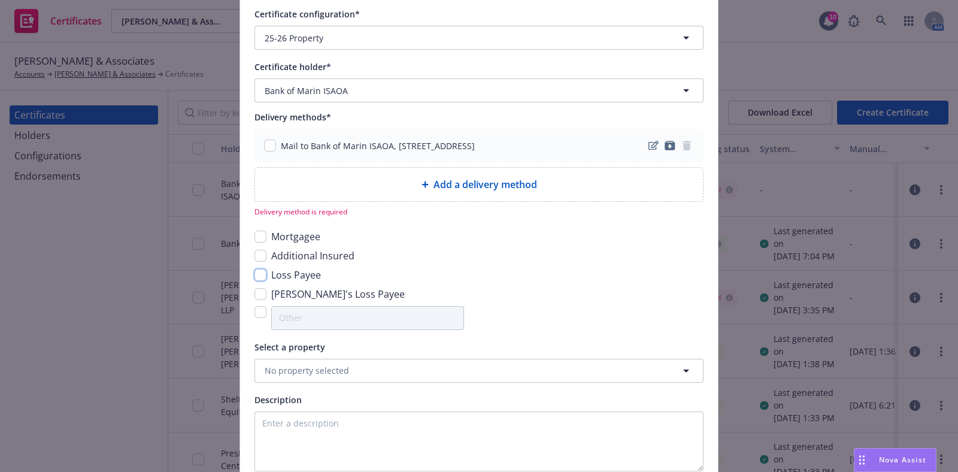
click at [255, 272] on input "checkbox" at bounding box center [261, 275] width 12 height 12
checkbox input "true"
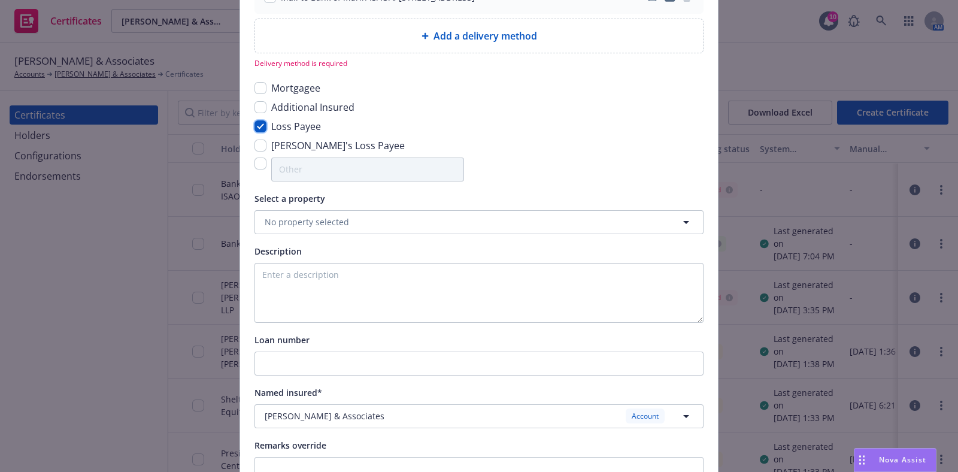
scroll to position [299, 0]
click at [462, 218] on button "No property selected" at bounding box center [479, 221] width 449 height 24
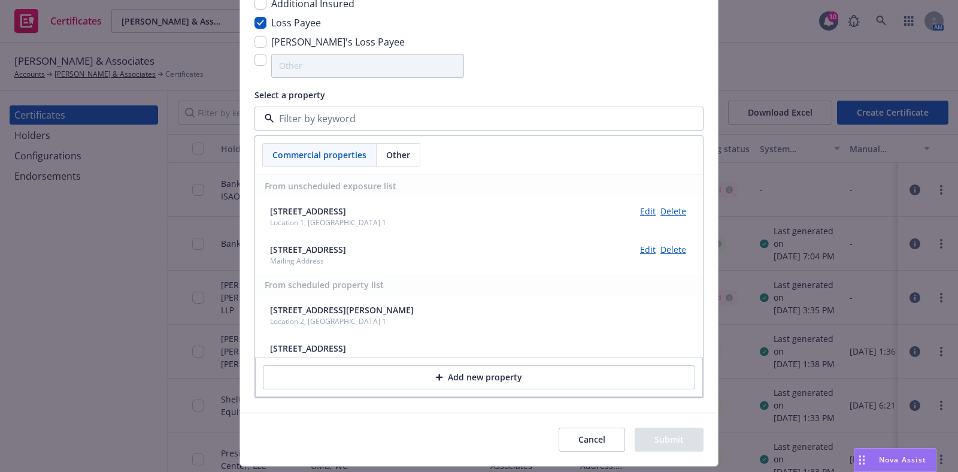
scroll to position [432, 0]
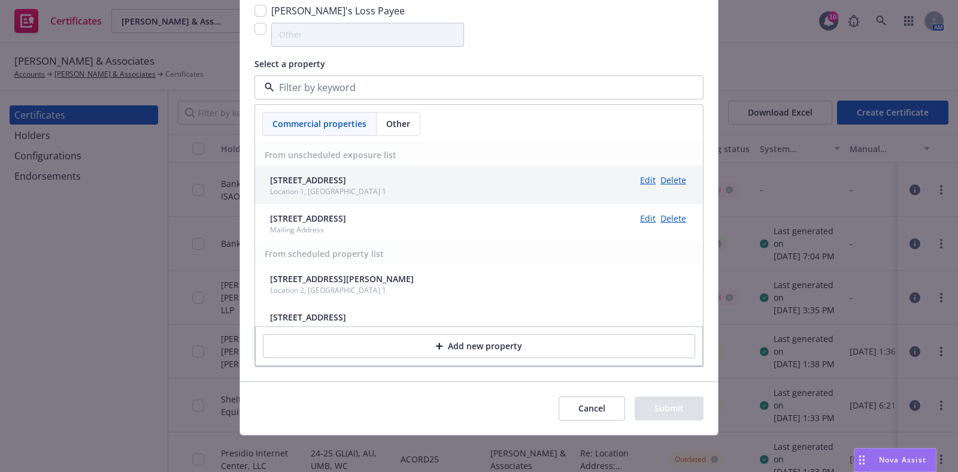
click at [386, 186] on div "Location 1, Bldg 1" at bounding box center [328, 191] width 116 height 10
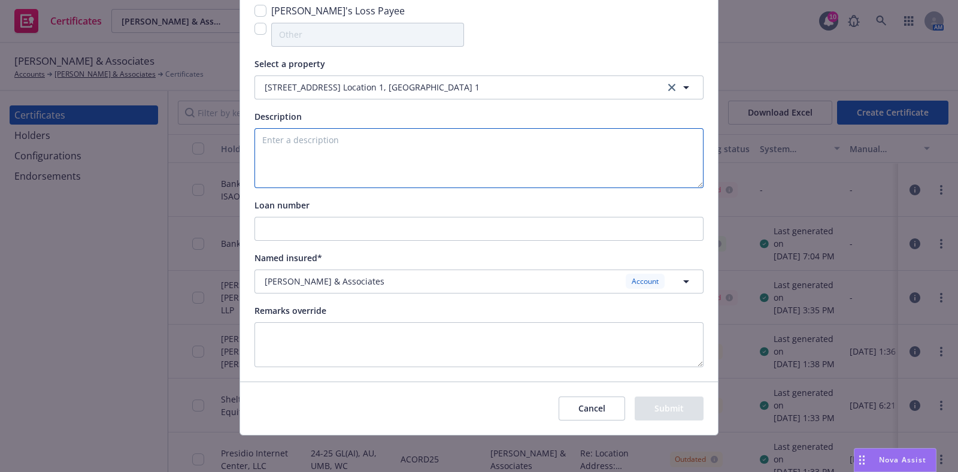
click at [381, 159] on textarea at bounding box center [479, 158] width 449 height 60
paste textarea "$1,687,400"
click at [255, 138] on textarea "Limit: $1,687,400" at bounding box center [479, 158] width 449 height 60
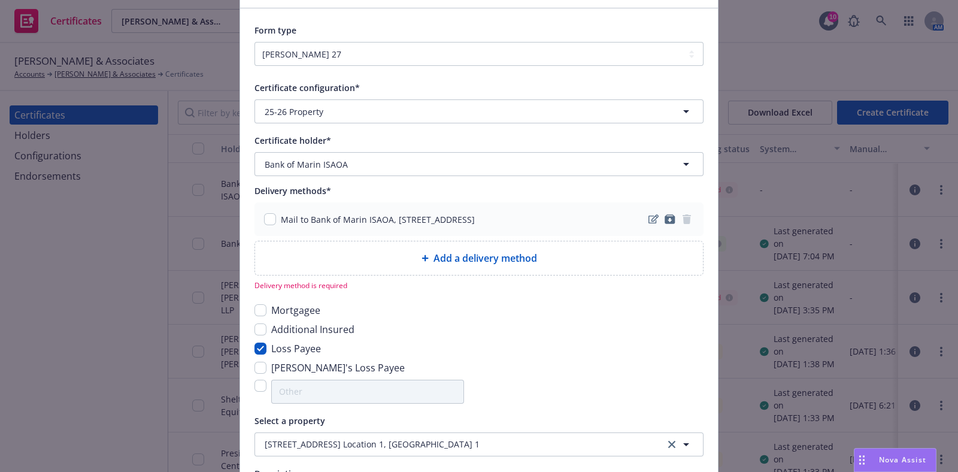
scroll to position [58, 0]
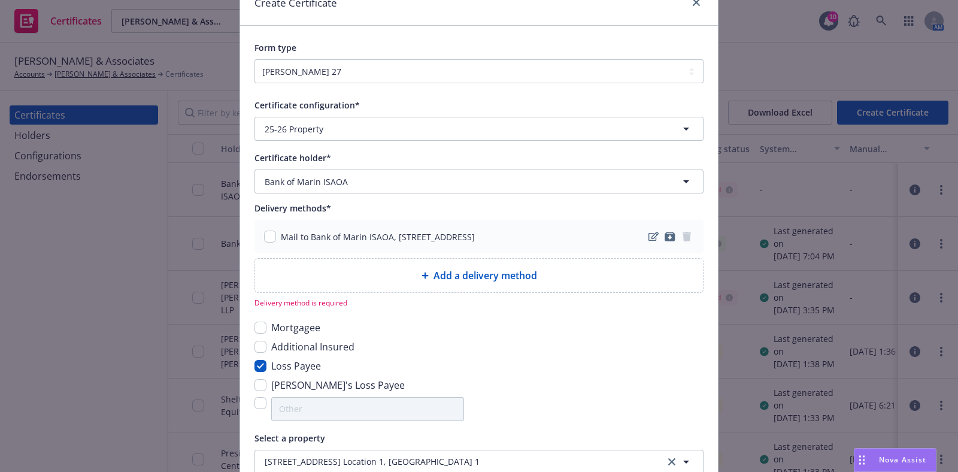
type textarea "BPP Limit: $1,687,400"
drag, startPoint x: 246, startPoint y: 184, endPoint x: 344, endPoint y: 193, distance: 98.0
click at [344, 193] on div "Certificate configuration* [object Object] 25-26 Property Certificate holder* […" at bounding box center [479, 419] width 478 height 672
copy span "Bank of Marin ISAOA"
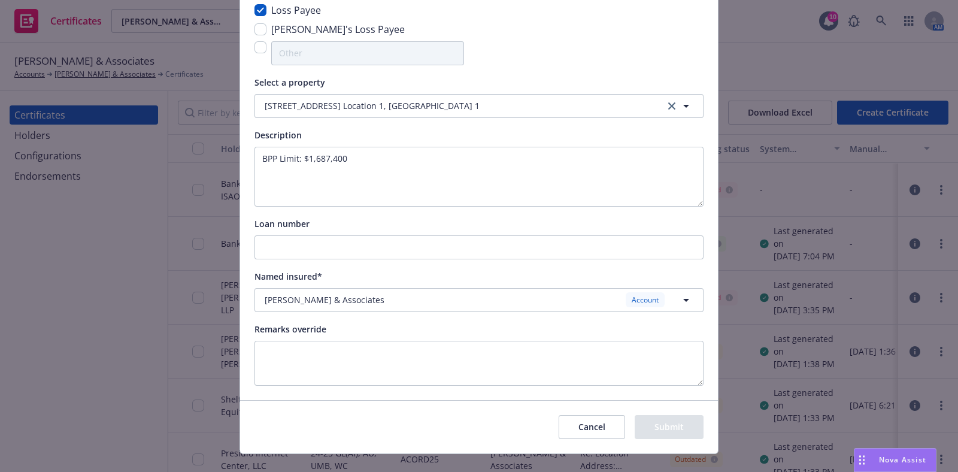
scroll to position [432, 0]
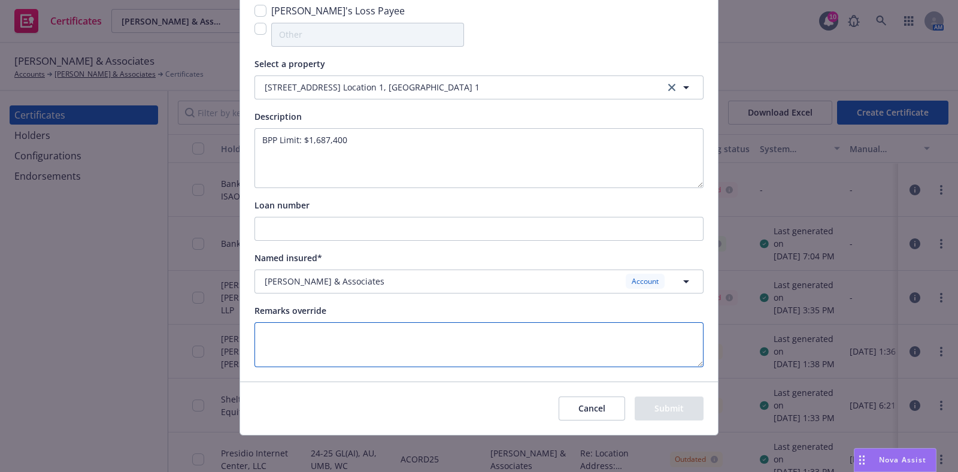
click at [362, 335] on textarea at bounding box center [479, 344] width 449 height 45
paste textarea "Bank of Marin ISAOA"
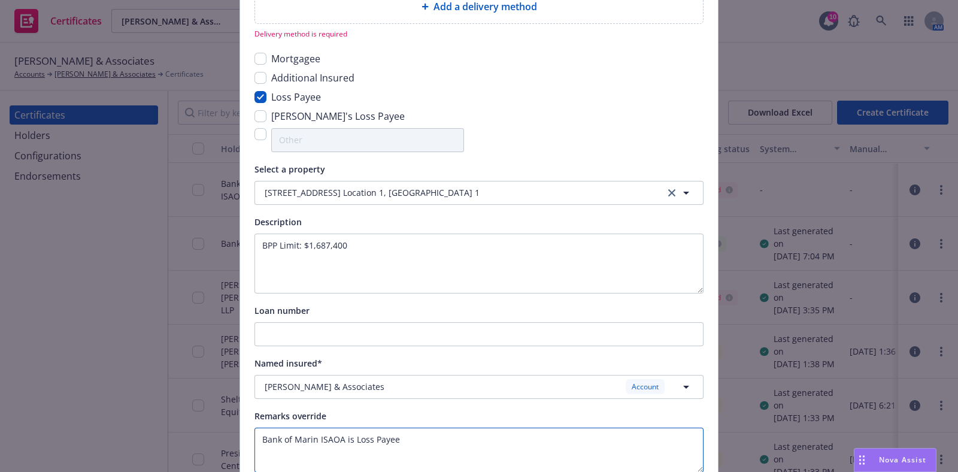
scroll to position [58, 0]
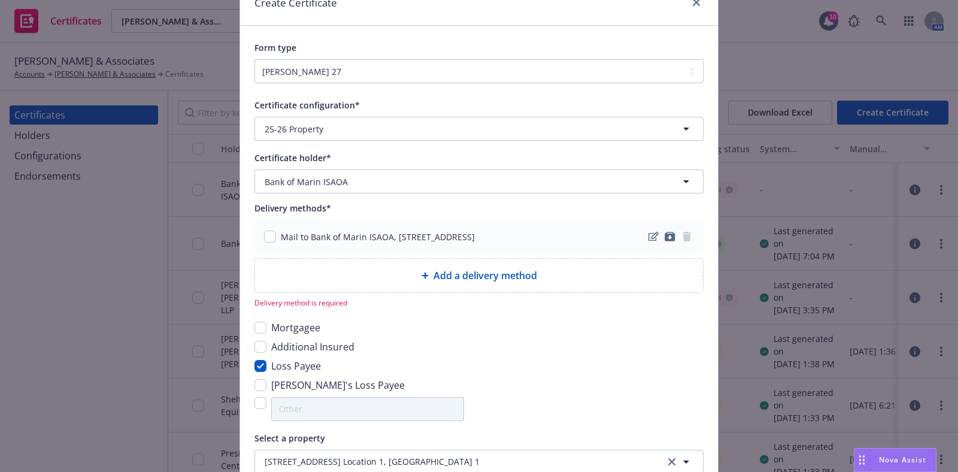
type textarea "Bank of Marin ISAOA is Loss Payee"
click at [266, 238] on input "checkbox" at bounding box center [270, 237] width 12 height 12
checkbox input "true"
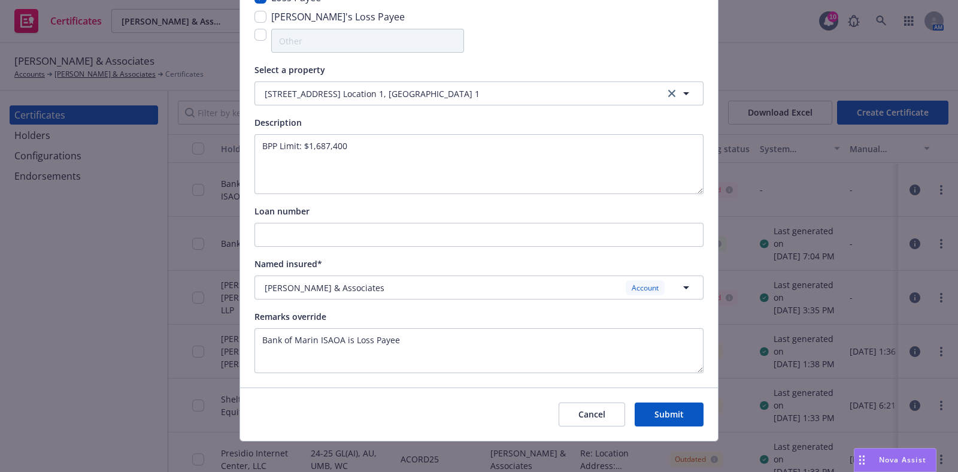
scroll to position [417, 0]
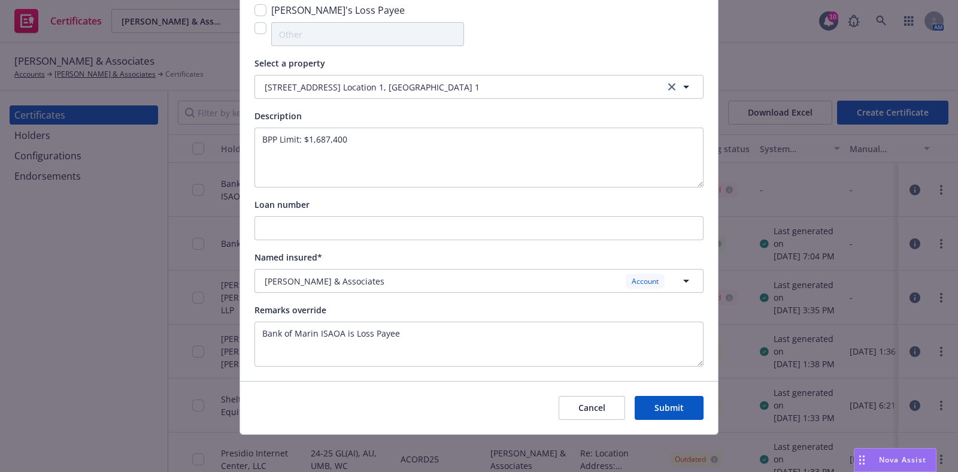
click at [674, 410] on button "Submit" at bounding box center [669, 408] width 69 height 24
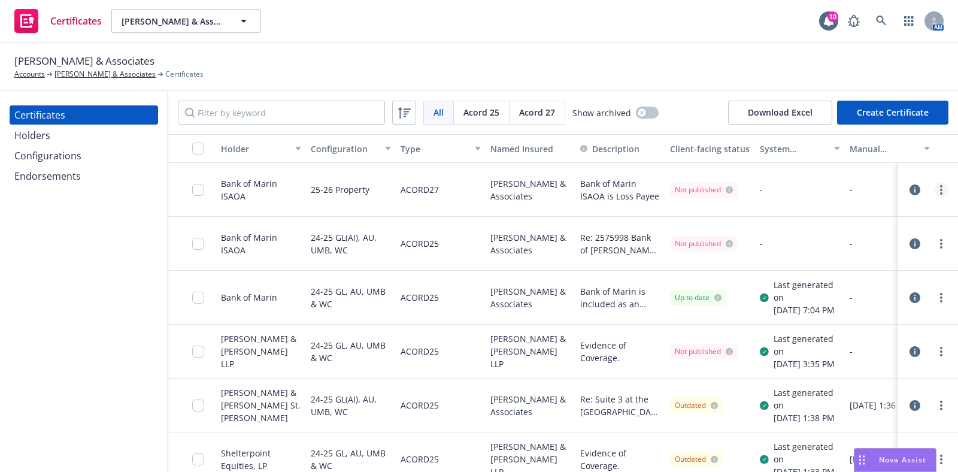
click at [940, 187] on icon "more" at bounding box center [941, 190] width 2 height 10
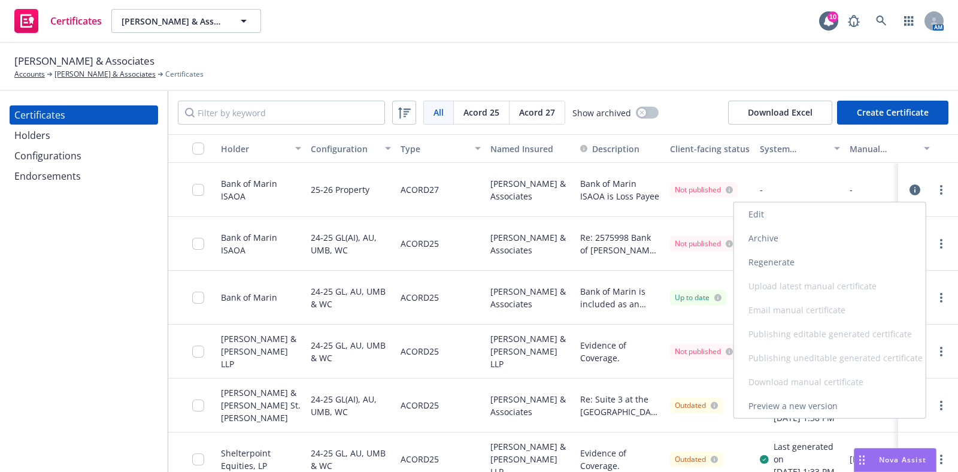
click at [829, 262] on link "Regenerate" at bounding box center [830, 262] width 192 height 24
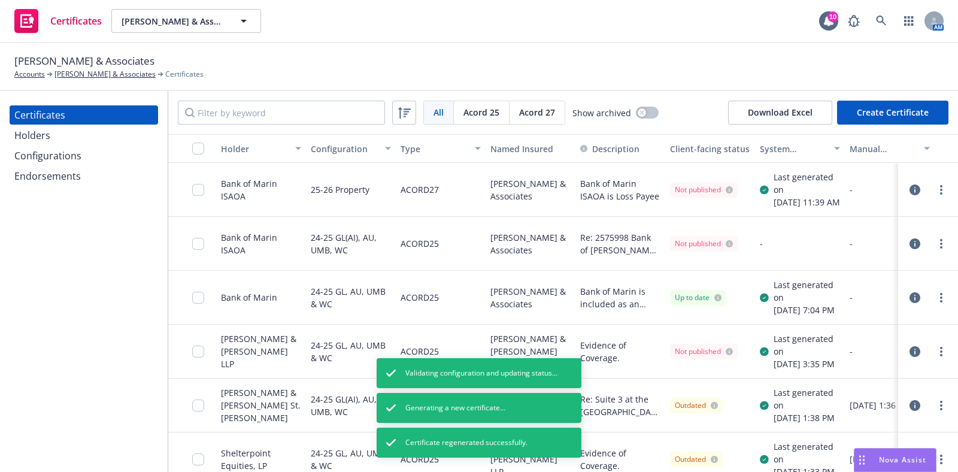
click at [920, 241] on div at bounding box center [928, 244] width 60 height 54
click at [934, 251] on link "more" at bounding box center [941, 244] width 14 height 14
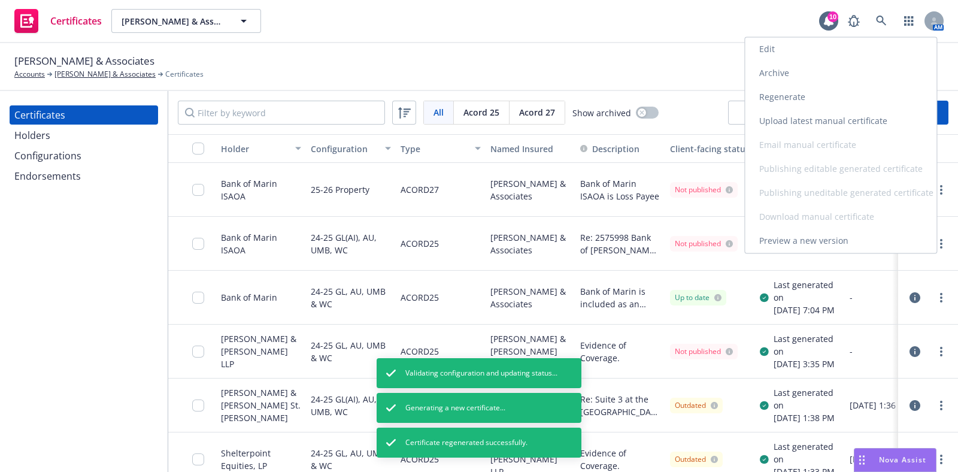
click at [813, 104] on link "Regenerate" at bounding box center [841, 97] width 192 height 24
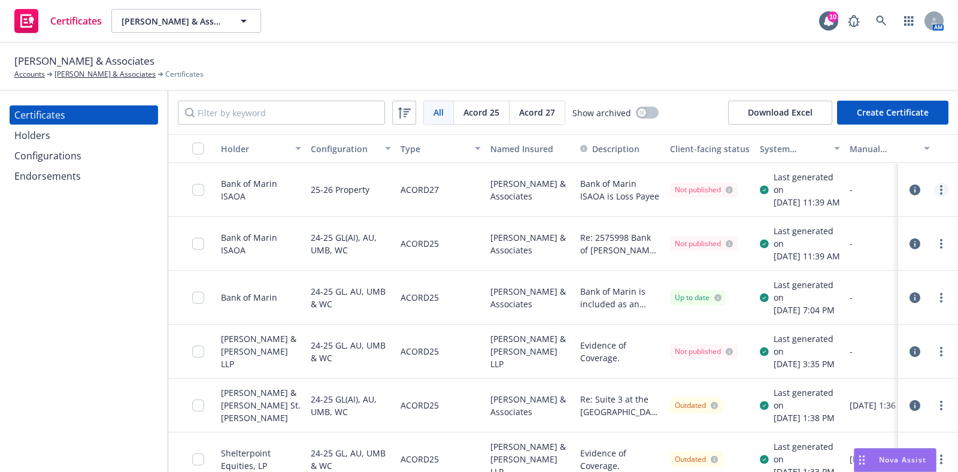
click at [934, 194] on link "more" at bounding box center [941, 190] width 14 height 14
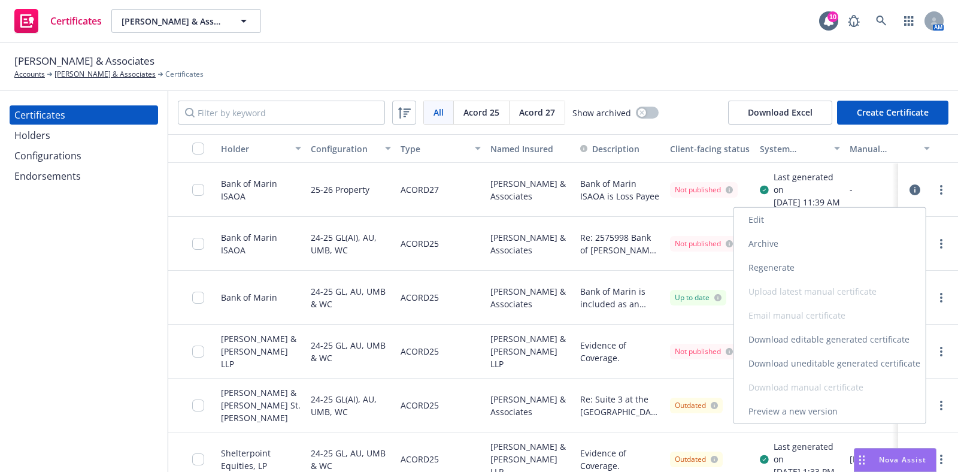
click at [873, 366] on link "Download uneditable generated certificate" at bounding box center [830, 364] width 192 height 24
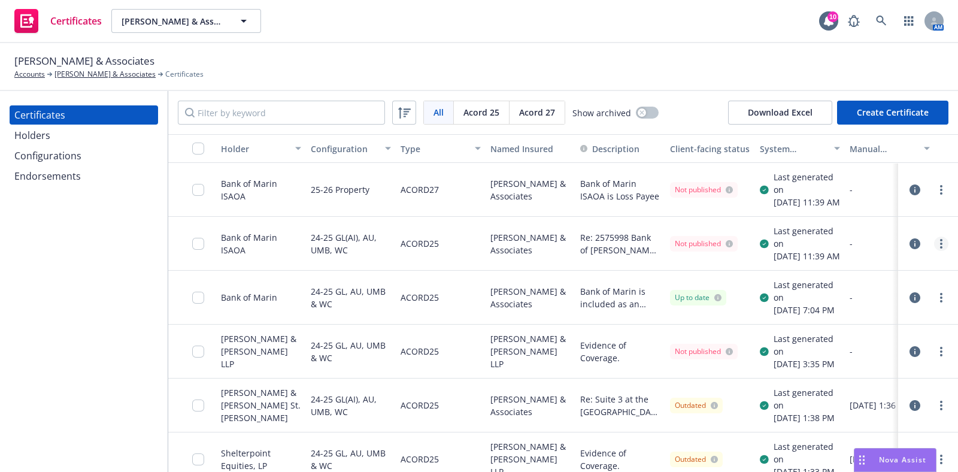
click at [934, 251] on link "more" at bounding box center [941, 244] width 14 height 14
click at [593, 28] on div "Certificates Bostwick & Associates Bostwick & Associates 10 AM" at bounding box center [479, 21] width 958 height 43
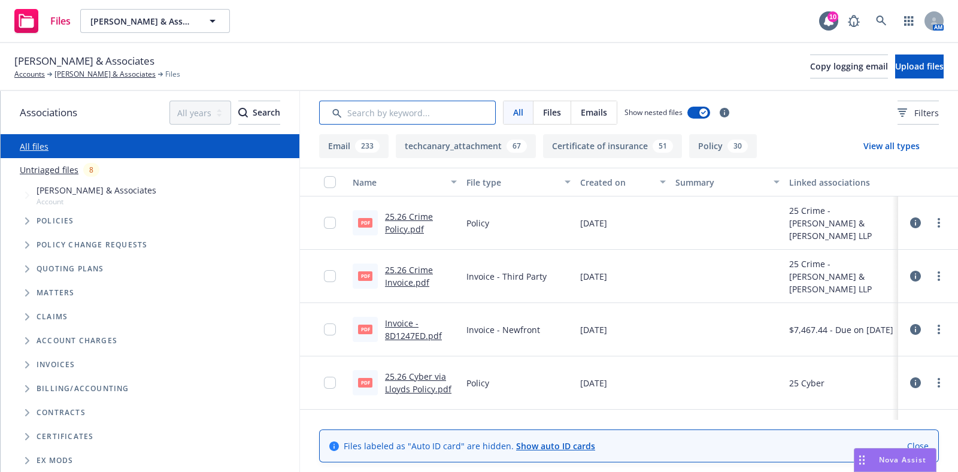
click at [454, 118] on input "Search by keyword..." at bounding box center [407, 113] width 177 height 24
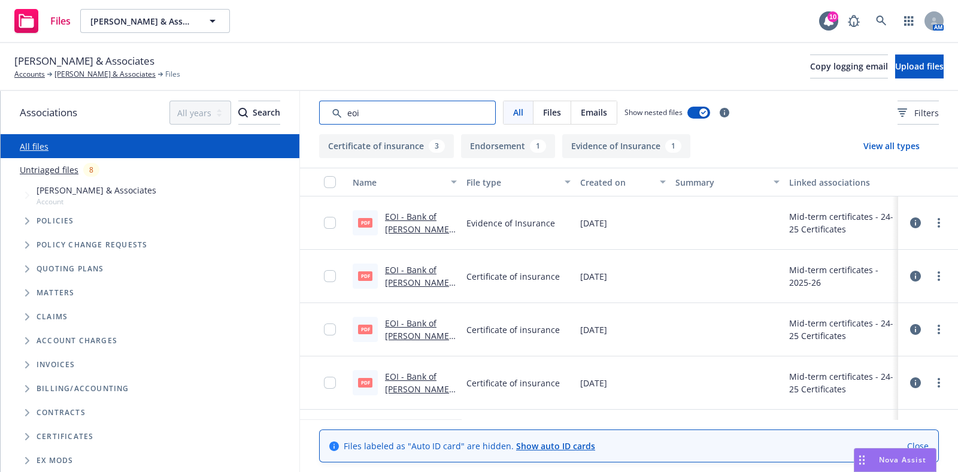
type input "eoi"
click at [611, 191] on button "Created on" at bounding box center [622, 182] width 95 height 29
click at [612, 187] on div "Created on" at bounding box center [616, 182] width 72 height 13
click at [401, 220] on link "EOI - Bank of Marin - Bostwick & Associates.pdf" at bounding box center [418, 229] width 67 height 37
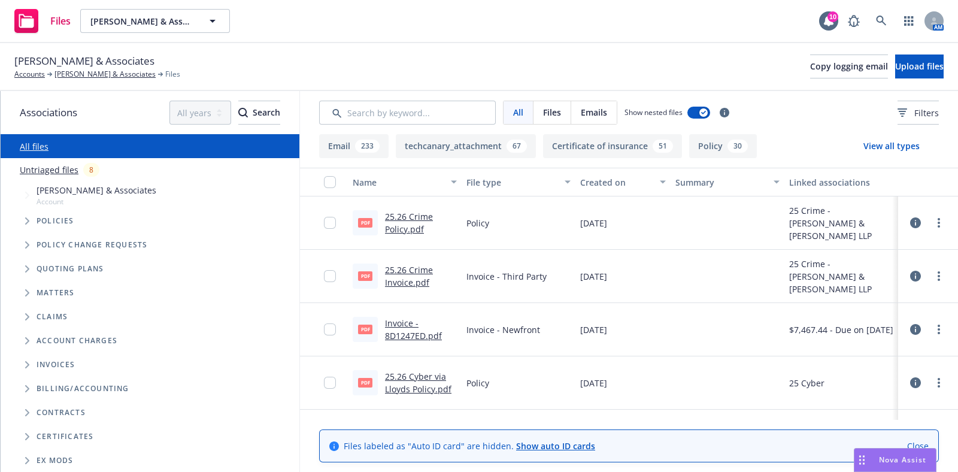
click at [604, 183] on div "Created on" at bounding box center [616, 182] width 72 height 13
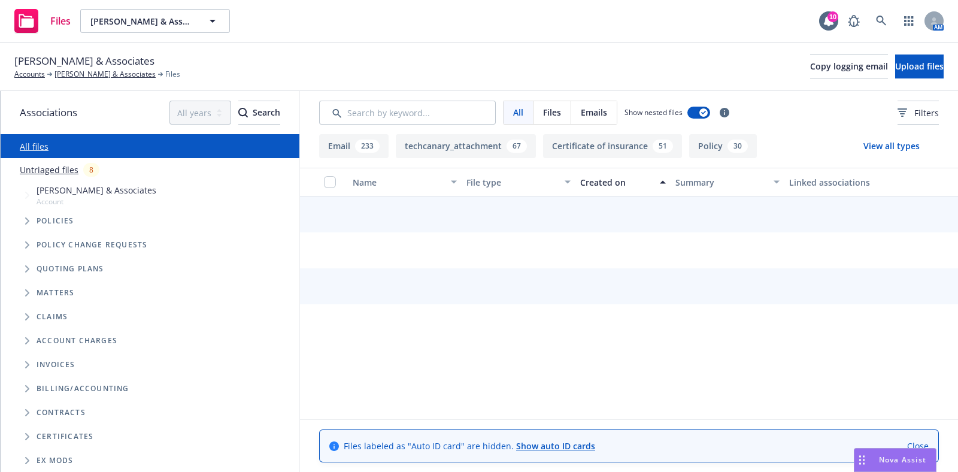
click at [604, 183] on div "Created on" at bounding box center [616, 182] width 72 height 13
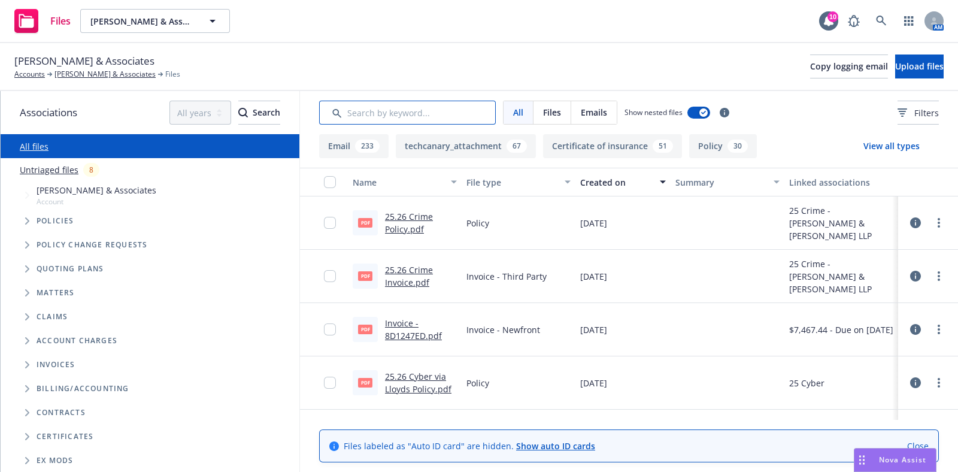
click at [383, 109] on input "Search by keyword..." at bounding box center [407, 113] width 177 height 24
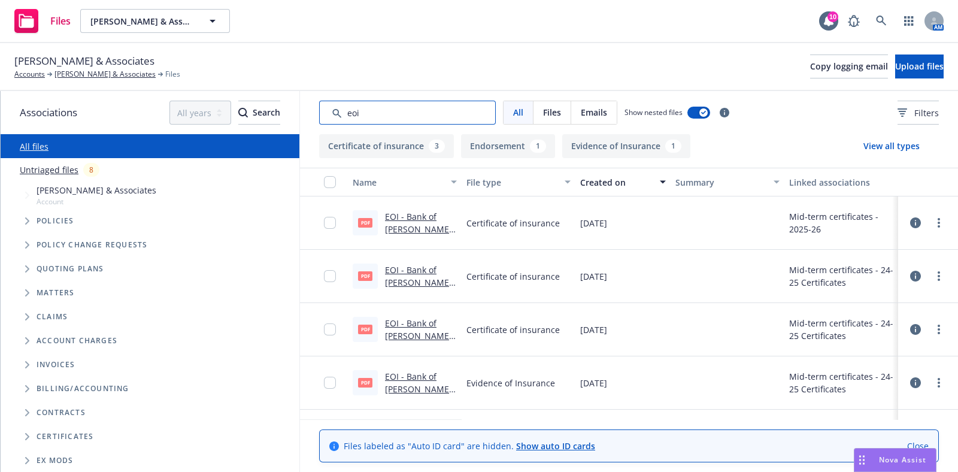
type input "eoi"
click at [405, 227] on link "EOI - Bank of [PERSON_NAME] & Associates.pdf" at bounding box center [418, 229] width 67 height 37
click at [429, 276] on link "EOI - Bank of [PERSON_NAME] And Associates.pdf" at bounding box center [418, 288] width 67 height 49
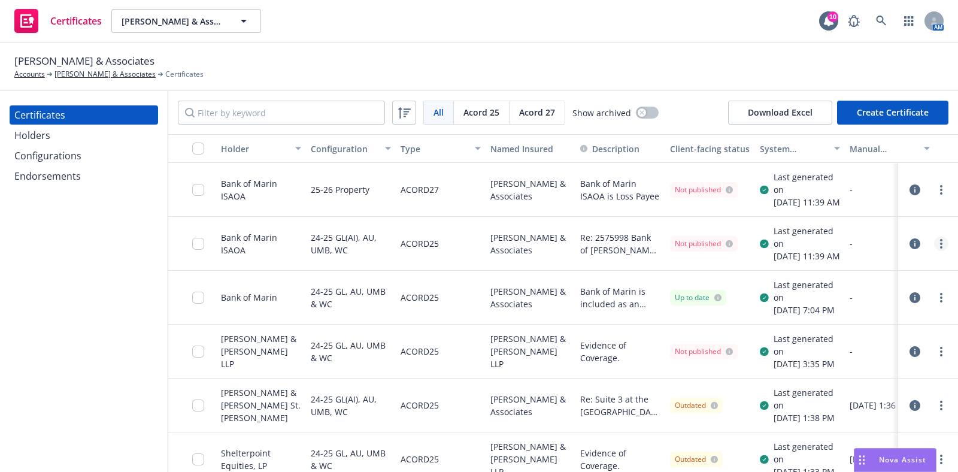
click at [934, 251] on link "more" at bounding box center [941, 244] width 14 height 14
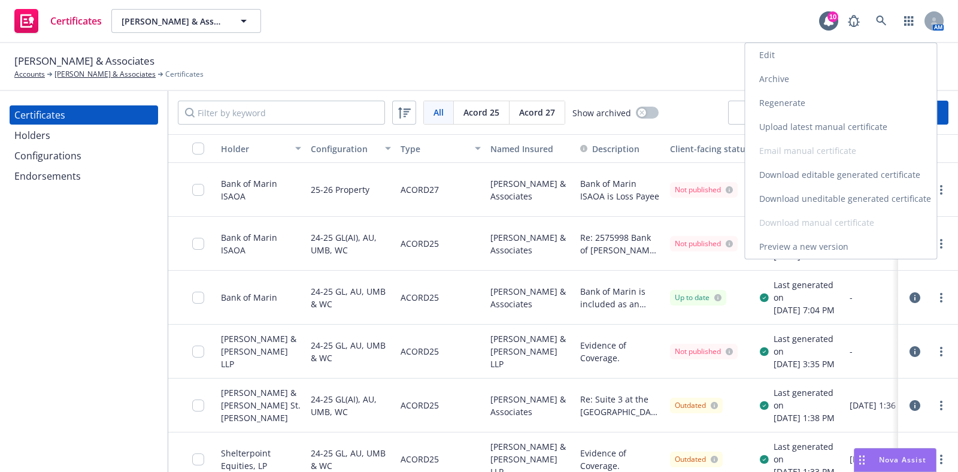
click at [877, 196] on link "Download uneditable generated certificate" at bounding box center [841, 199] width 192 height 24
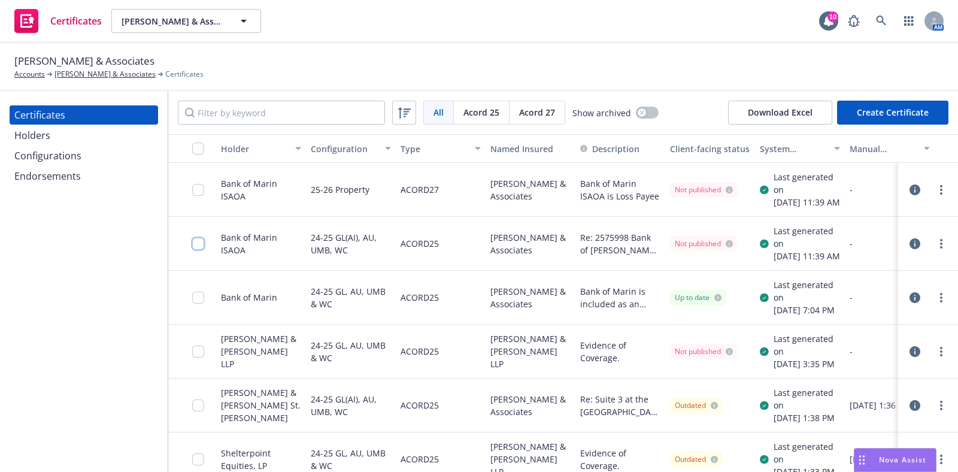
click at [195, 250] on input "checkbox" at bounding box center [198, 244] width 12 height 12
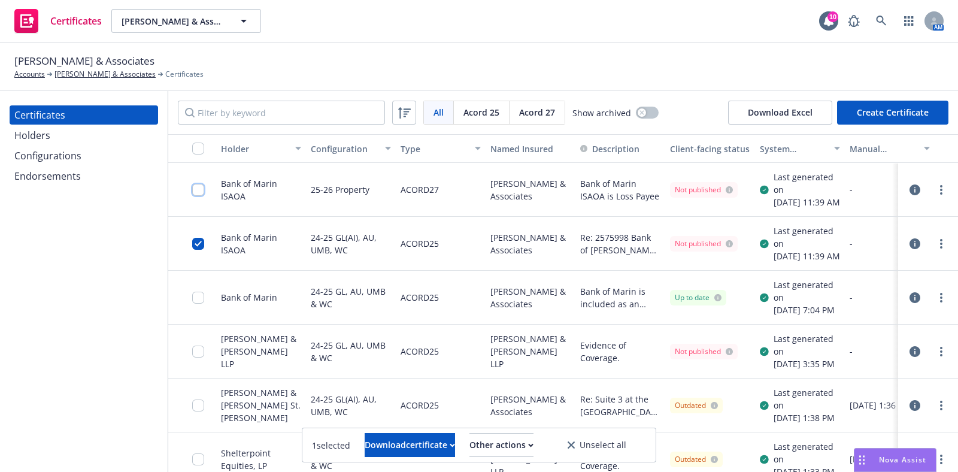
click at [198, 195] on input "checkbox" at bounding box center [198, 190] width 12 height 12
click at [536, 443] on div "Other actions" at bounding box center [504, 445] width 64 height 23
click at [202, 195] on div at bounding box center [201, 189] width 19 height 39
click at [202, 195] on input "checkbox" at bounding box center [198, 190] width 12 height 12
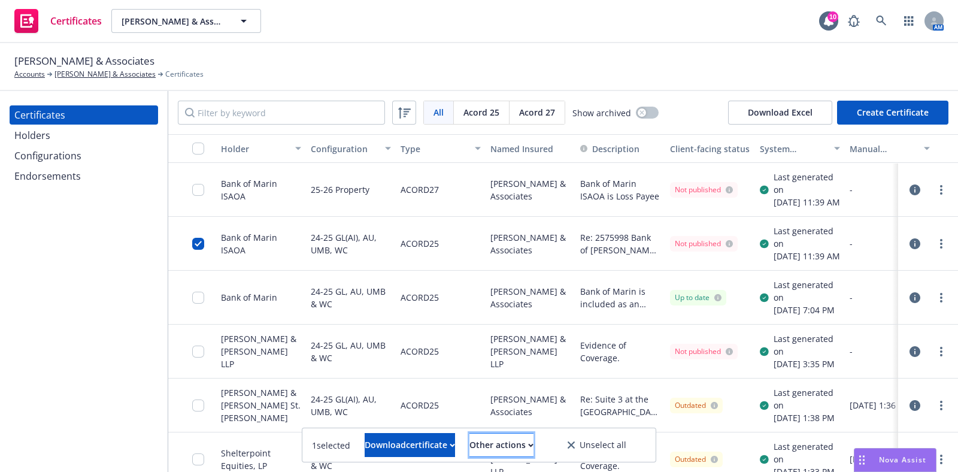
click at [524, 449] on div "Other actions" at bounding box center [501, 445] width 64 height 23
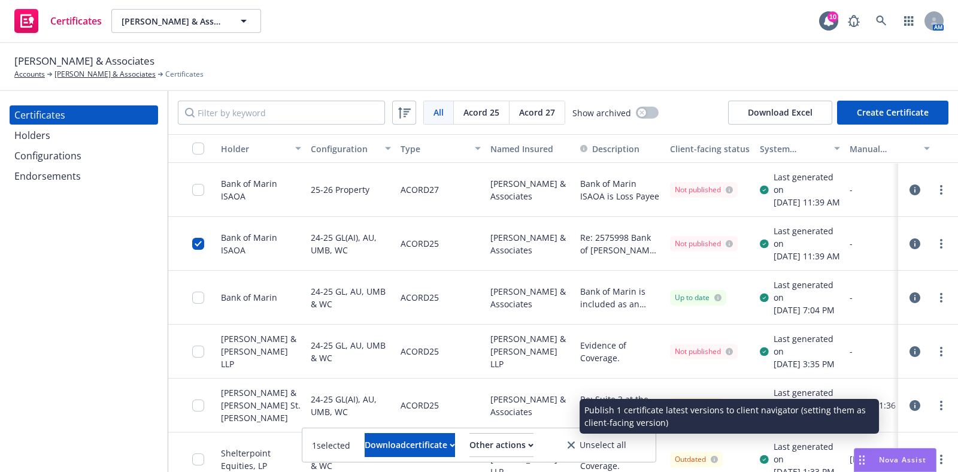
click at [525, 419] on link "Publish certificate" at bounding box center [480, 416] width 110 height 24
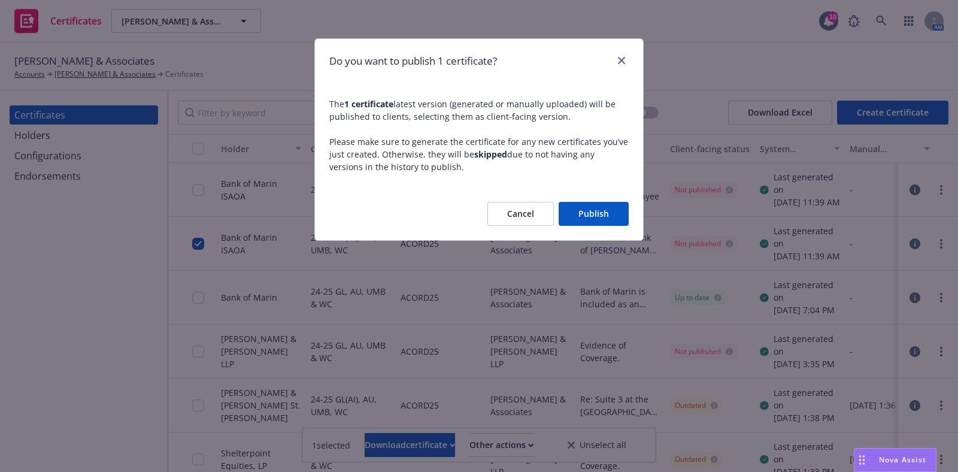
click at [598, 218] on button "Publish" at bounding box center [594, 214] width 70 height 24
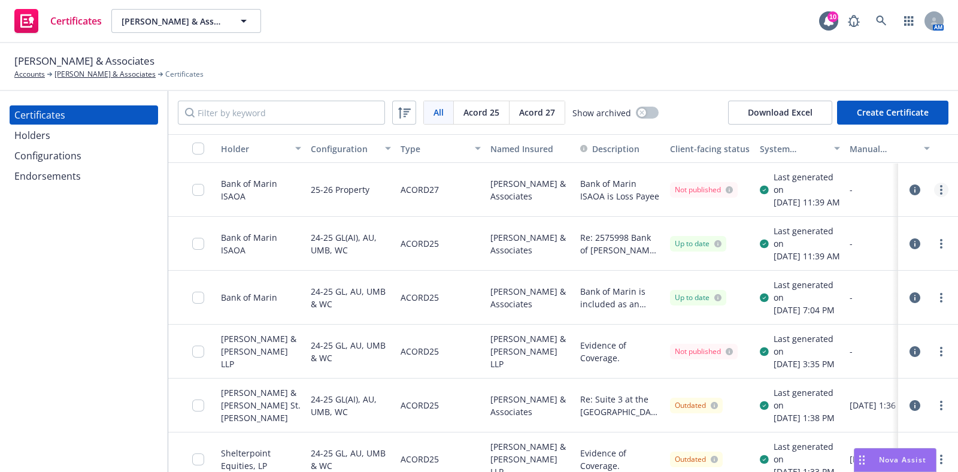
click at [934, 197] on link "more" at bounding box center [941, 190] width 14 height 14
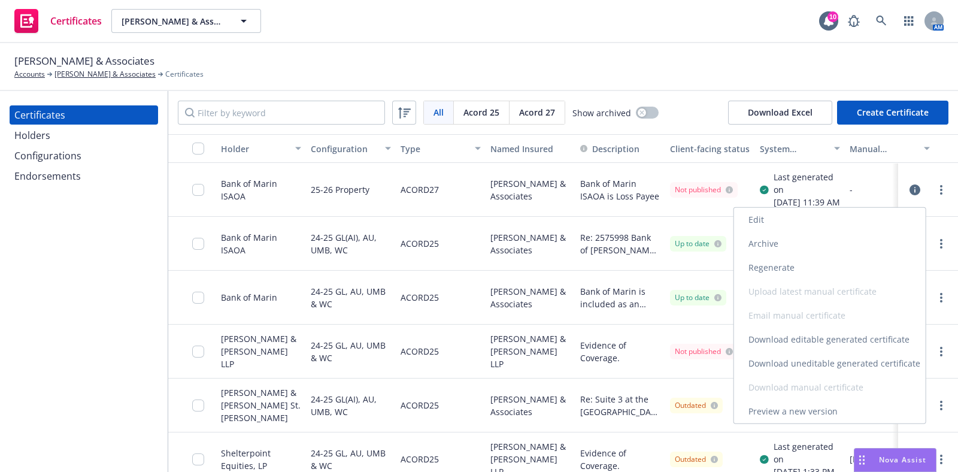
click at [795, 223] on link "Edit" at bounding box center [830, 220] width 192 height 24
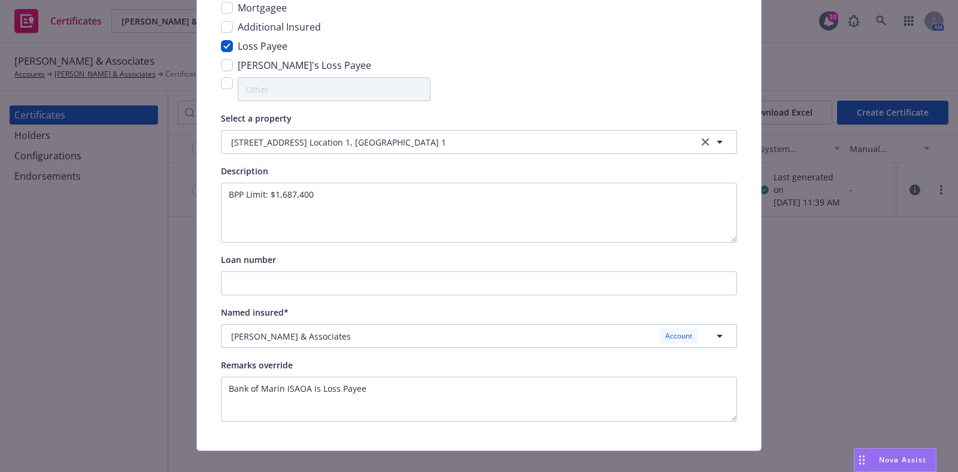
scroll to position [175, 0]
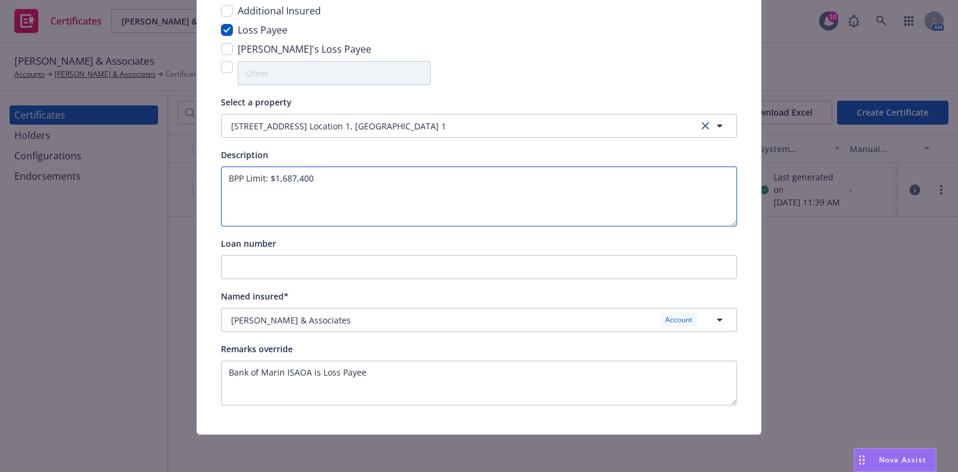
click at [383, 184] on textarea "BPP Limit: $1,687,400" at bounding box center [479, 196] width 516 height 60
paste textarea "2576000"
drag, startPoint x: 329, startPoint y: 178, endPoint x: 205, endPoint y: 178, distance: 124.6
click at [205, 178] on div "Certificate configuration* [object Object] 25-26 Property Mortgagee Additional …" at bounding box center [479, 166] width 564 height 536
type textarea "Re: 2576000"
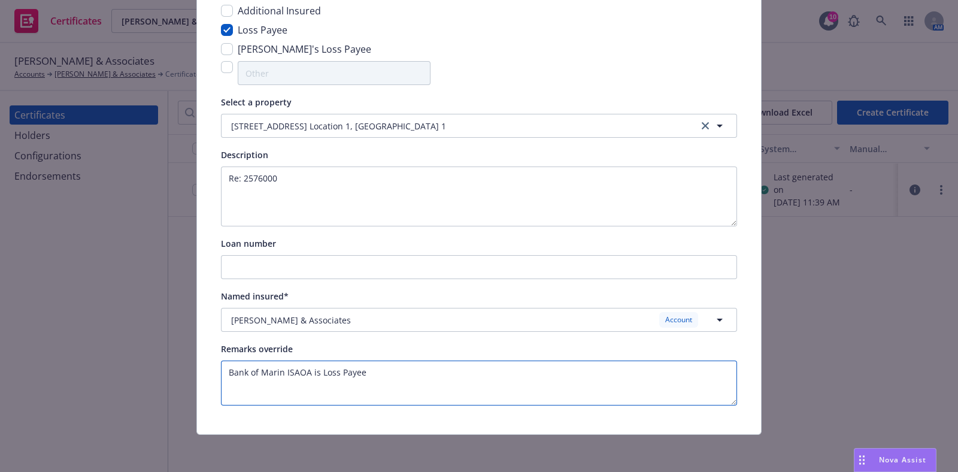
click at [371, 371] on textarea "Bank of Marin ISAOA is Loss Payee" at bounding box center [479, 383] width 516 height 45
paste textarea "BPP Limit: $1,687,400"
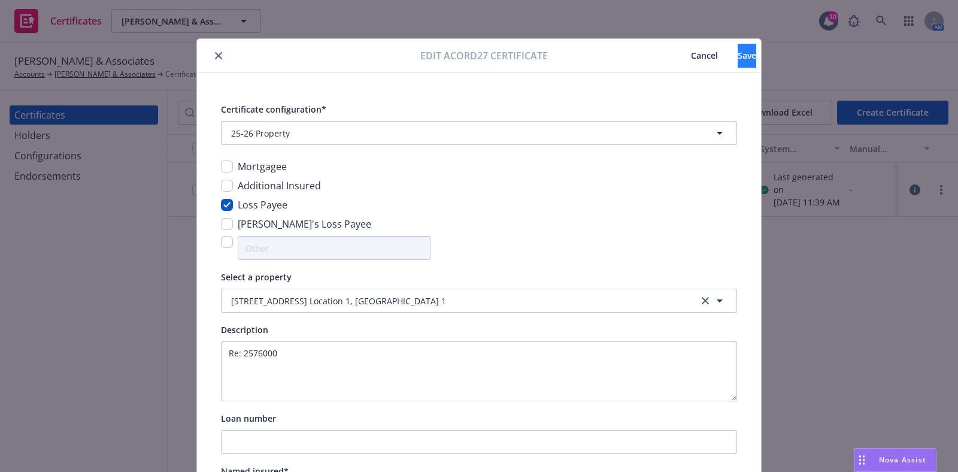
type textarea "Bank of Marin ISAOA is Loss Payee. BPP Limit: $1,687,400"
click at [738, 53] on button "Save" at bounding box center [747, 56] width 19 height 24
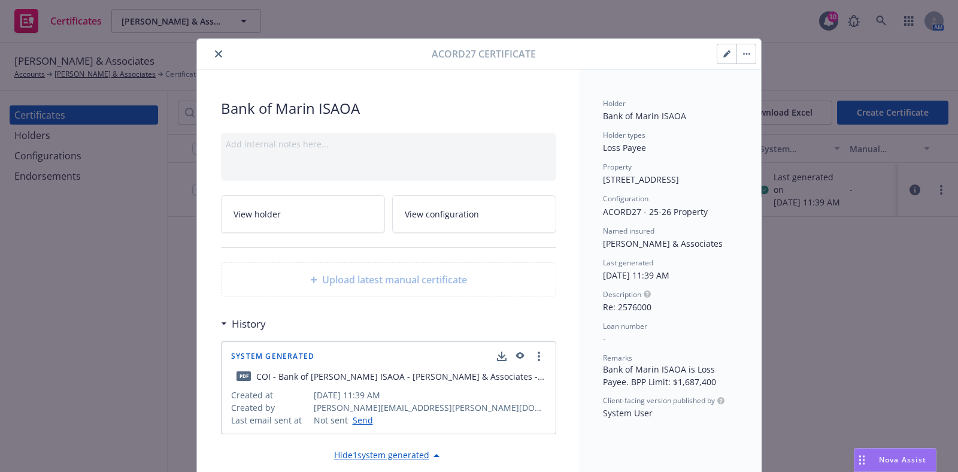
click at [281, 171] on div "Add internal notes here..." at bounding box center [388, 157] width 335 height 48
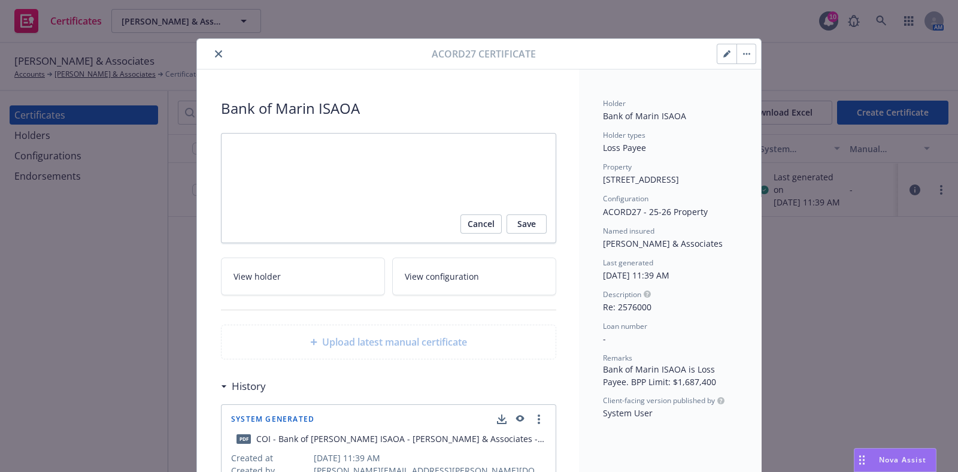
click at [569, 283] on div "Bank of Marin ISAOA Cancel Save View holder View configuration Upload latest ma…" at bounding box center [388, 364] width 382 height 590
click at [468, 225] on span "Cancel" at bounding box center [481, 223] width 27 height 19
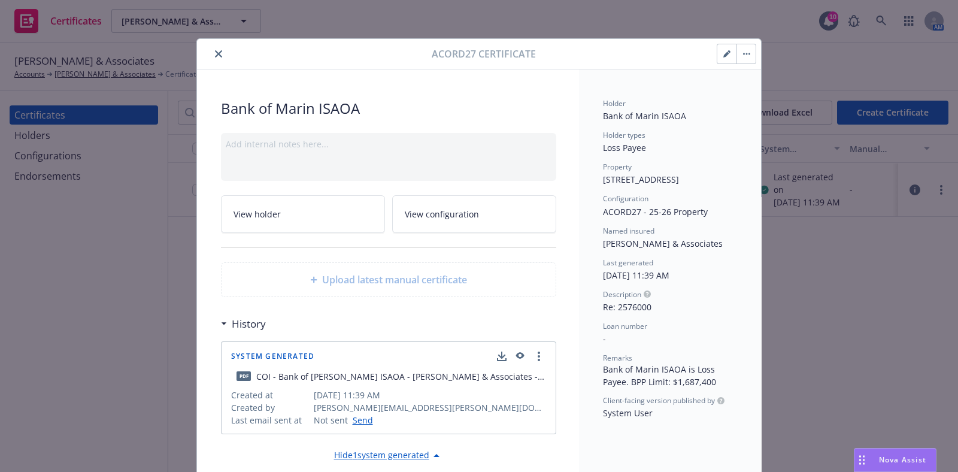
click at [739, 54] on button "button" at bounding box center [746, 53] width 19 height 19
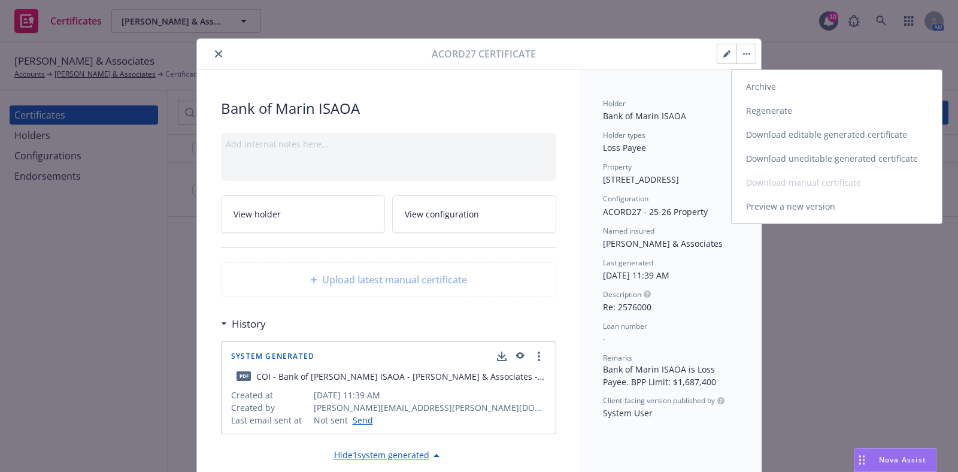
click at [752, 106] on link "Regenerate" at bounding box center [837, 111] width 210 height 24
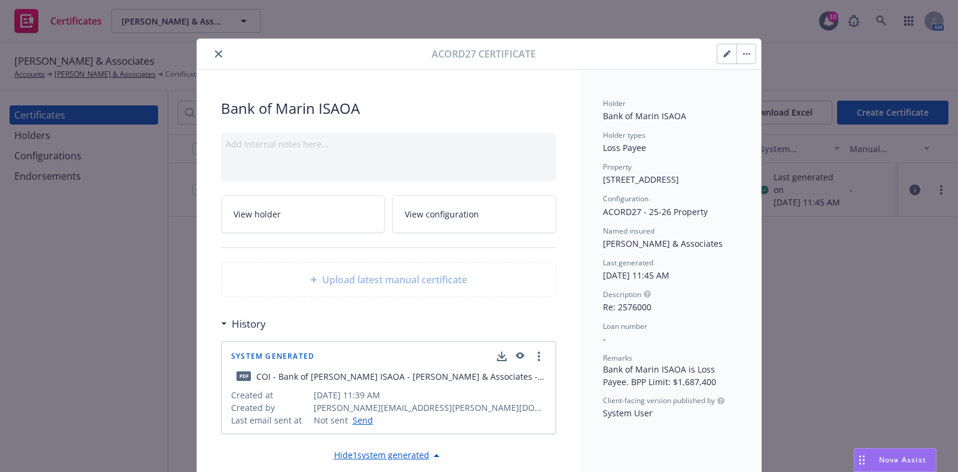
click at [739, 55] on button "button" at bounding box center [746, 53] width 19 height 19
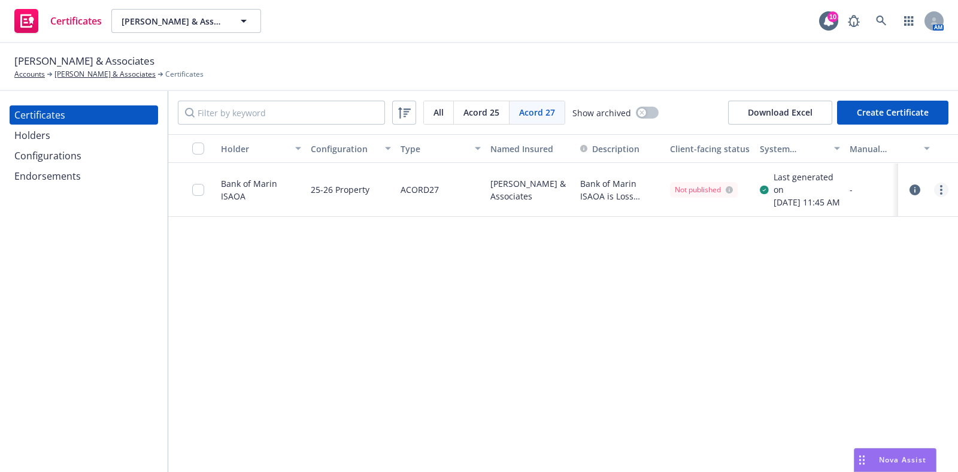
click at [934, 193] on link "more" at bounding box center [941, 190] width 14 height 14
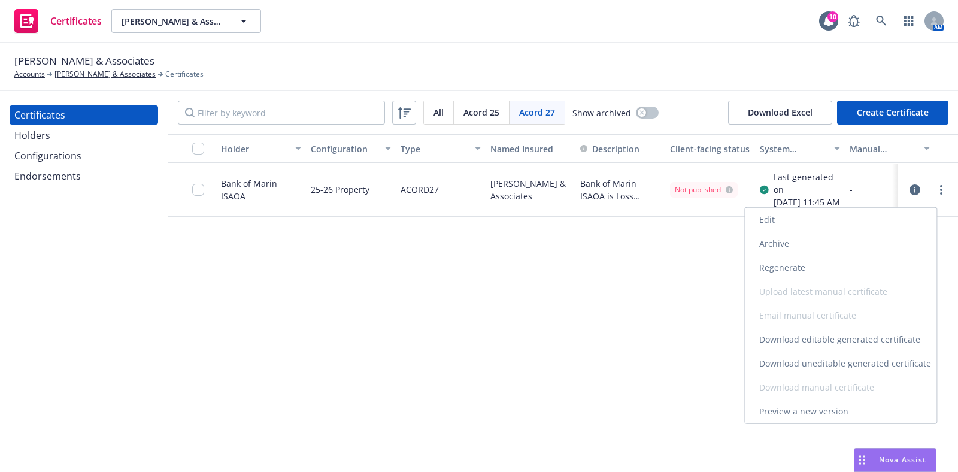
click at [859, 369] on link "Download uneditable generated certificate" at bounding box center [841, 364] width 192 height 24
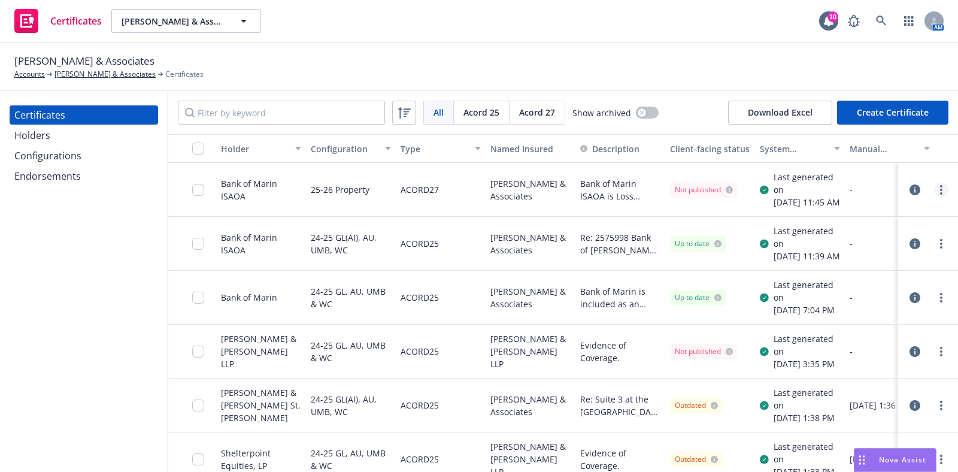
click at [940, 195] on icon "more" at bounding box center [941, 190] width 2 height 10
click at [651, 54] on div "[PERSON_NAME] & Associates Accounts [PERSON_NAME] & Associates Certificates" at bounding box center [478, 66] width 929 height 26
click at [934, 251] on link "more" at bounding box center [941, 244] width 14 height 14
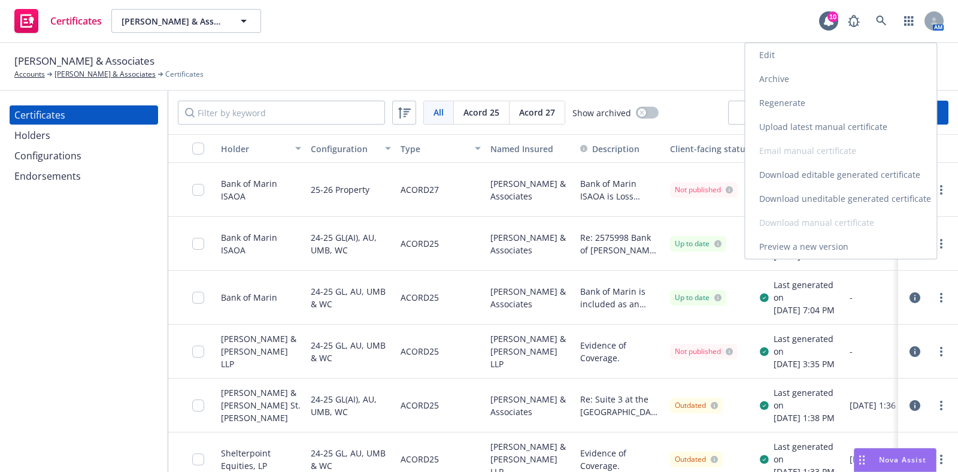
click at [868, 195] on link "Download uneditable generated certificate" at bounding box center [841, 199] width 192 height 24
